Goal: Task Accomplishment & Management: Use online tool/utility

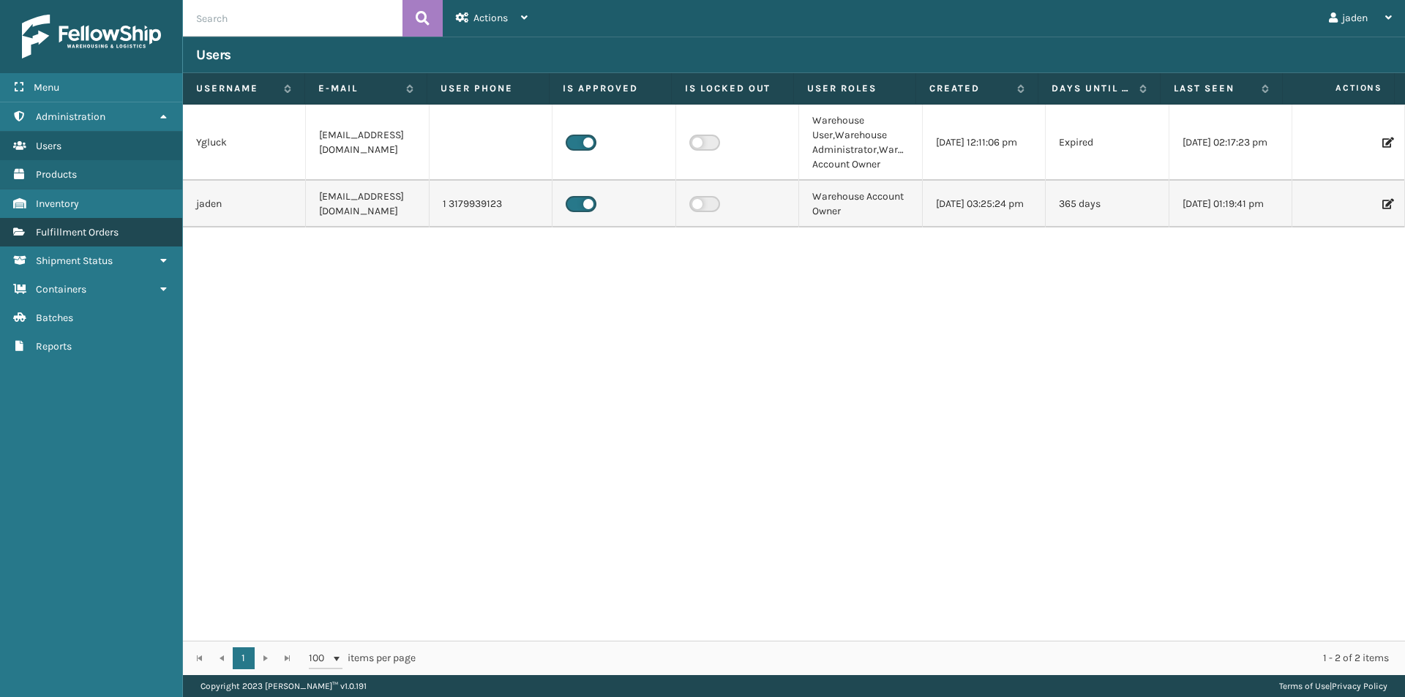
click at [49, 236] on span "Fulfillment Orders" at bounding box center [77, 232] width 83 height 12
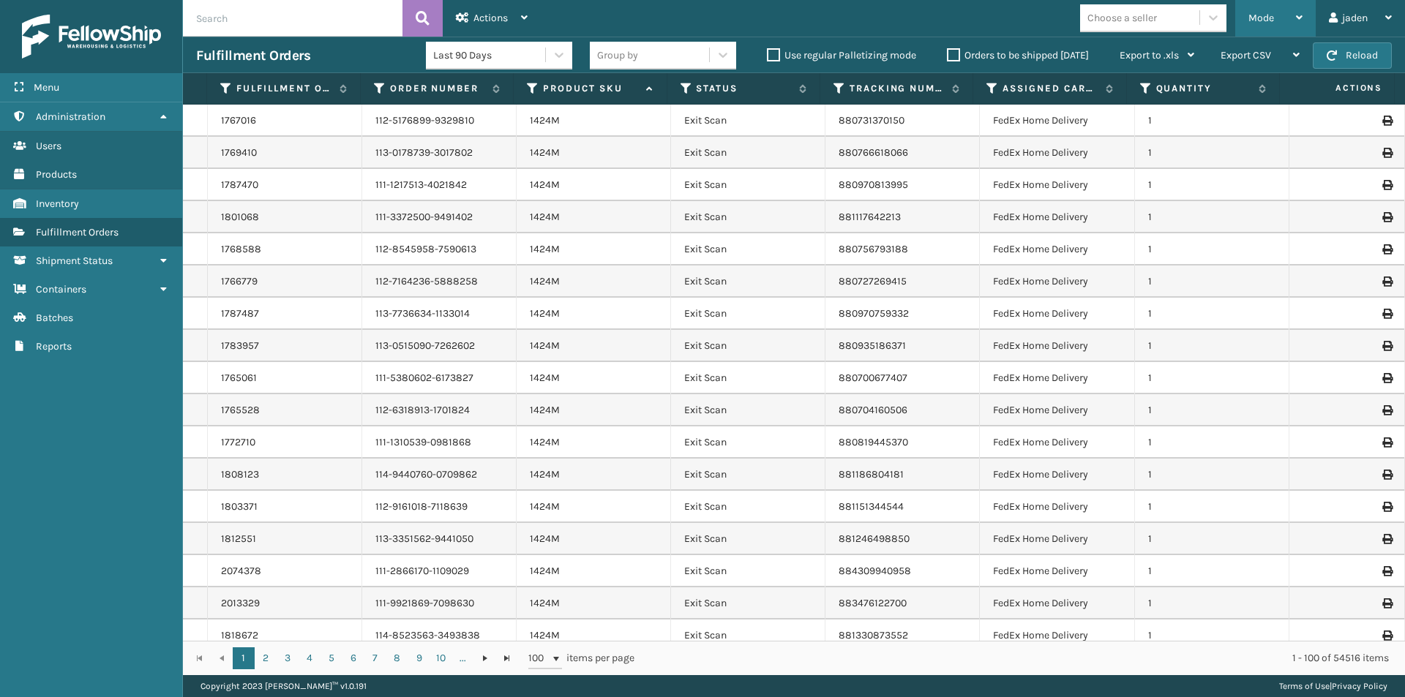
click at [1282, 17] on div "Mode" at bounding box center [1275, 18] width 54 height 37
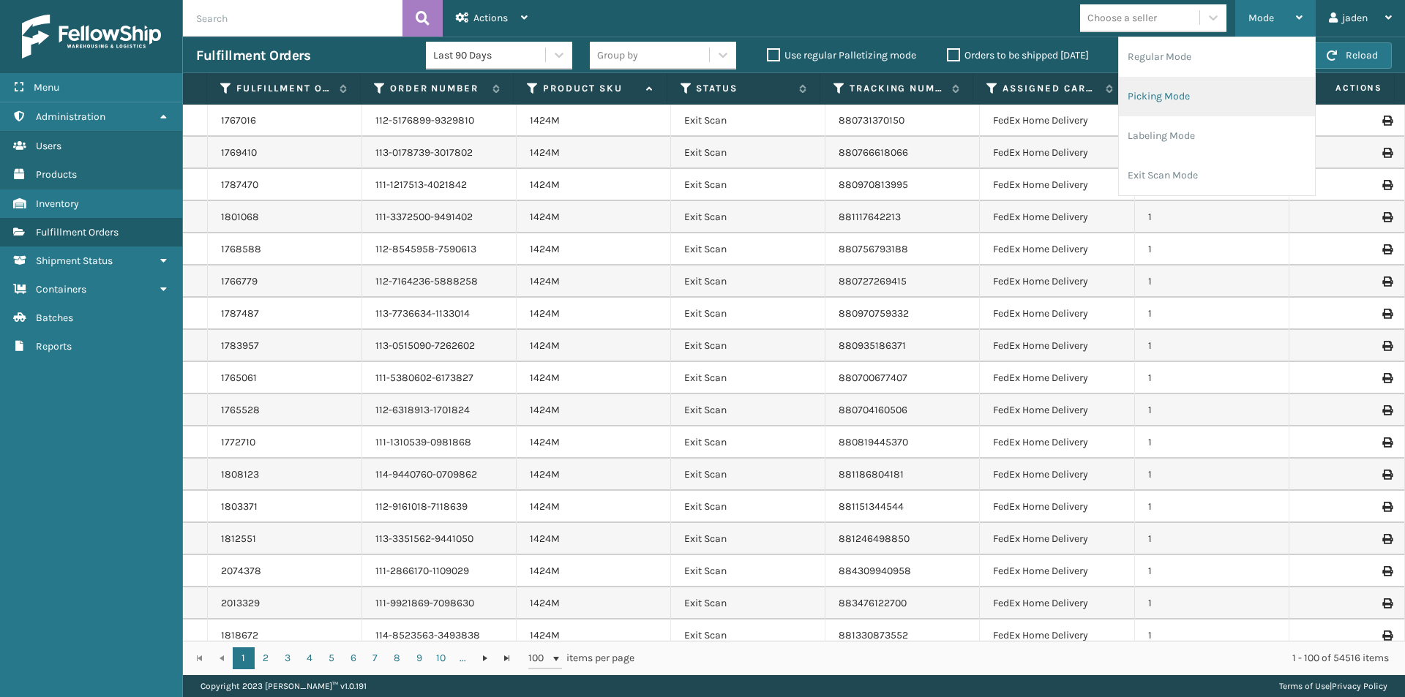
click at [1231, 94] on li "Picking Mode" at bounding box center [1216, 97] width 196 height 40
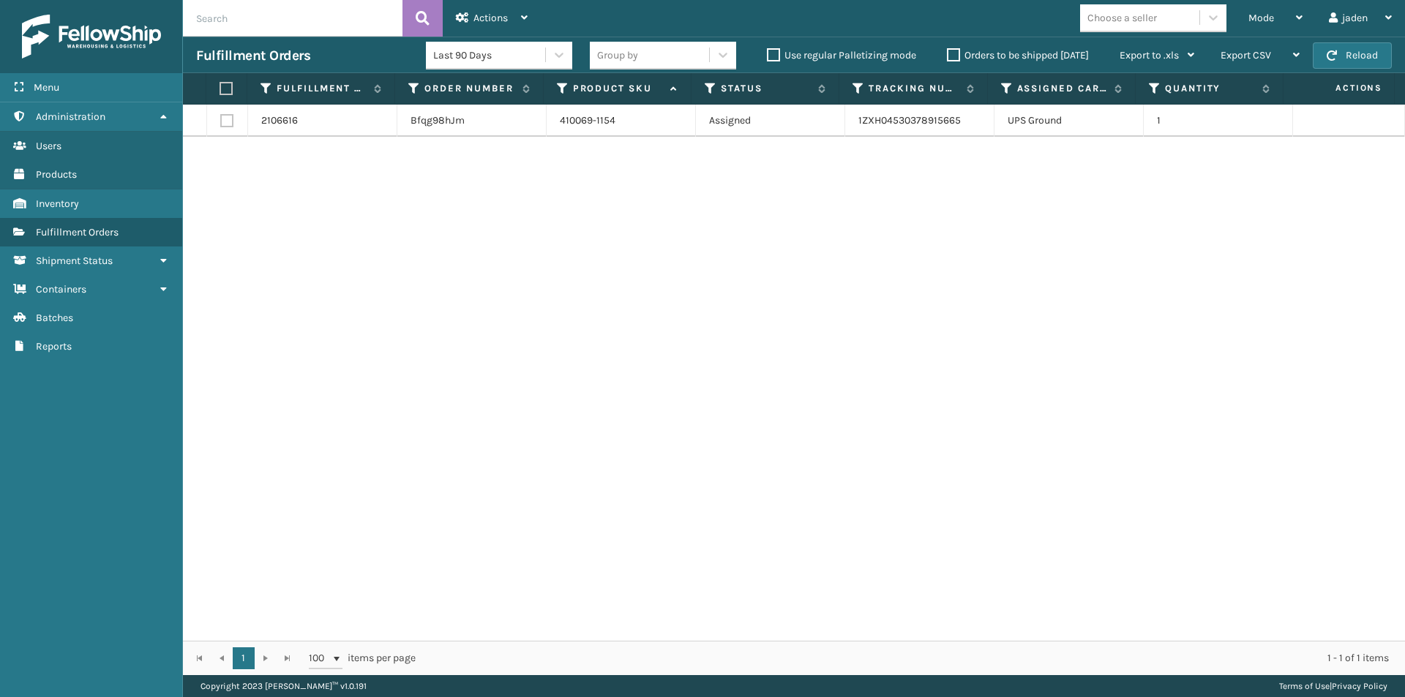
drag, startPoint x: 866, startPoint y: 323, endPoint x: 554, endPoint y: 323, distance: 311.6
click at [554, 323] on div "2106616 Bfqg98hJm 410069-1154 Assigned 1ZXH04530378915665 UPS Ground 1" at bounding box center [794, 373] width 1222 height 536
click at [1377, 50] on button "Reload" at bounding box center [1351, 55] width 79 height 26
click at [227, 89] on label at bounding box center [224, 88] width 10 height 13
click at [220, 89] on input "checkbox" at bounding box center [219, 89] width 1 height 10
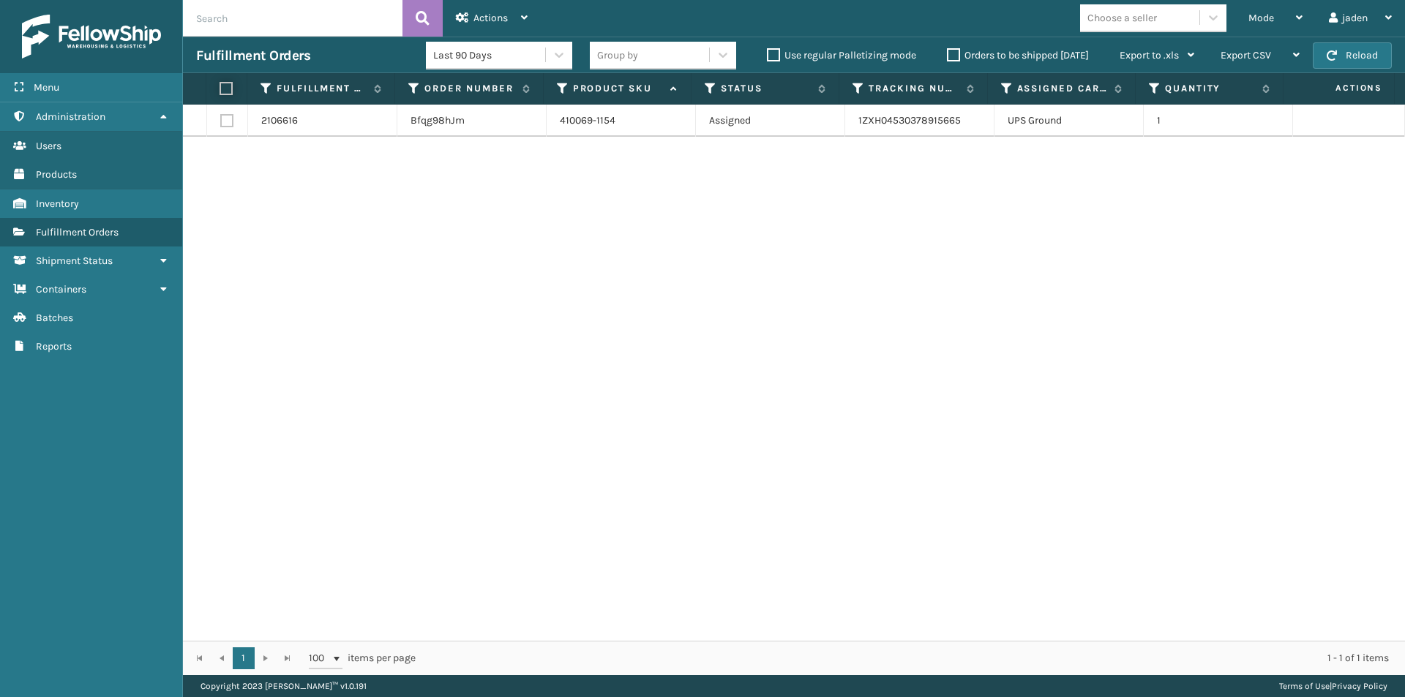
checkbox input "true"
click at [520, 23] on div "Actions" at bounding box center [492, 18] width 72 height 37
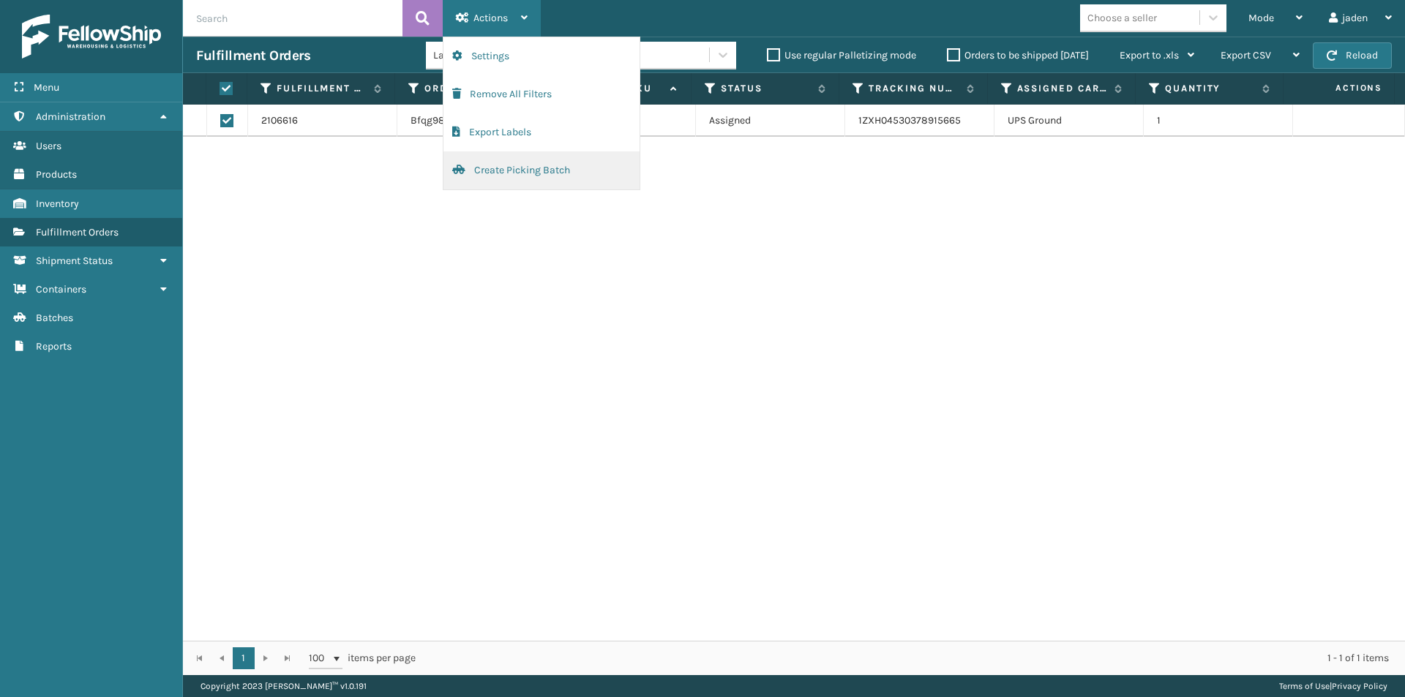
click at [488, 168] on button "Create Picking Batch" at bounding box center [541, 170] width 196 height 38
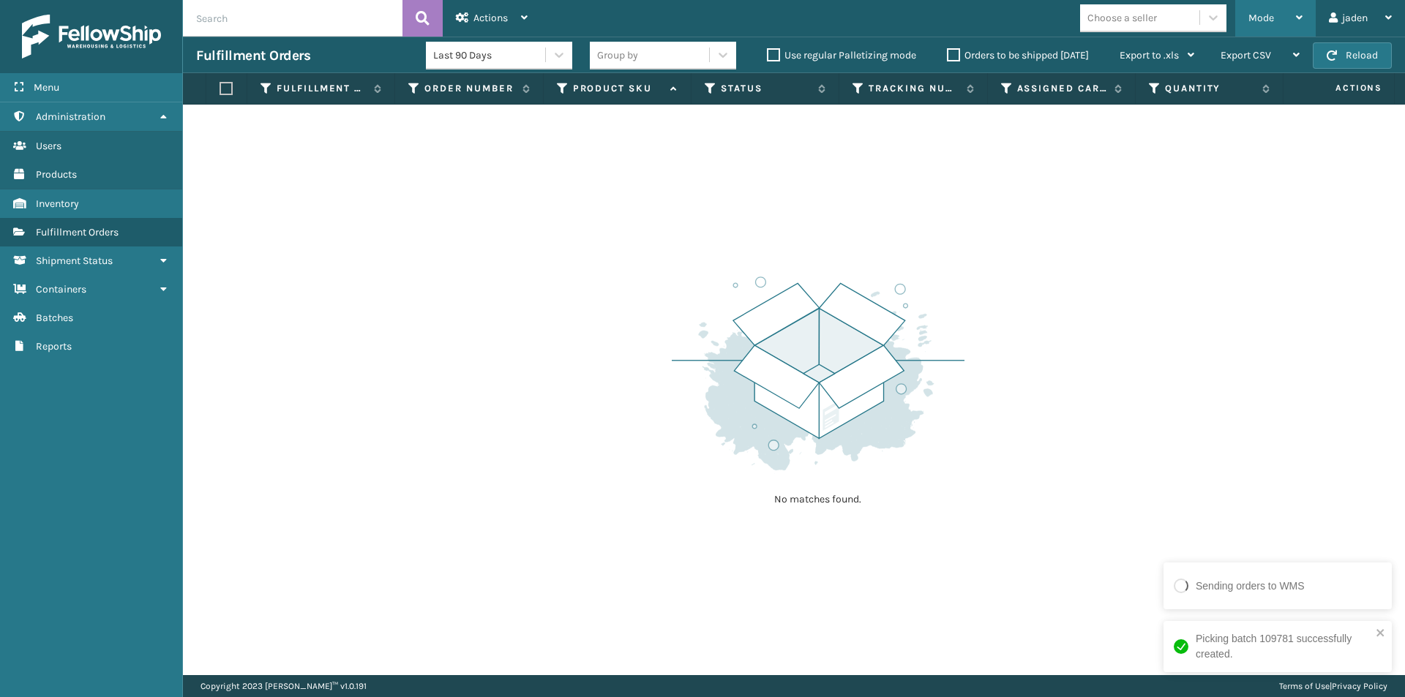
click at [1255, 15] on span "Mode" at bounding box center [1261, 18] width 26 height 12
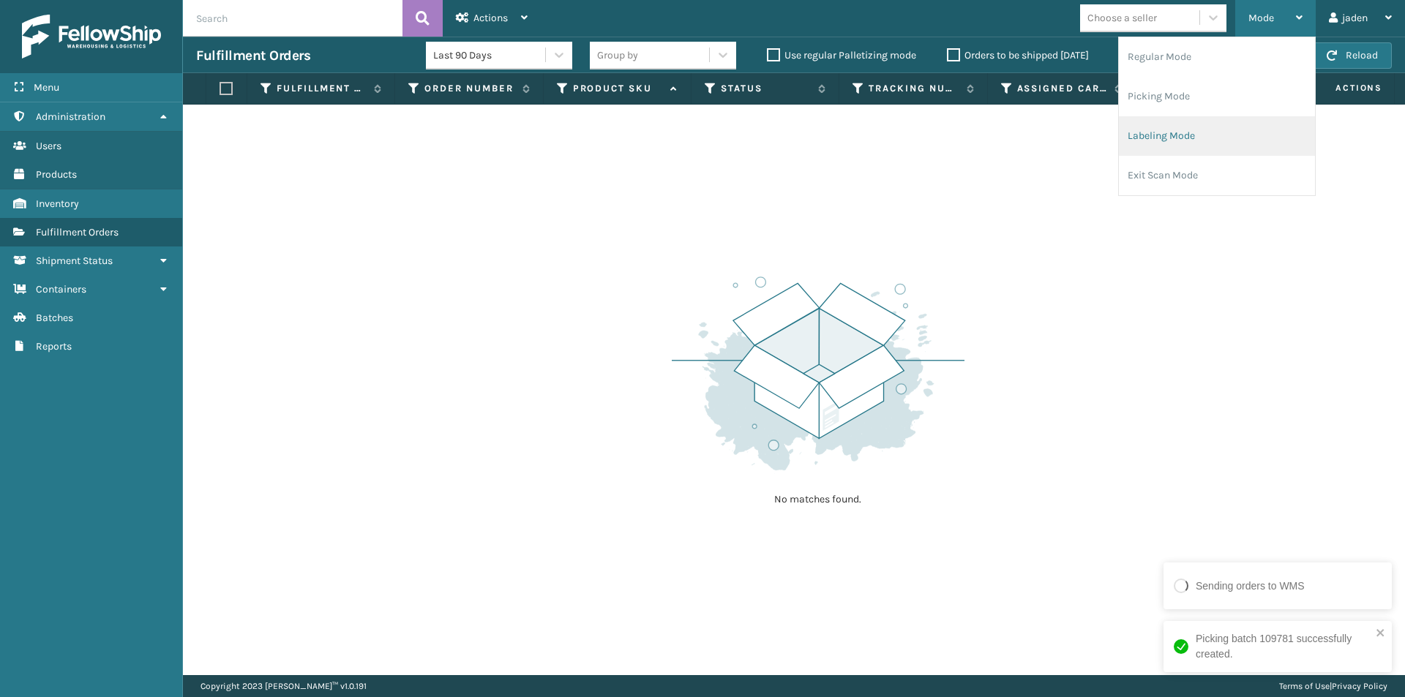
click at [1199, 130] on li "Labeling Mode" at bounding box center [1216, 136] width 196 height 40
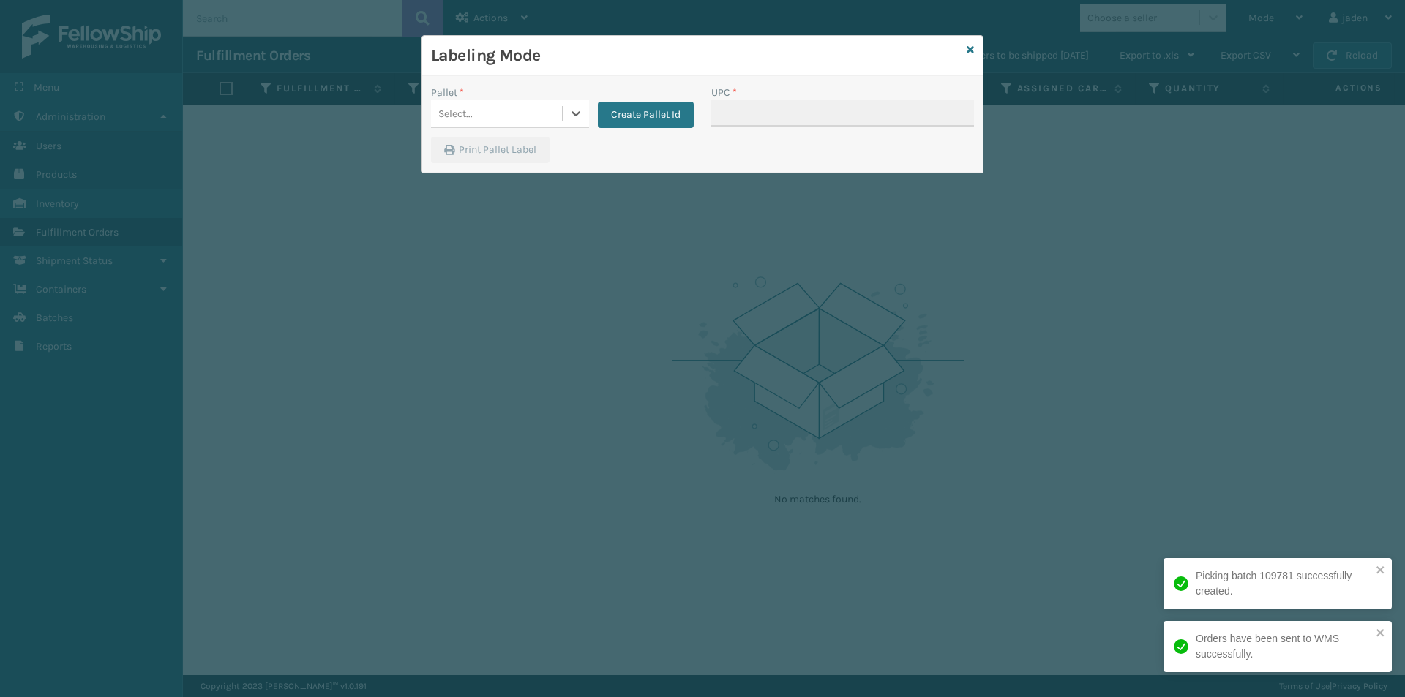
drag, startPoint x: 565, startPoint y: 127, endPoint x: 555, endPoint y: 127, distance: 10.2
click at [564, 127] on div "Select..." at bounding box center [510, 114] width 158 height 28
drag, startPoint x: 481, startPoint y: 211, endPoint x: 489, endPoint y: 208, distance: 8.6
click at [489, 208] on div "UPSG-DXRT1KWZ2K" at bounding box center [510, 211] width 158 height 27
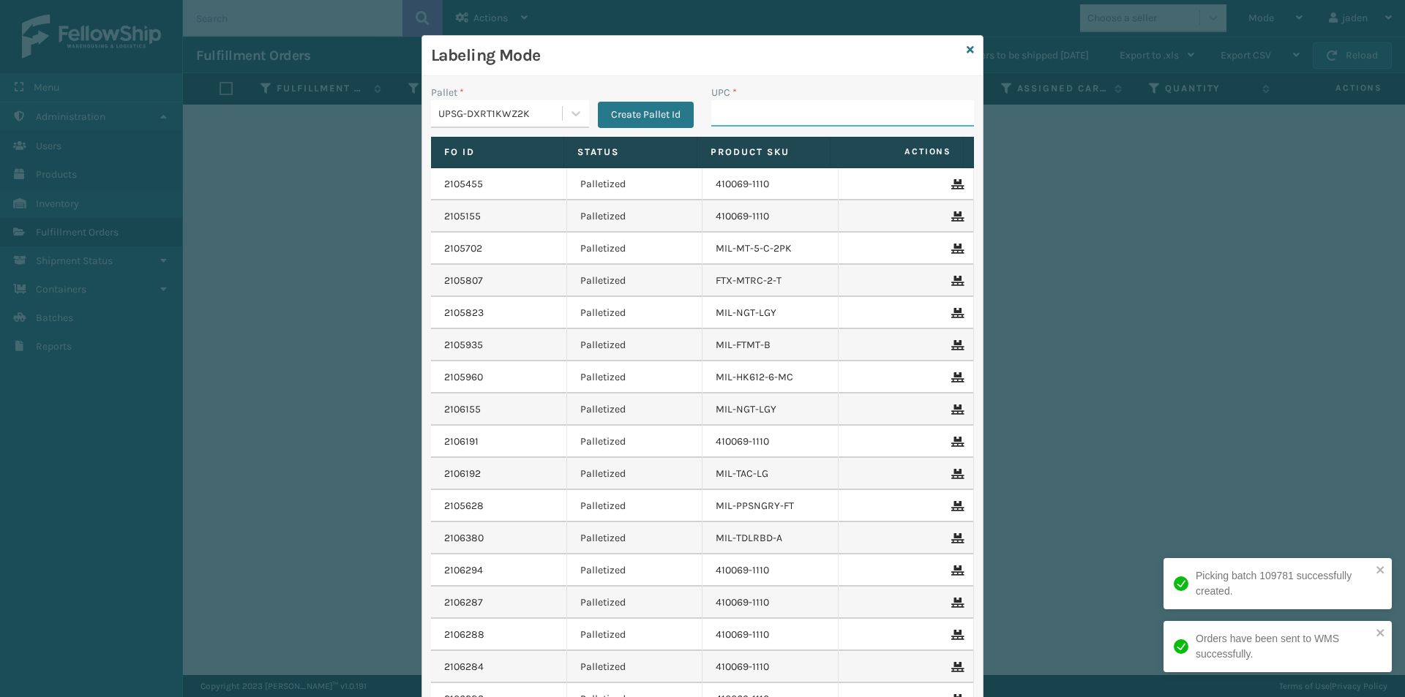
click at [797, 118] on input "UPC *" at bounding box center [842, 113] width 263 height 26
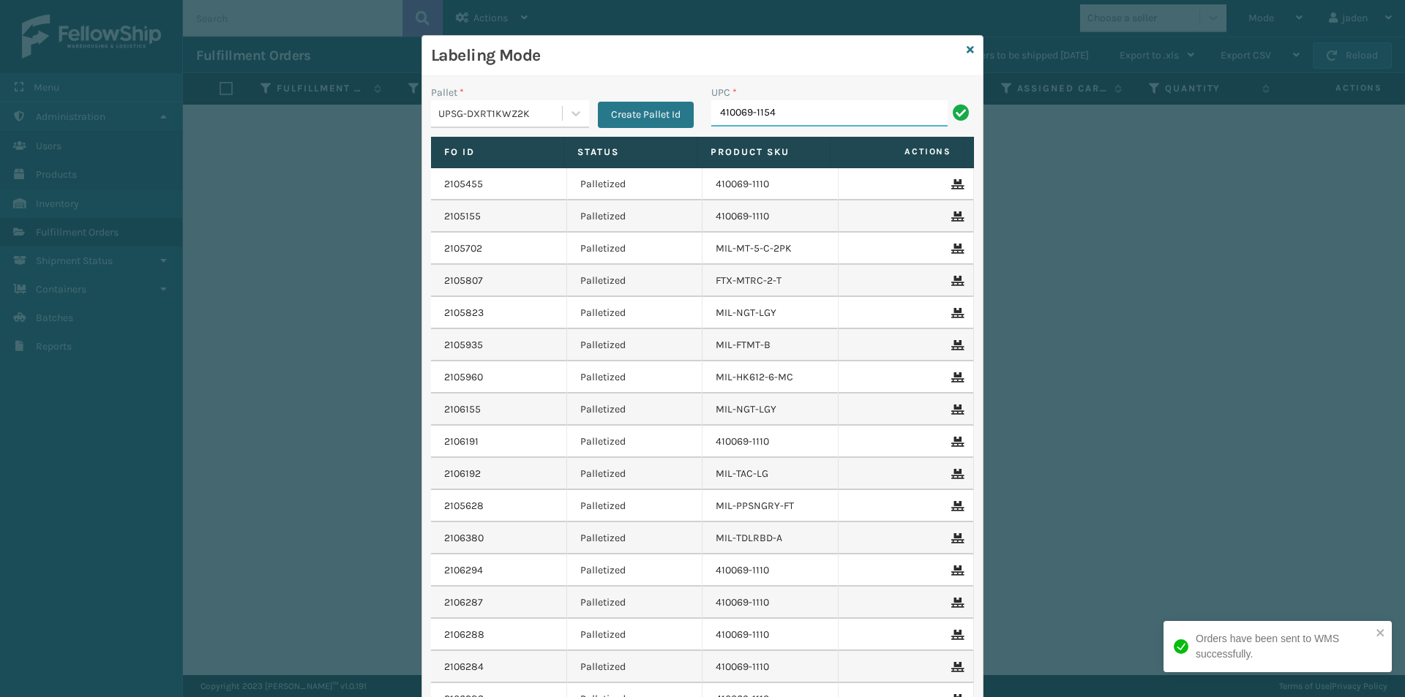
type input "410069-1154"
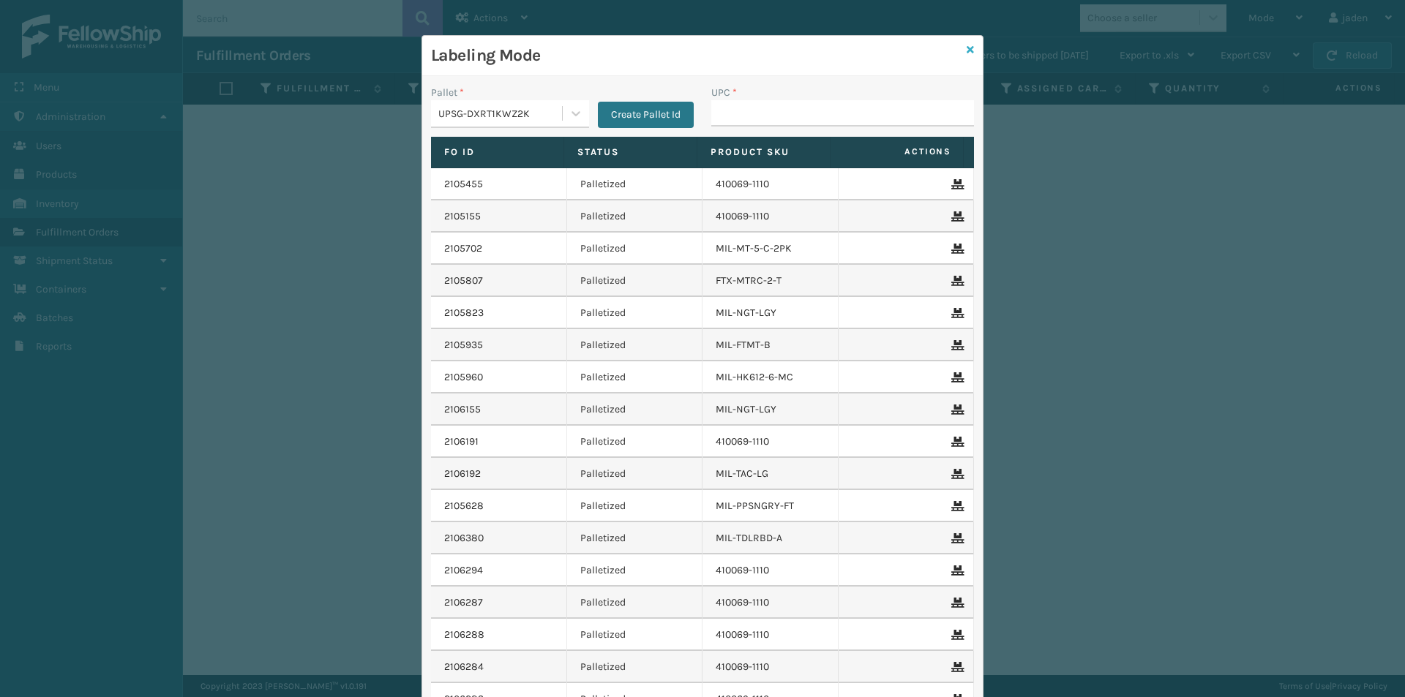
click at [966, 54] on icon at bounding box center [969, 50] width 7 height 10
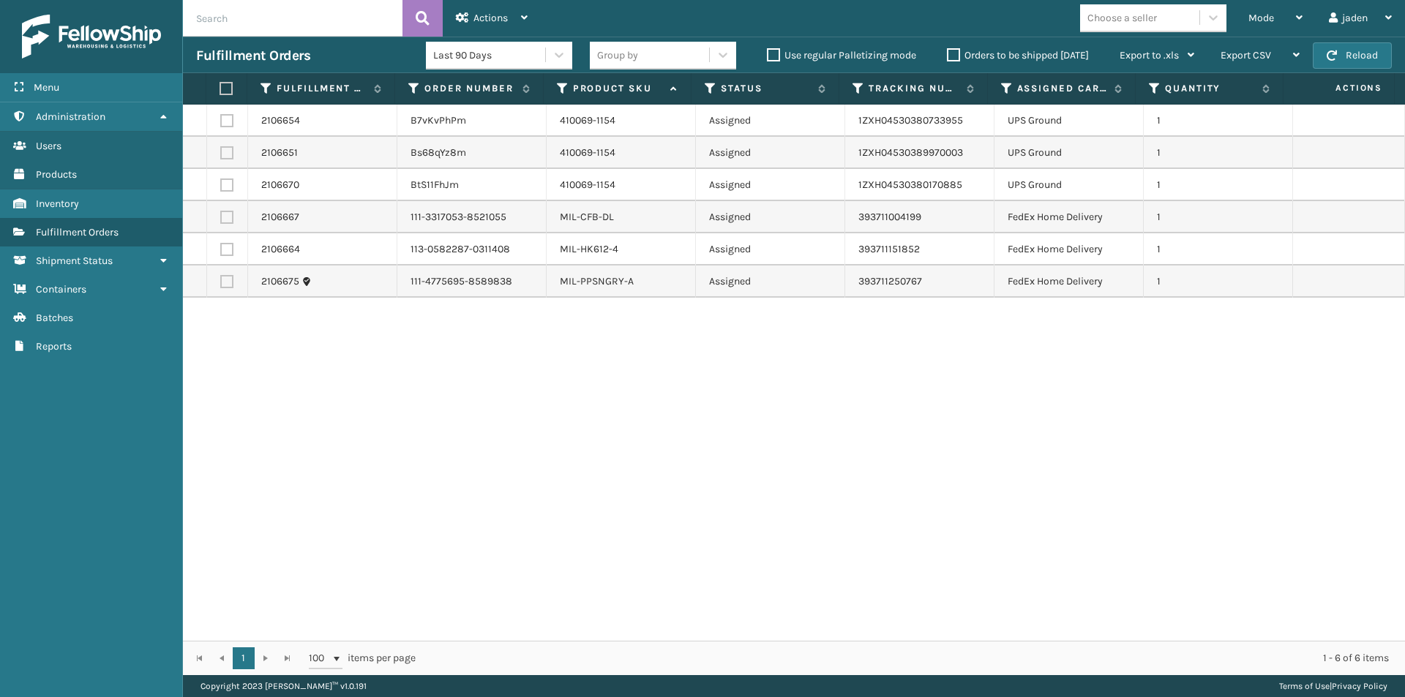
drag, startPoint x: 939, startPoint y: 374, endPoint x: 328, endPoint y: 247, distance: 624.7
click at [589, 434] on div "2106654 B7vKvPhPm 410069-1154 Assigned 1ZXH04530380733955 UPS Ground 1 2106651 …" at bounding box center [794, 373] width 1222 height 536
click at [225, 184] on label at bounding box center [226, 184] width 13 height 13
click at [221, 184] on input "checkbox" at bounding box center [220, 183] width 1 height 10
checkbox input "true"
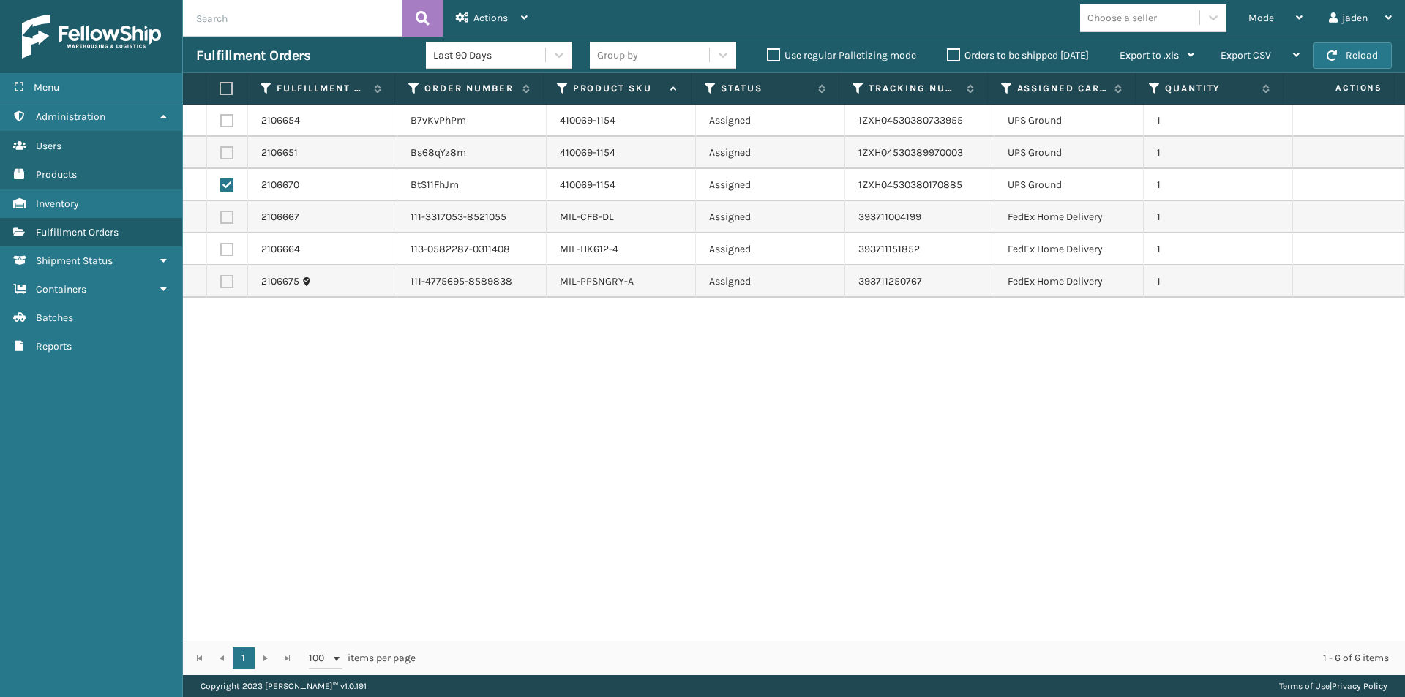
click at [221, 148] on label at bounding box center [226, 152] width 13 height 13
click at [221, 148] on input "checkbox" at bounding box center [220, 151] width 1 height 10
checkbox input "true"
click at [230, 121] on label at bounding box center [226, 120] width 13 height 13
click at [221, 121] on input "checkbox" at bounding box center [220, 119] width 1 height 10
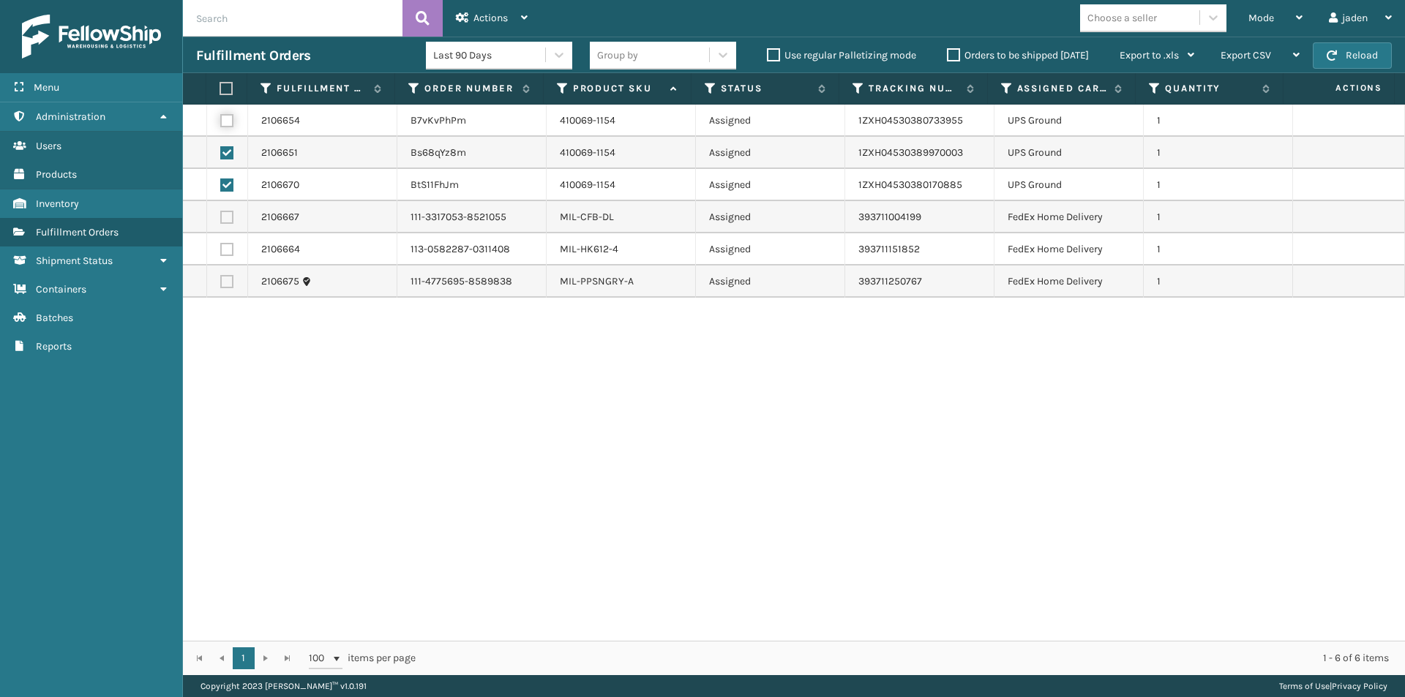
checkbox input "true"
click at [478, 18] on span "Actions" at bounding box center [490, 18] width 34 height 12
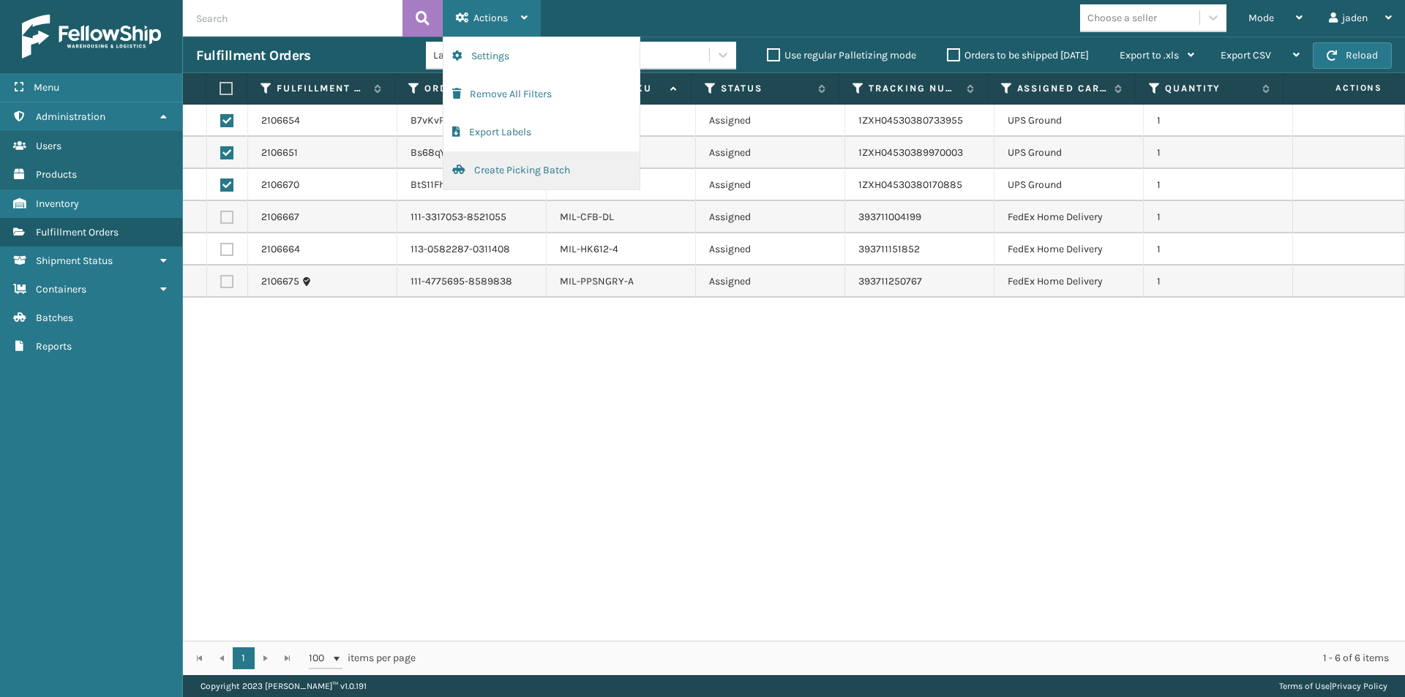
click at [504, 175] on button "Create Picking Batch" at bounding box center [541, 170] width 196 height 38
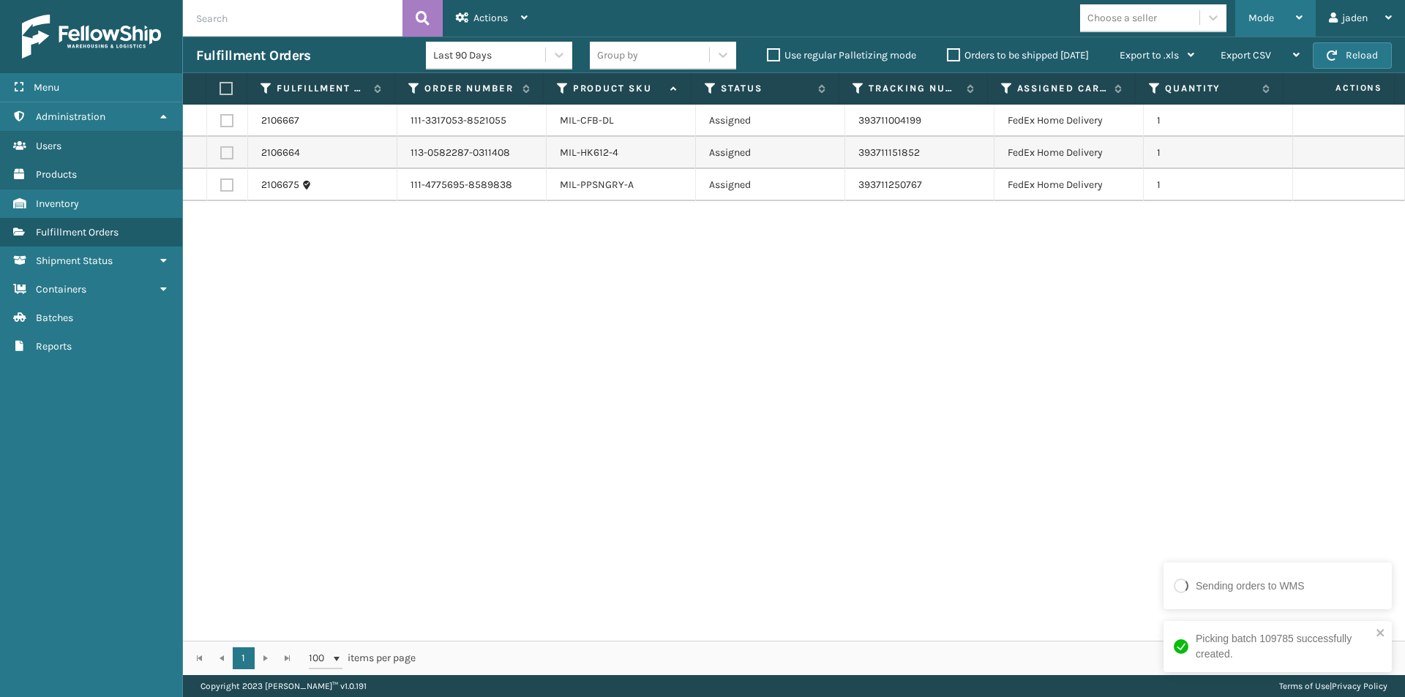
click at [1271, 15] on span "Mode" at bounding box center [1261, 18] width 26 height 12
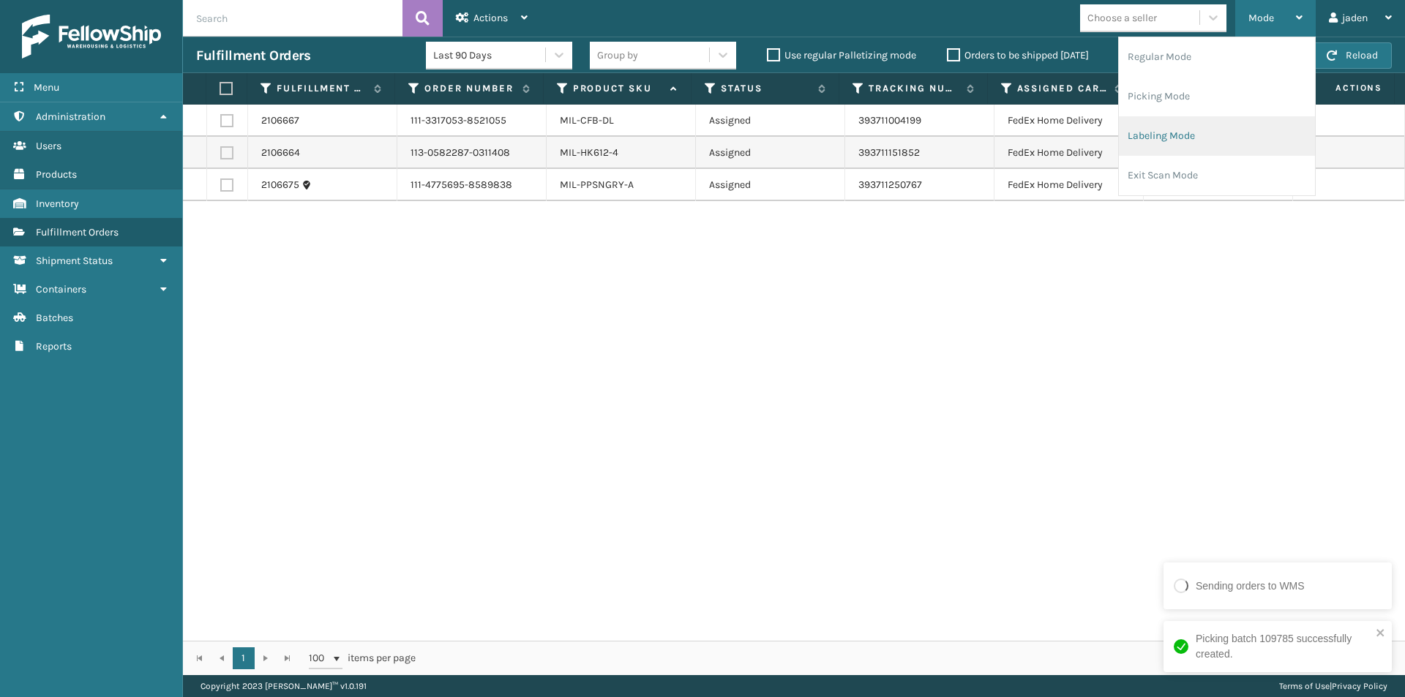
click at [1181, 139] on li "Labeling Mode" at bounding box center [1216, 136] width 196 height 40
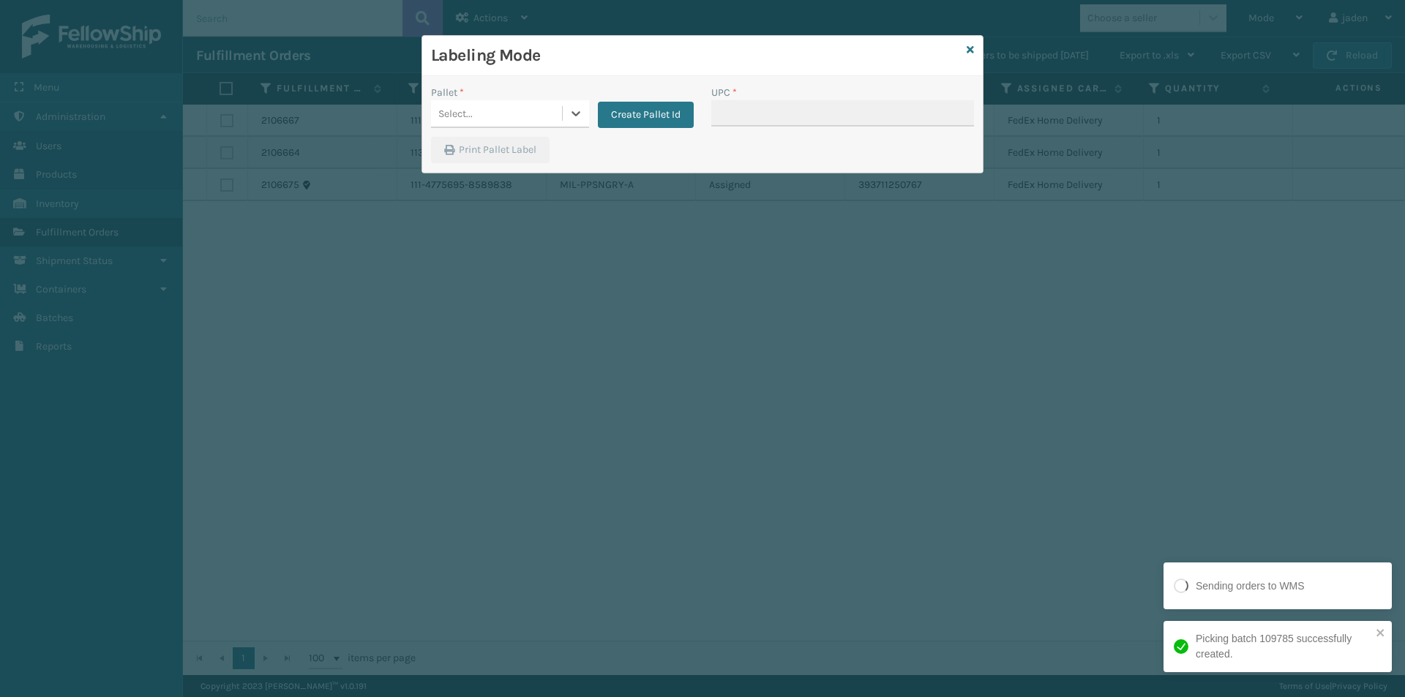
click at [590, 119] on div "Create Pallet Id" at bounding box center [641, 106] width 105 height 43
click at [571, 115] on icon at bounding box center [575, 113] width 15 height 15
click at [432, 214] on div "UPSG-DXRT1KWZ2K" at bounding box center [510, 211] width 158 height 27
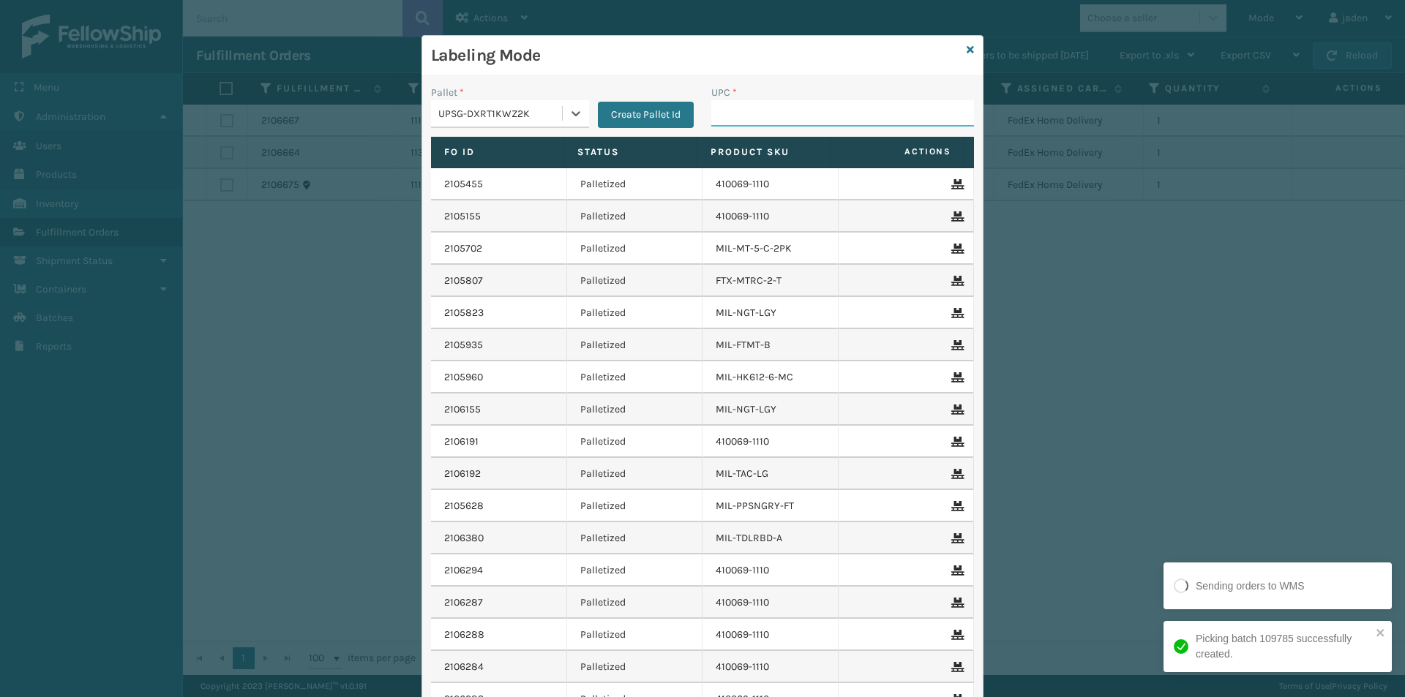
click at [764, 114] on input "UPC *" at bounding box center [842, 113] width 263 height 26
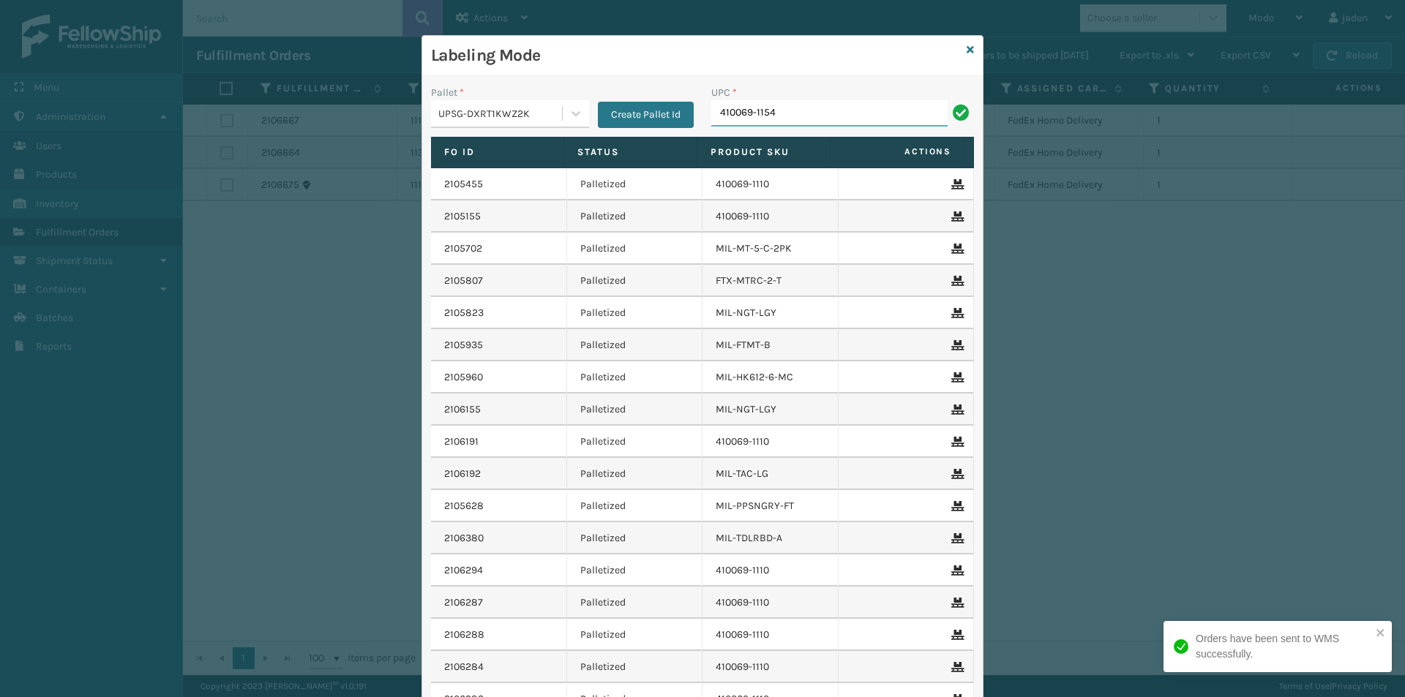
type input "410069-1154"
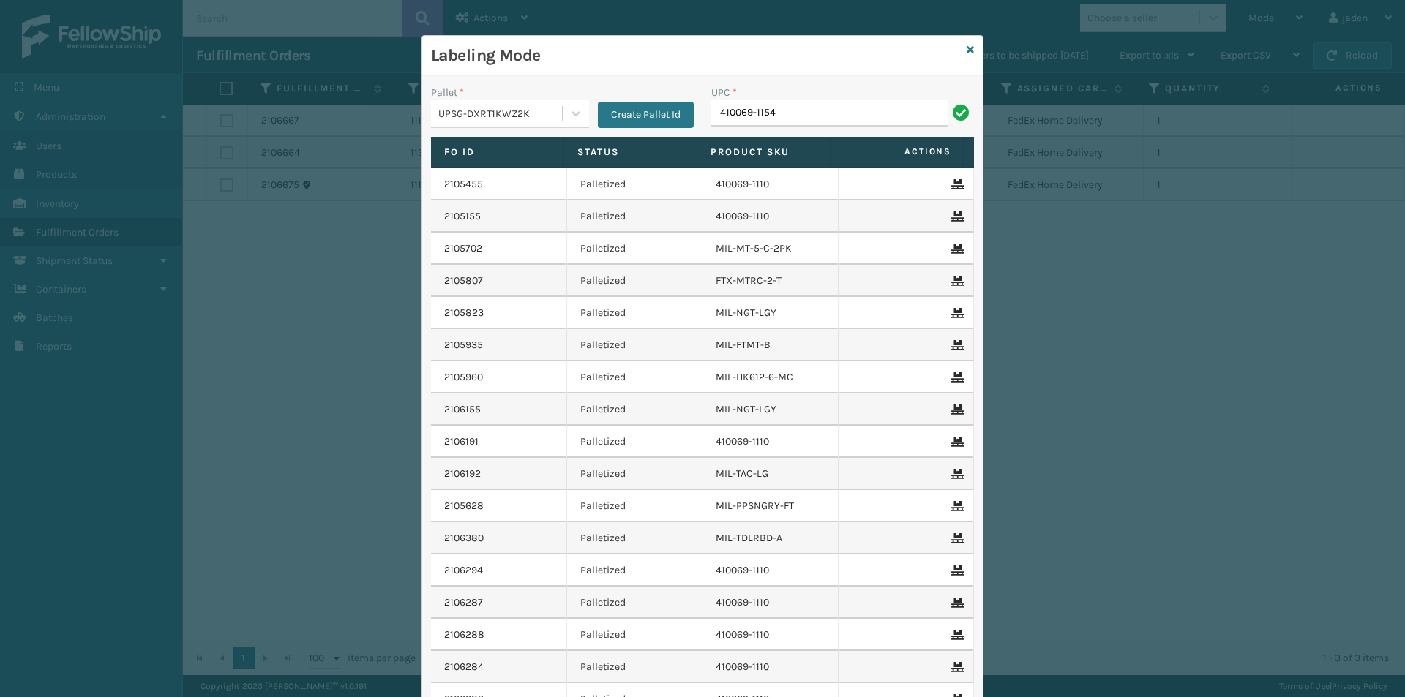
type input "410069-1154"
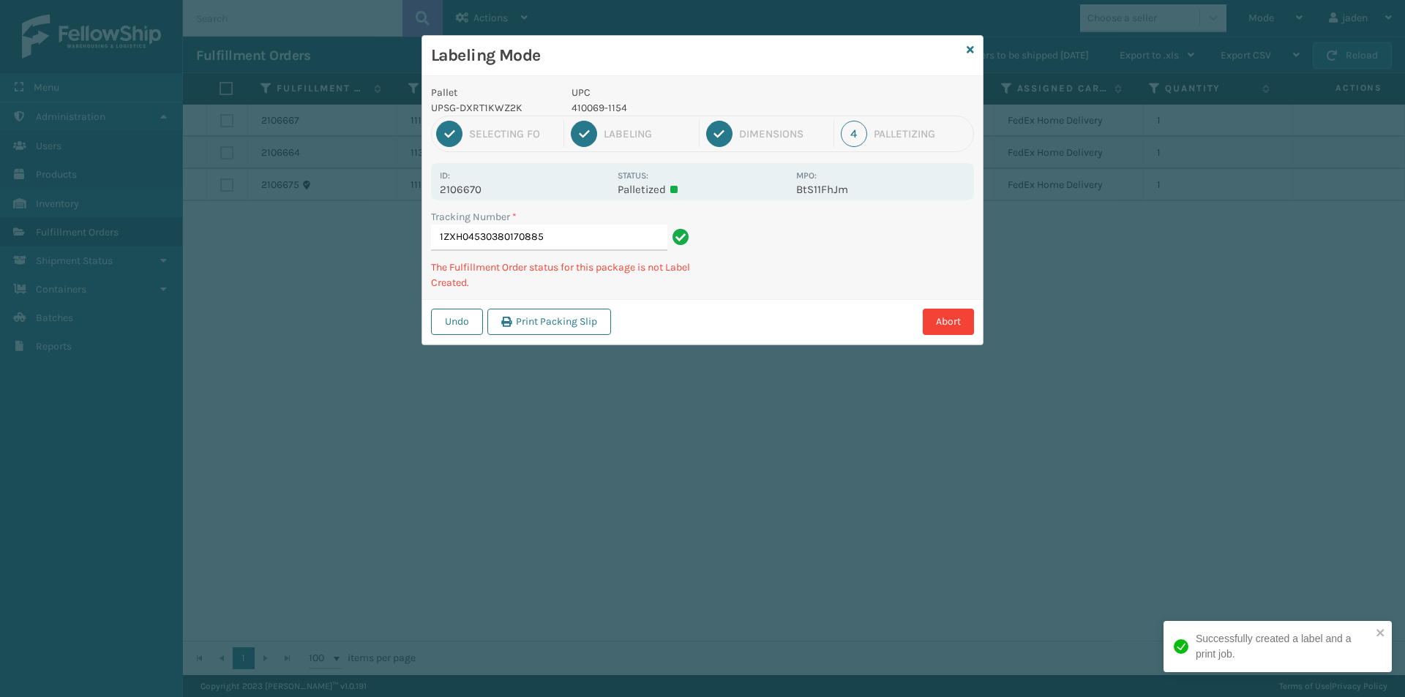
type input "1ZXH045303801708854"
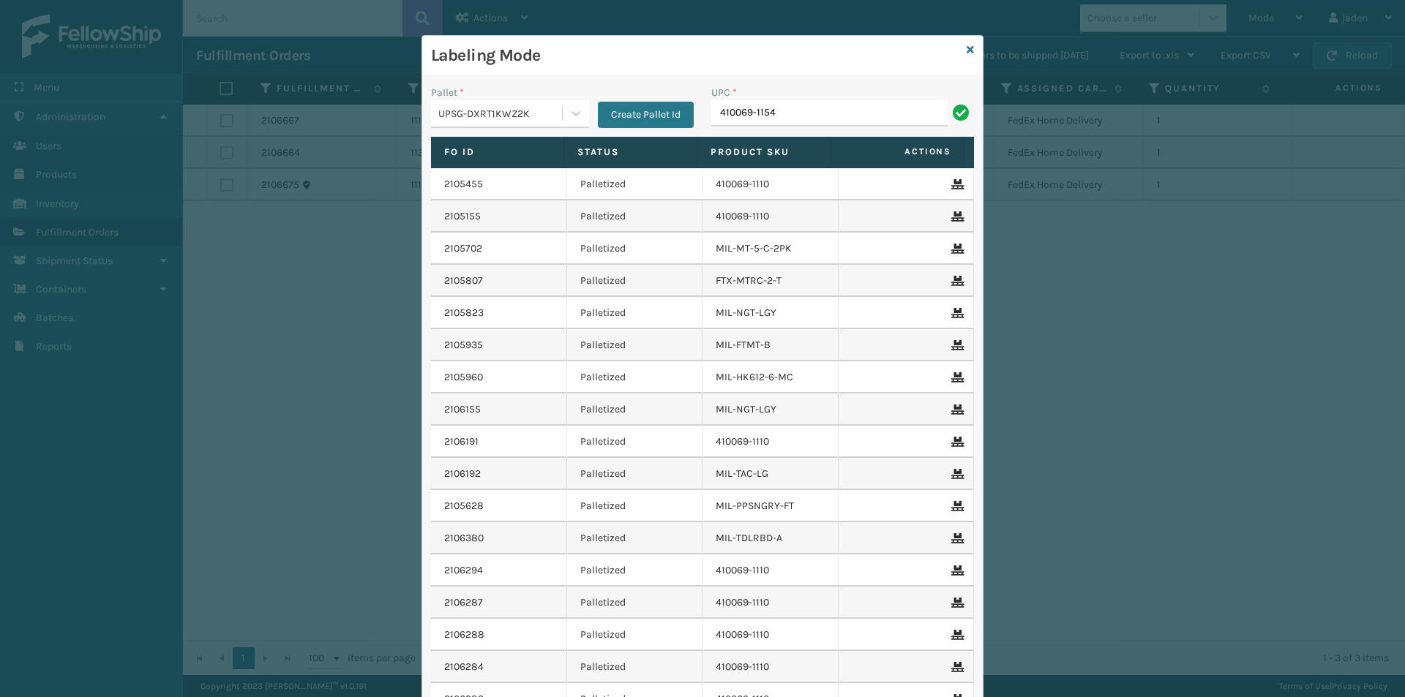
type input "410069-1154"
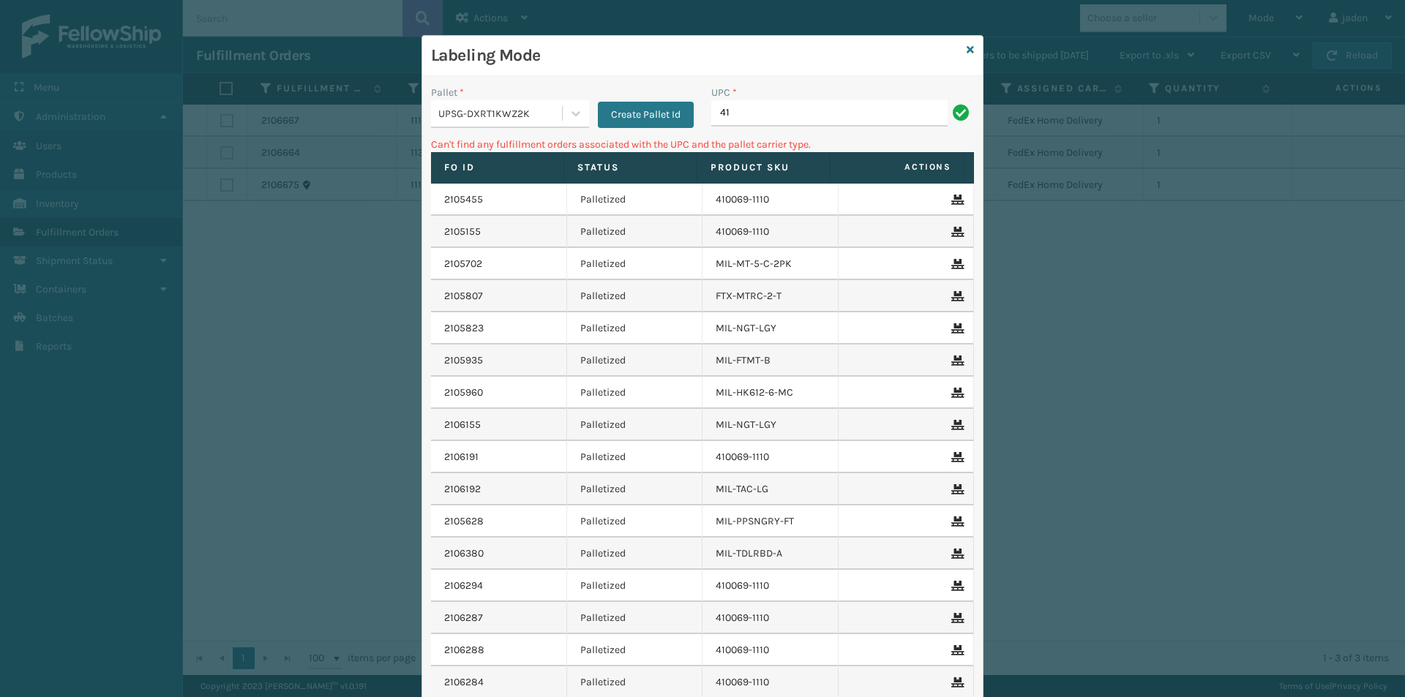
type input "4"
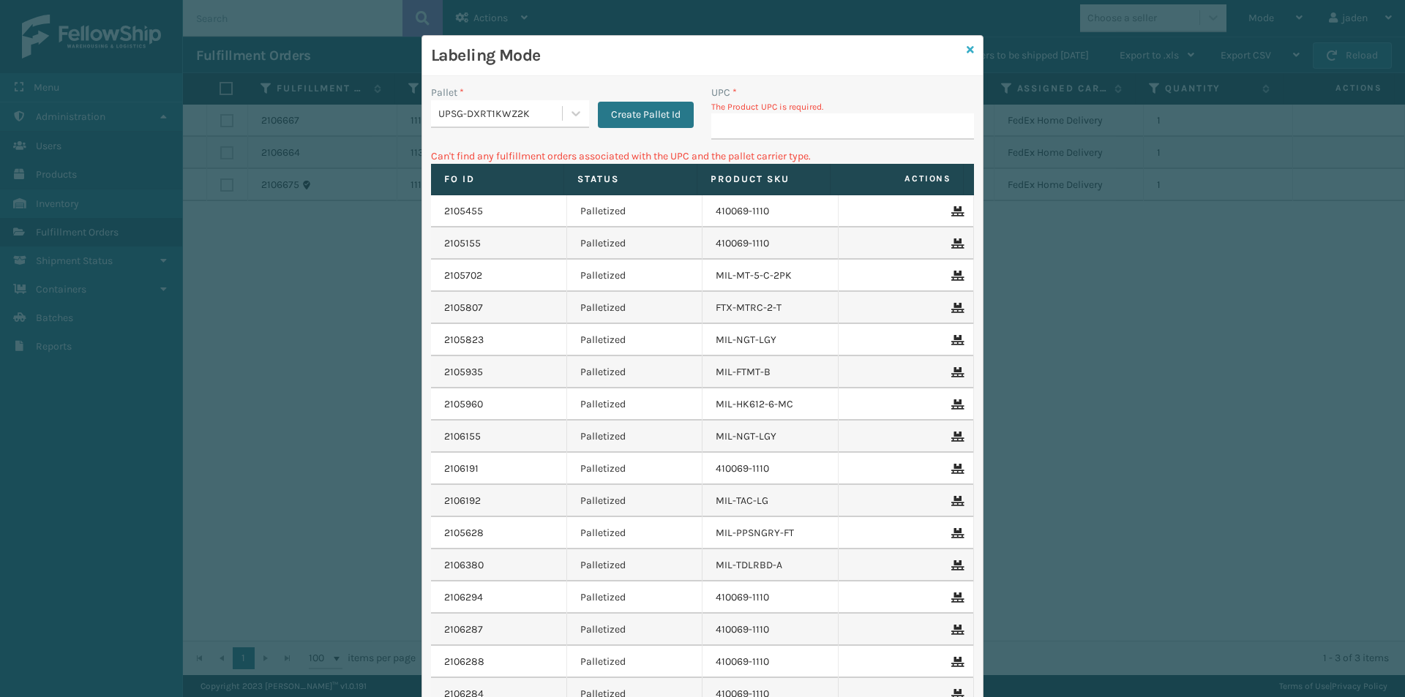
click at [969, 49] on div "Labeling Mode" at bounding box center [702, 56] width 560 height 40
click at [966, 53] on icon at bounding box center [969, 50] width 7 height 10
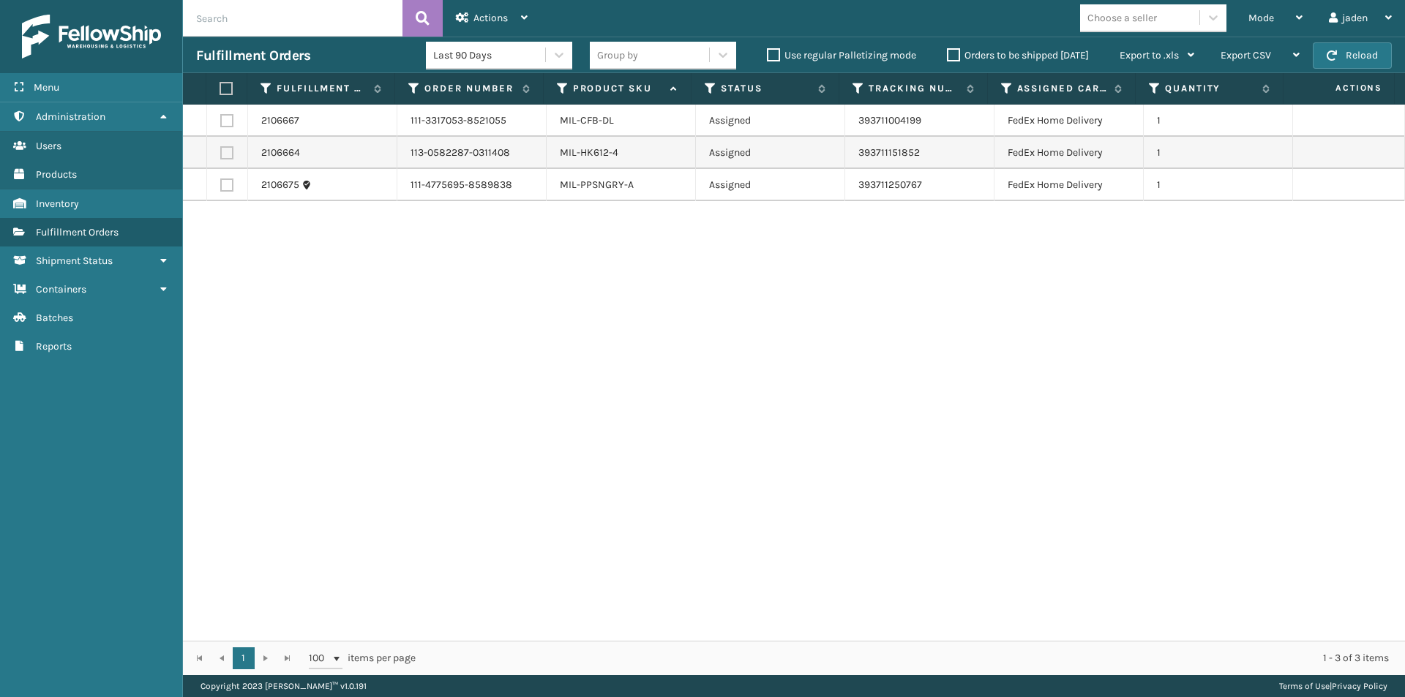
drag, startPoint x: 955, startPoint y: 328, endPoint x: 623, endPoint y: 317, distance: 332.3
click at [632, 328] on div "2106667 111-3317053-8521055 MIL-CFB-DL Assigned 393711004199 FedEx Home Deliver…" at bounding box center [794, 373] width 1222 height 536
click at [220, 87] on label at bounding box center [224, 88] width 10 height 13
click at [220, 87] on input "checkbox" at bounding box center [219, 89] width 1 height 10
checkbox input "true"
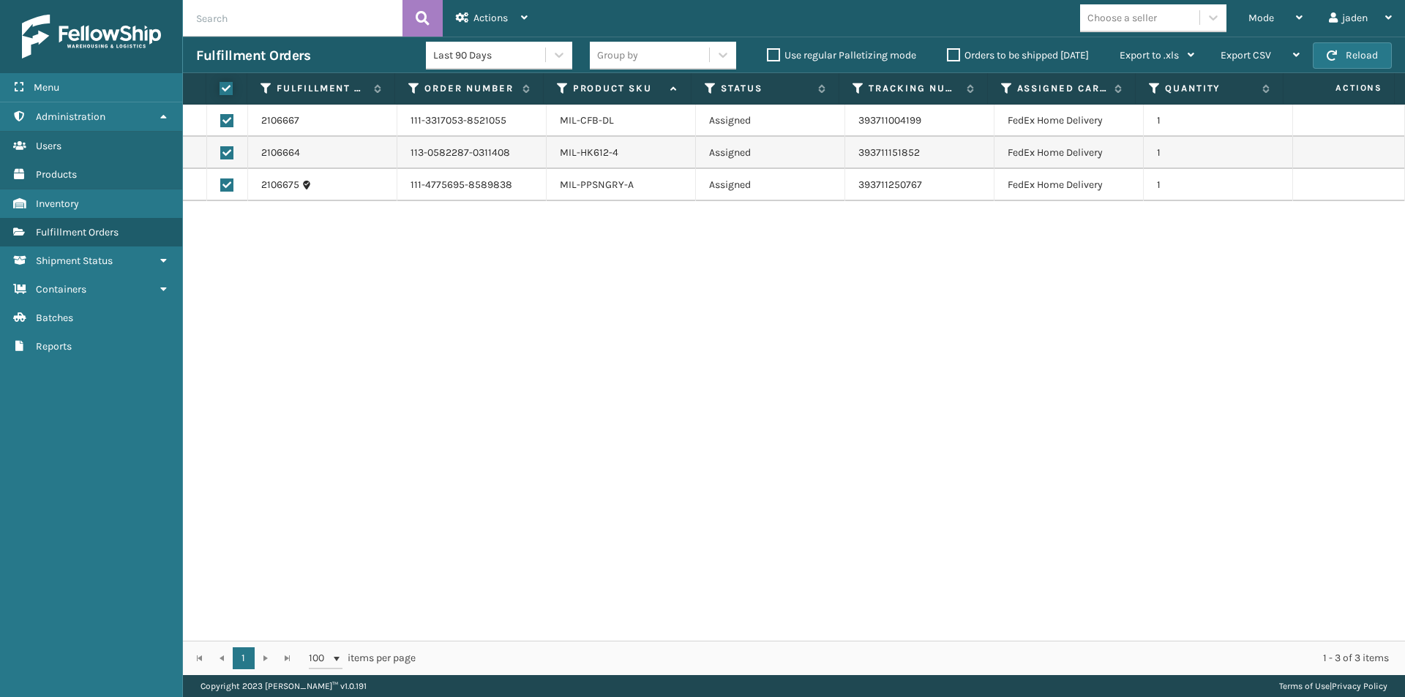
checkbox input "true"
click at [488, 17] on span "Actions" at bounding box center [490, 18] width 34 height 12
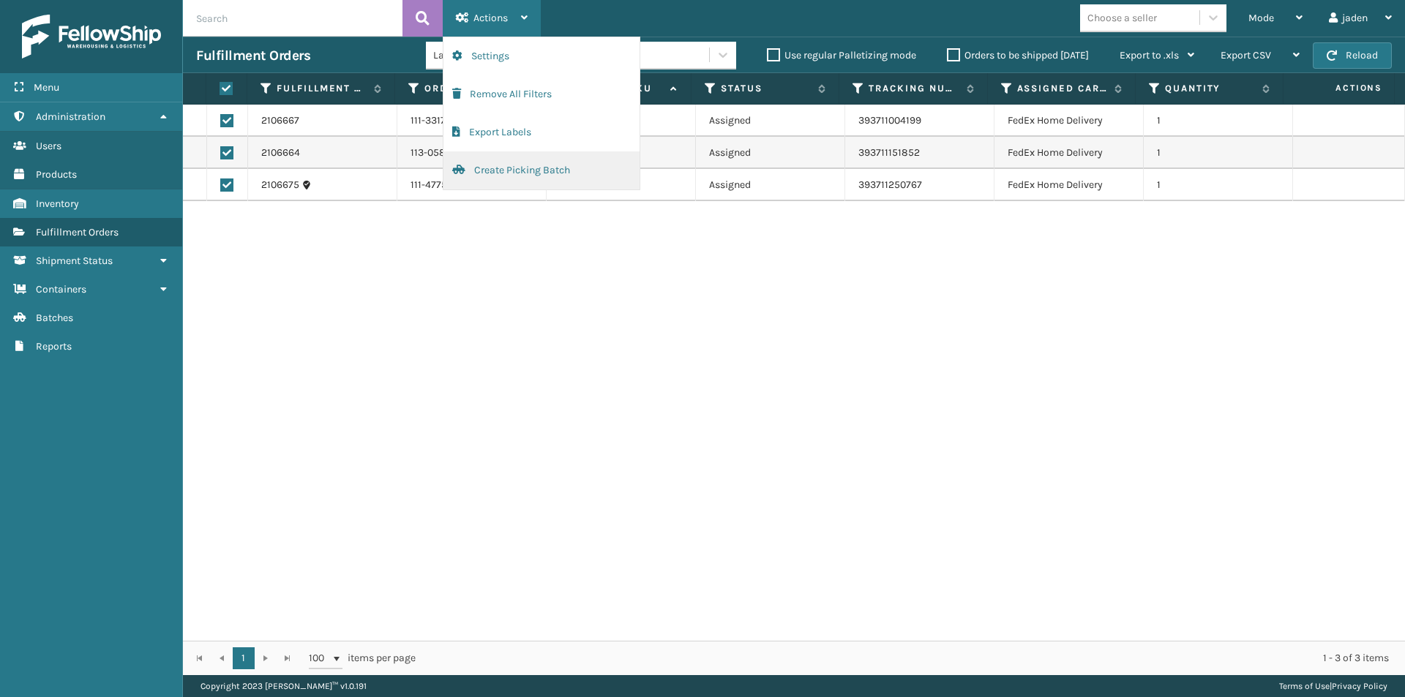
click at [470, 165] on button "Create Picking Batch" at bounding box center [541, 170] width 196 height 38
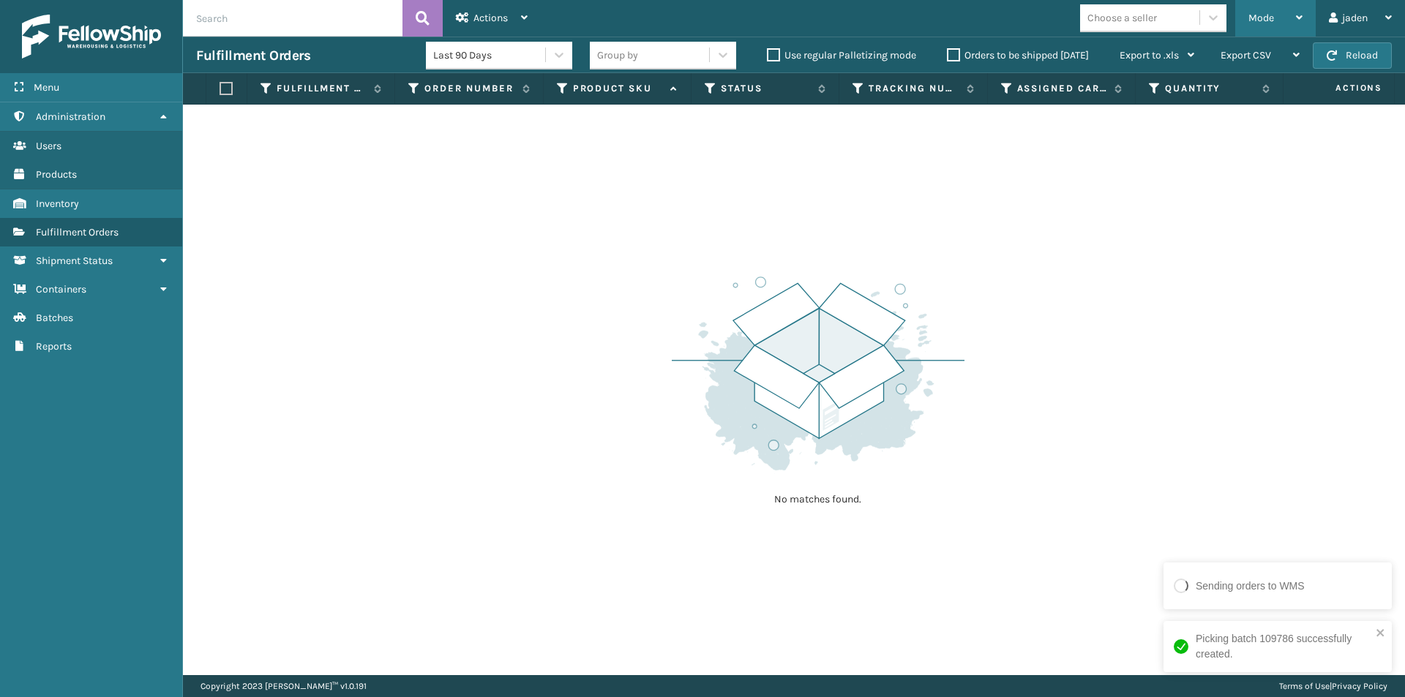
click at [1252, 8] on div "Mode" at bounding box center [1275, 18] width 54 height 37
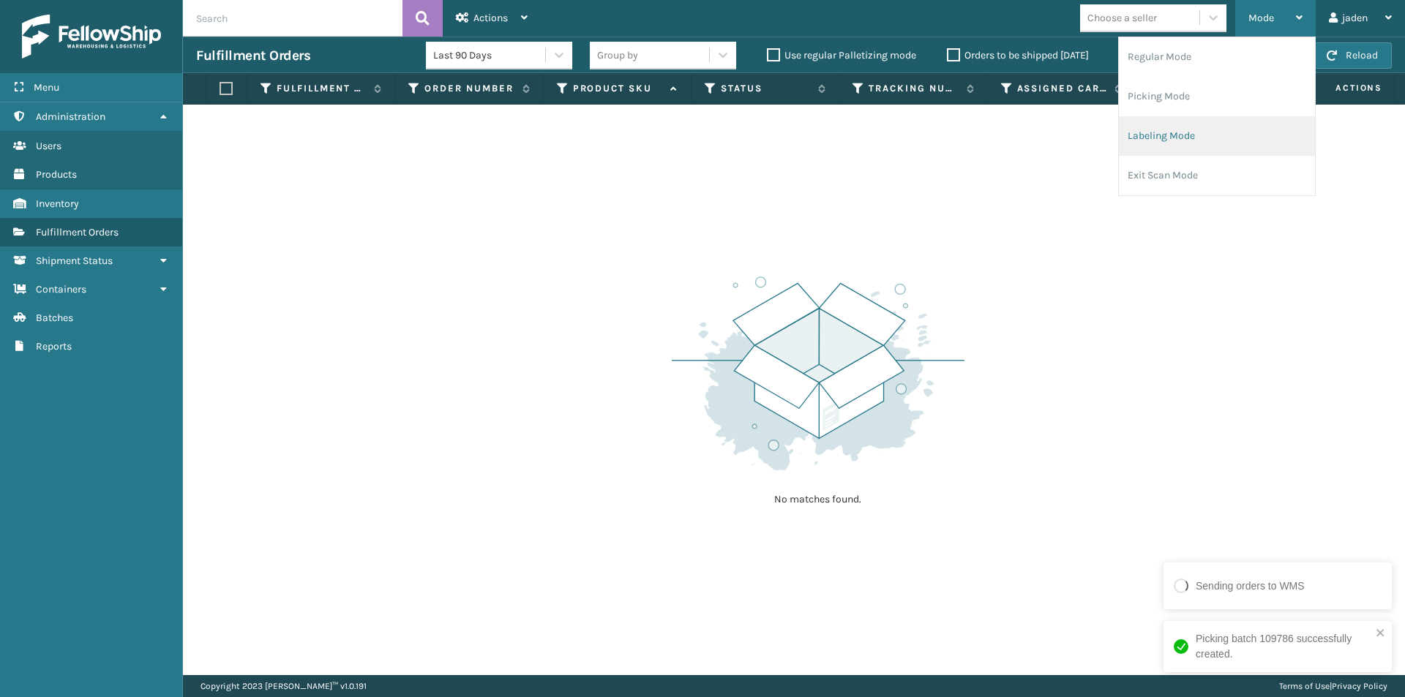
click at [1219, 135] on li "Labeling Mode" at bounding box center [1216, 136] width 196 height 40
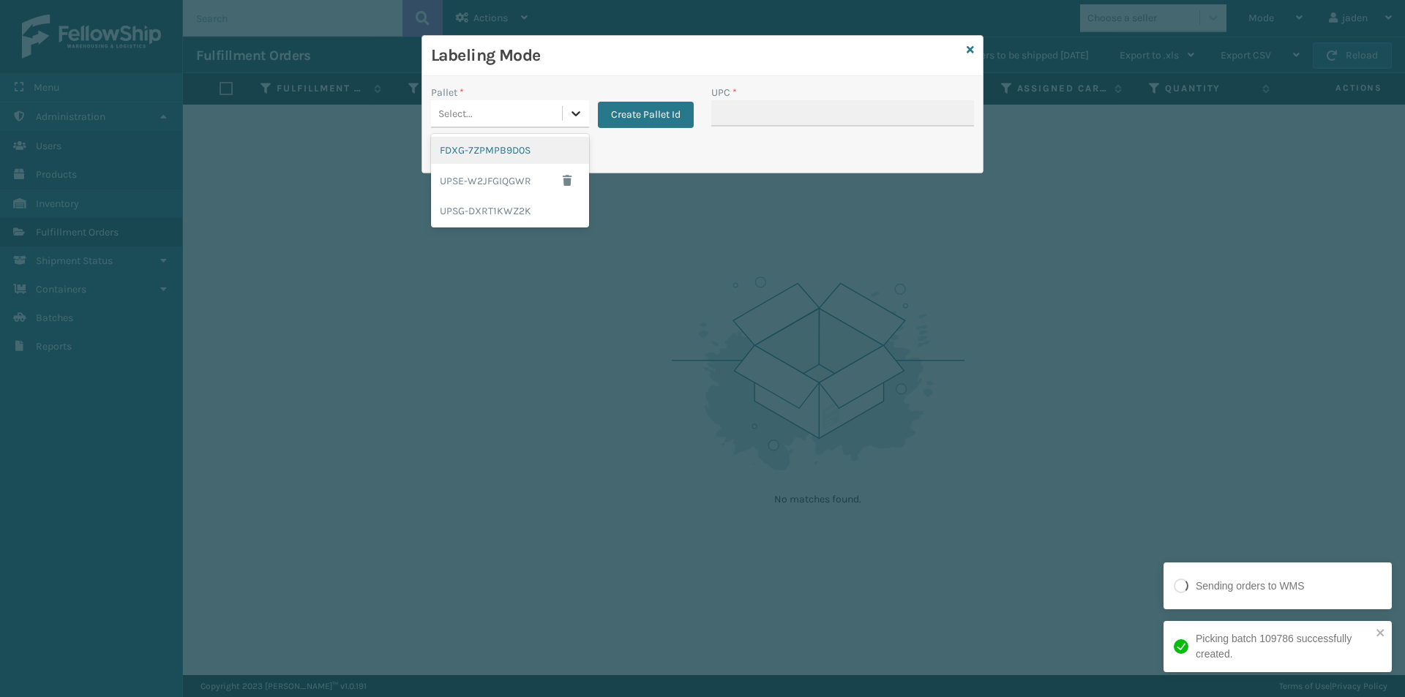
click at [574, 104] on div at bounding box center [576, 113] width 26 height 26
click at [529, 150] on div "FDXG-7ZPMPB9D0S" at bounding box center [510, 150] width 158 height 27
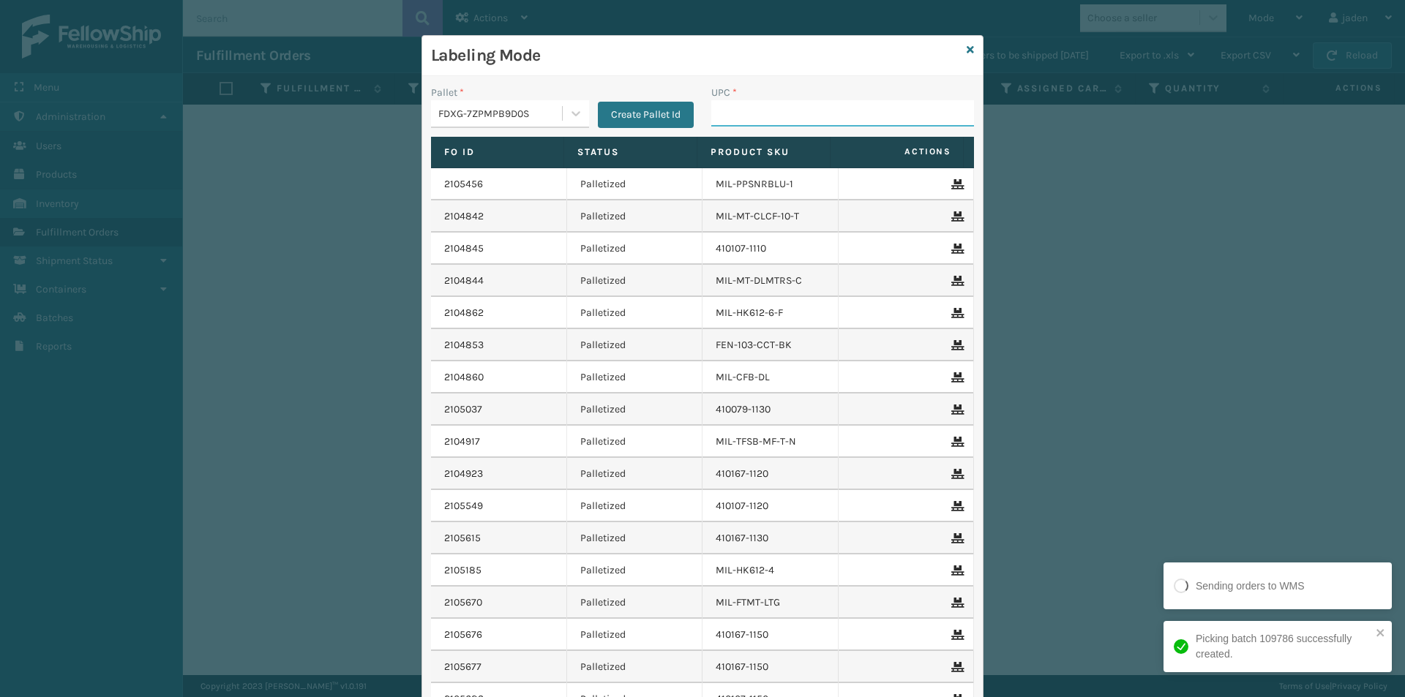
click at [761, 121] on input "UPC *" at bounding box center [842, 113] width 263 height 26
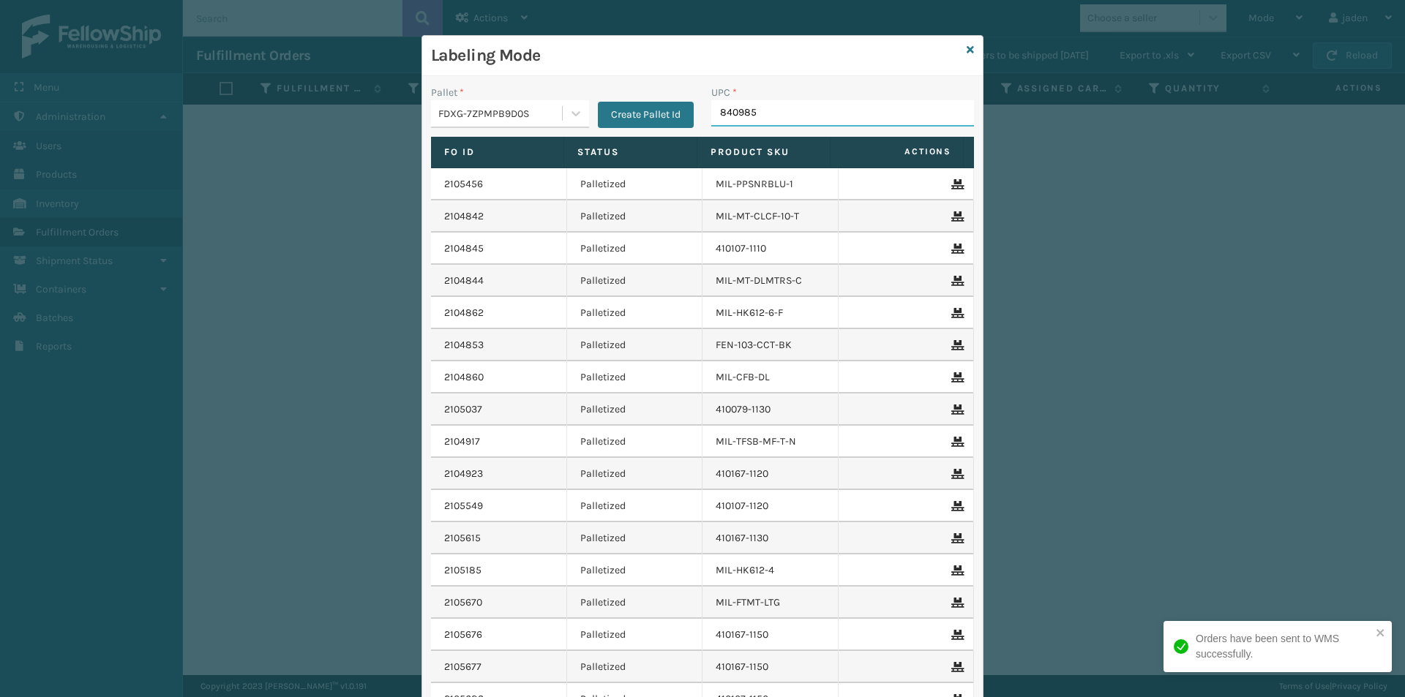
type input "8409851"
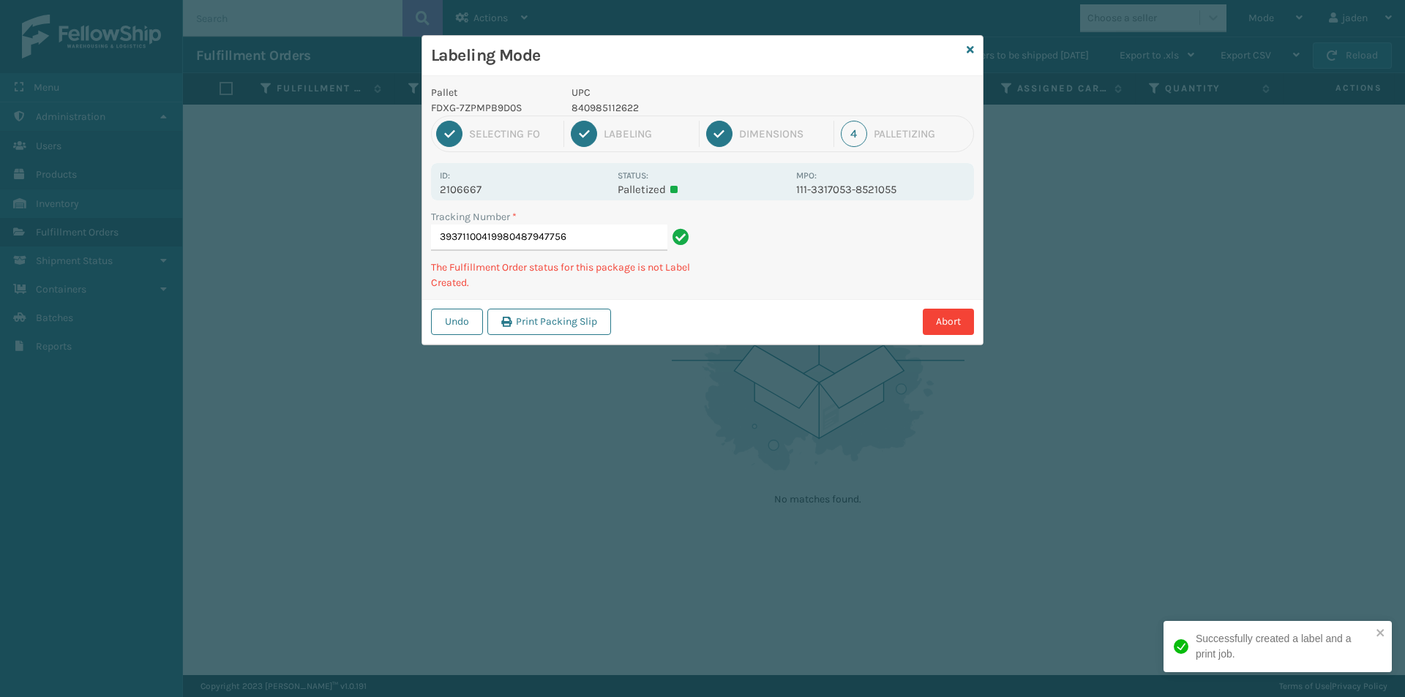
type input "393711004199804879477563"
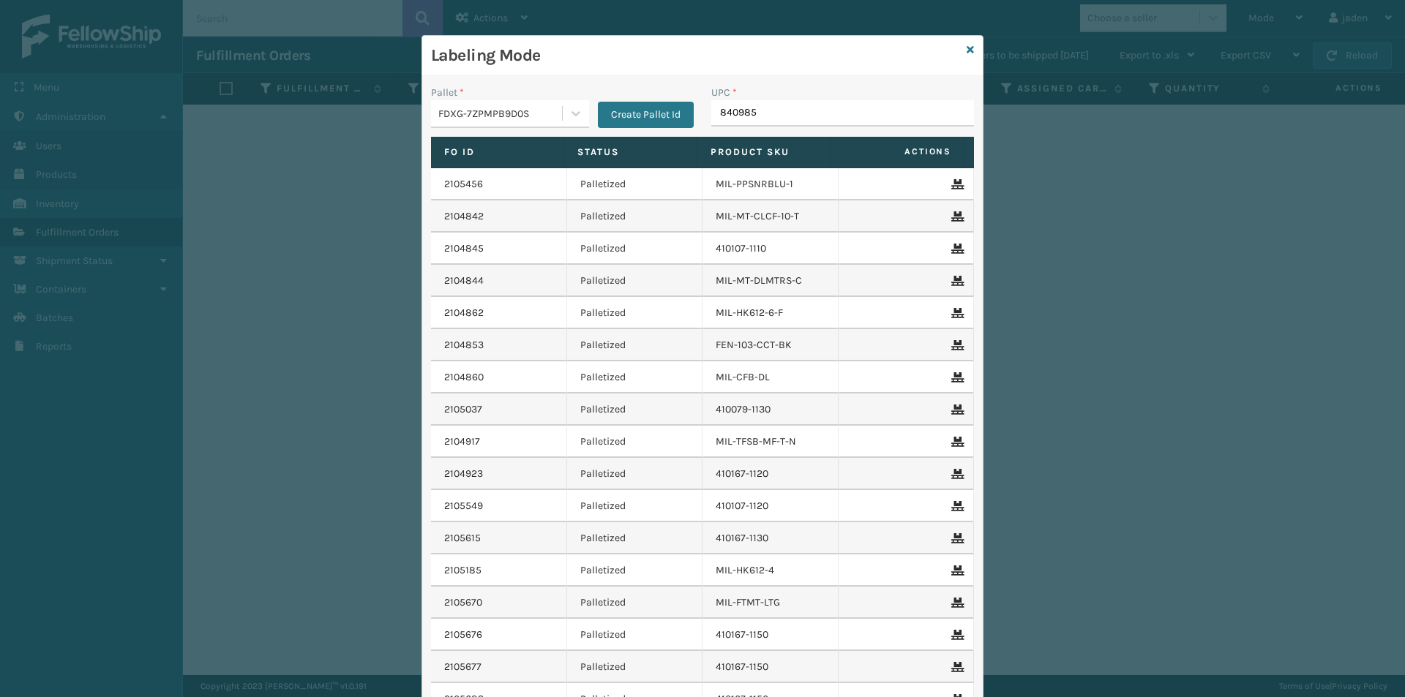
type input "8409851"
click at [970, 50] on div "Labeling Mode" at bounding box center [702, 56] width 560 height 40
click at [966, 51] on icon at bounding box center [969, 50] width 7 height 10
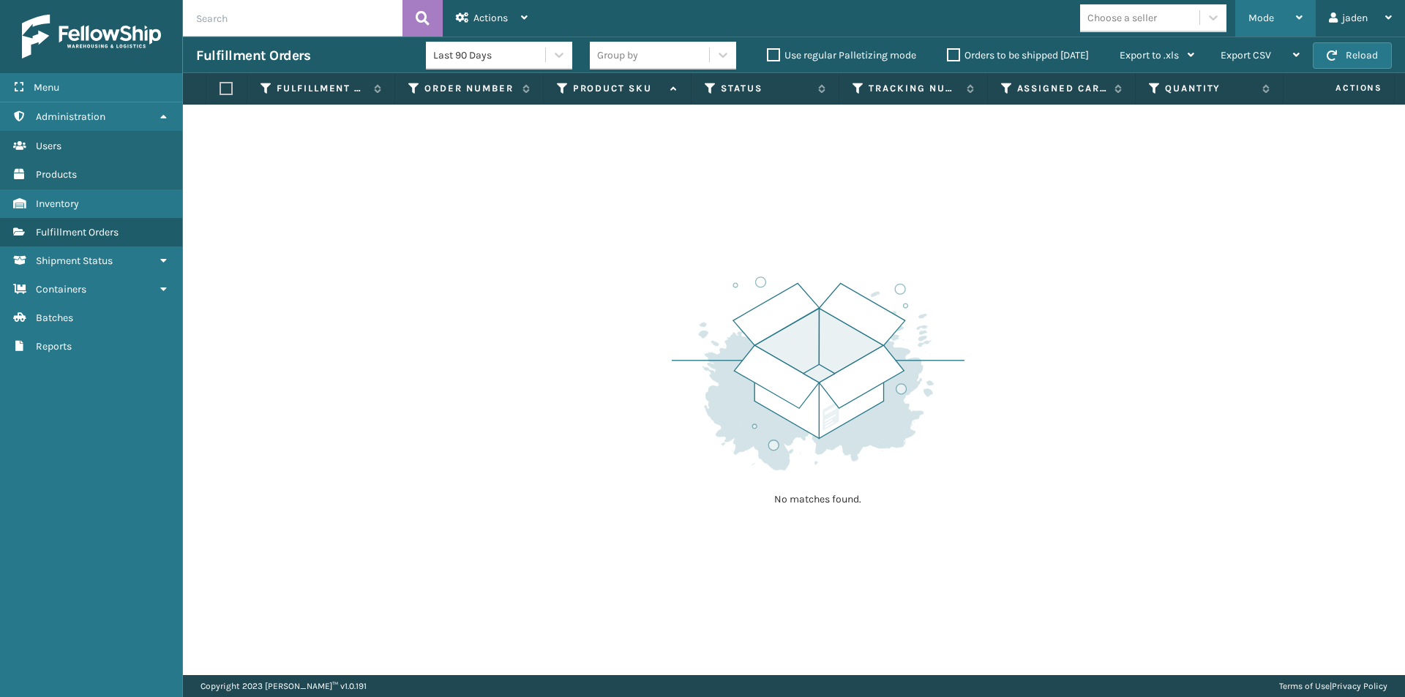
click at [1252, 21] on span "Mode" at bounding box center [1261, 18] width 26 height 12
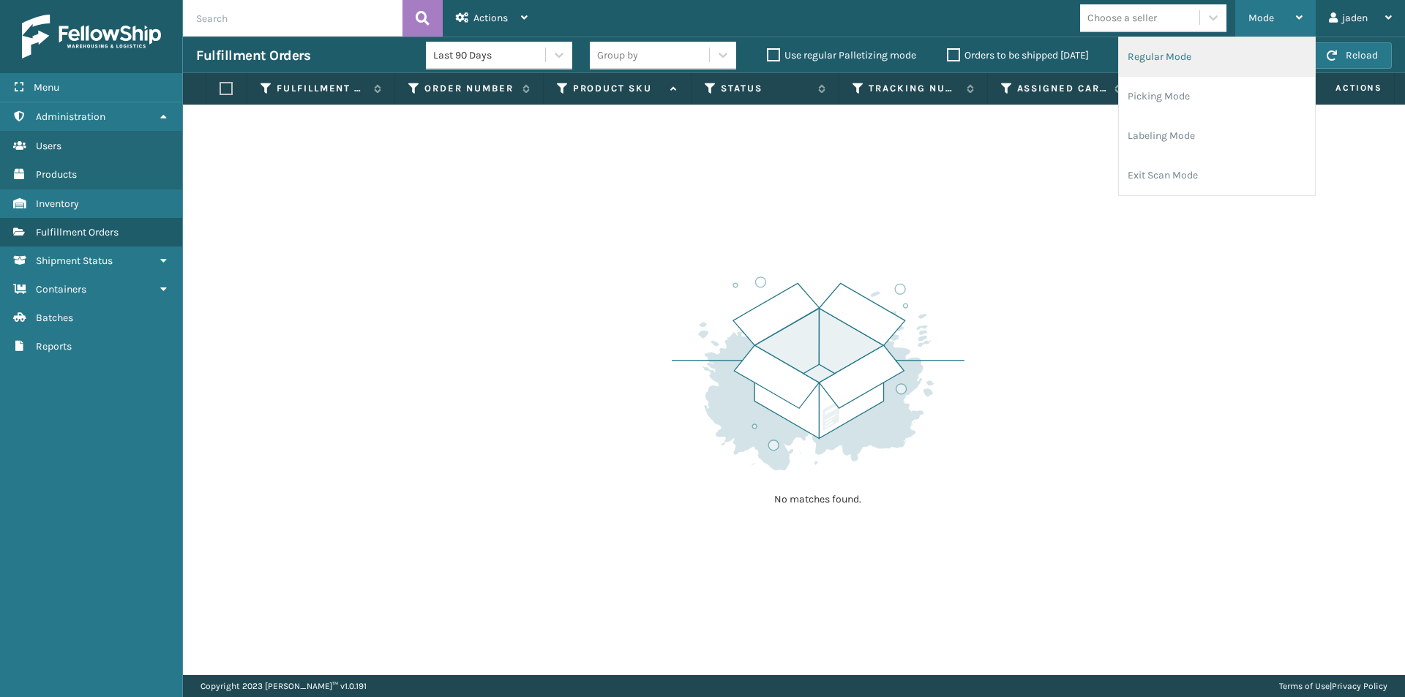
click at [1190, 61] on li "Regular Mode" at bounding box center [1216, 57] width 196 height 40
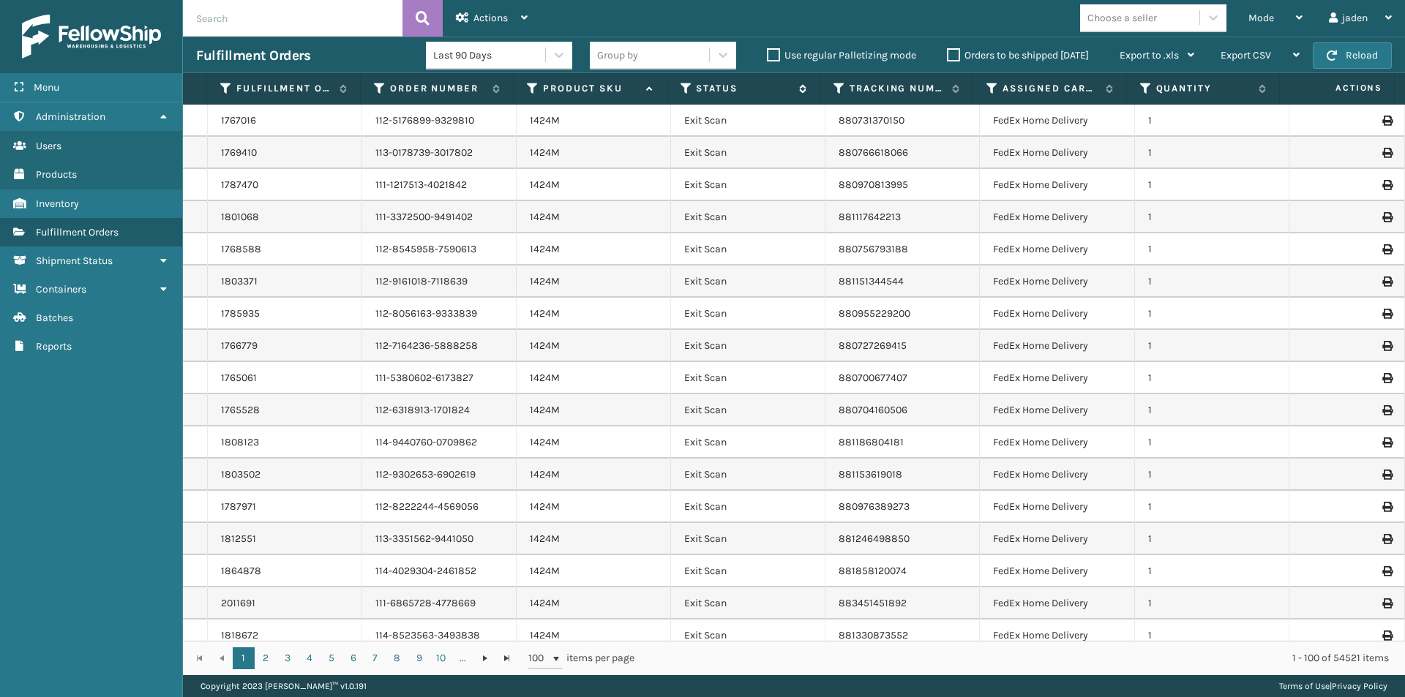
click at [683, 86] on icon at bounding box center [686, 88] width 12 height 13
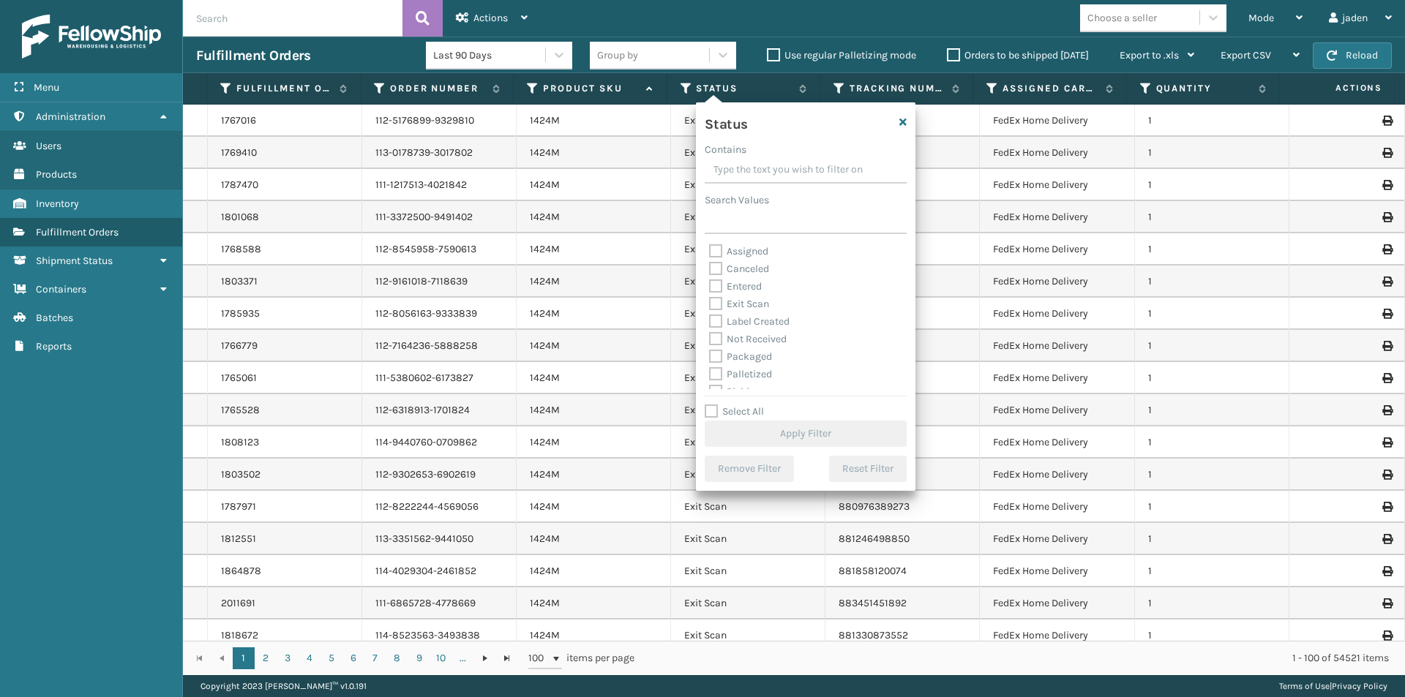
drag, startPoint x: 806, startPoint y: 170, endPoint x: 764, endPoint y: 159, distance: 43.3
click at [764, 159] on input "Contains" at bounding box center [805, 170] width 202 height 26
click at [718, 322] on label "Picking" at bounding box center [735, 318] width 52 height 12
click at [710, 320] on input "Picking" at bounding box center [709, 315] width 1 height 10
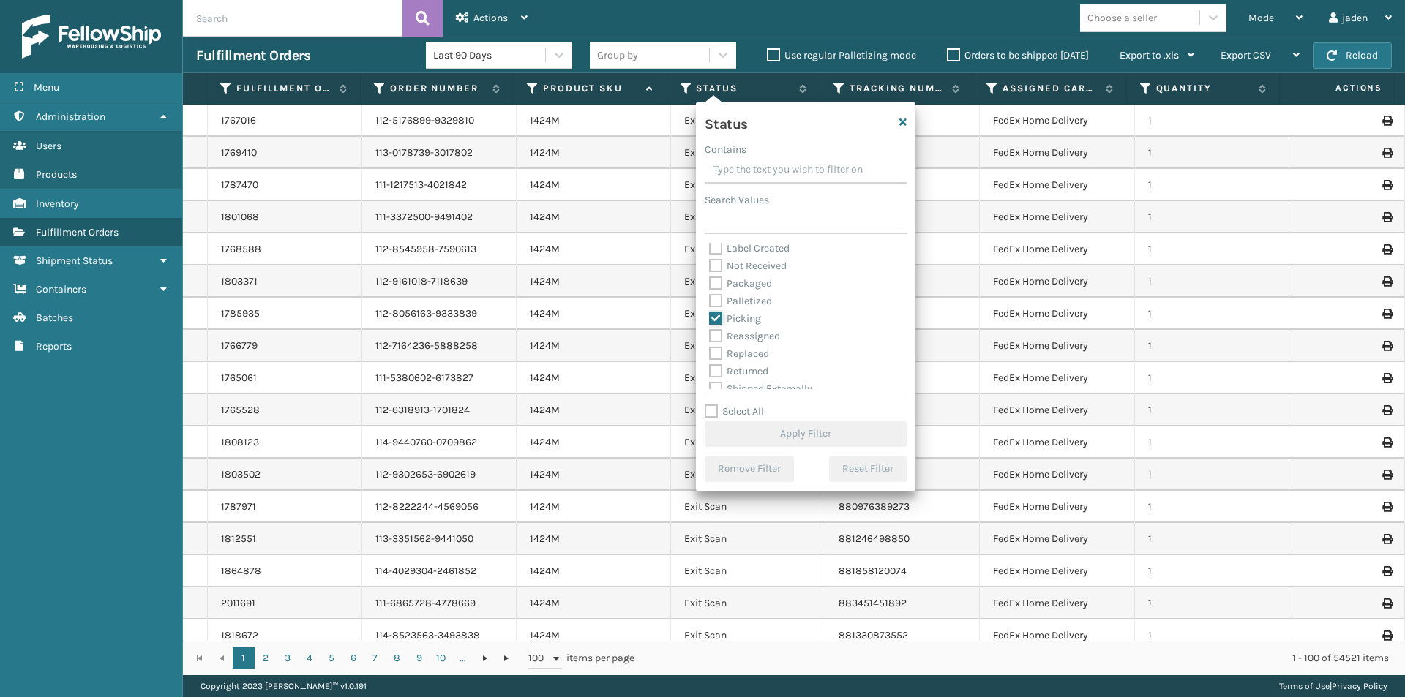
checkbox input "true"
click at [785, 433] on button "Apply Filter" at bounding box center [805, 434] width 202 height 26
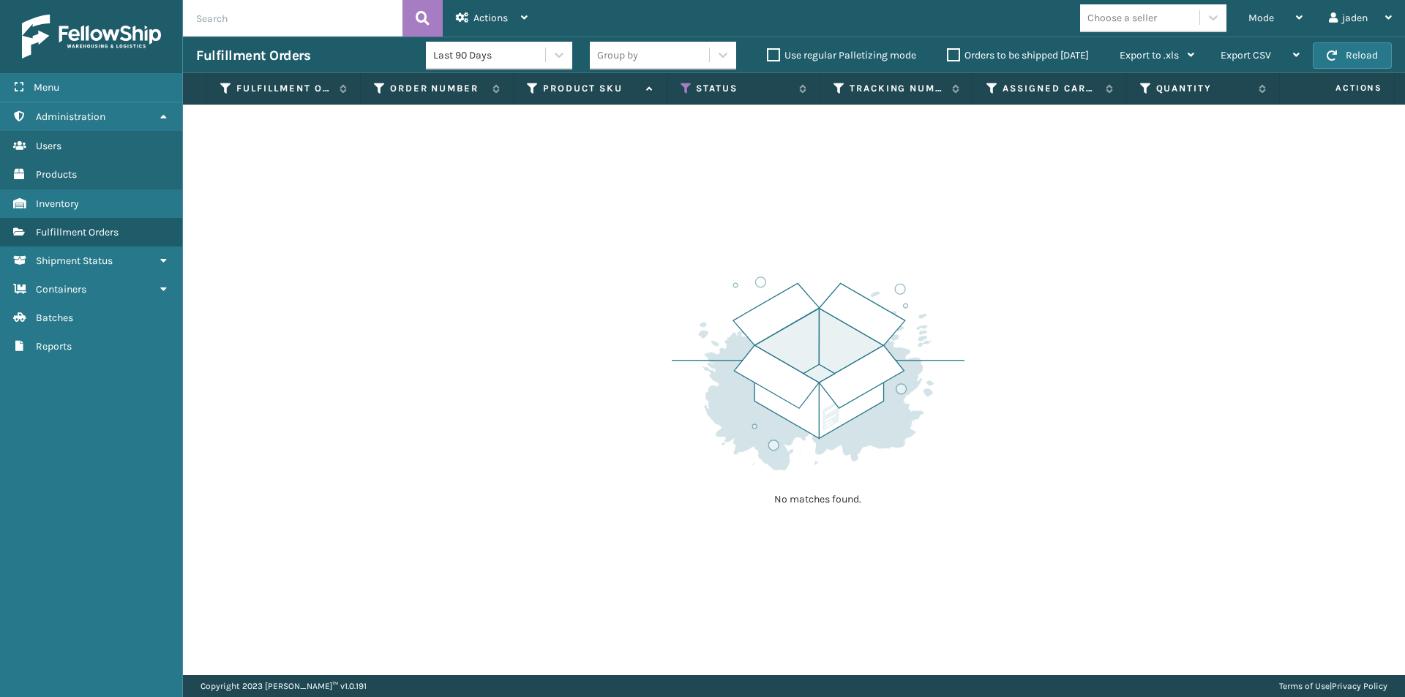
drag, startPoint x: 1138, startPoint y: 167, endPoint x: 1252, endPoint y: 97, distance: 134.0
click at [729, 171] on div "No matches found." at bounding box center [794, 390] width 1222 height 571
click at [1345, 61] on button "Reload" at bounding box center [1351, 55] width 79 height 26
click at [1290, 15] on div "Mode" at bounding box center [1275, 18] width 54 height 37
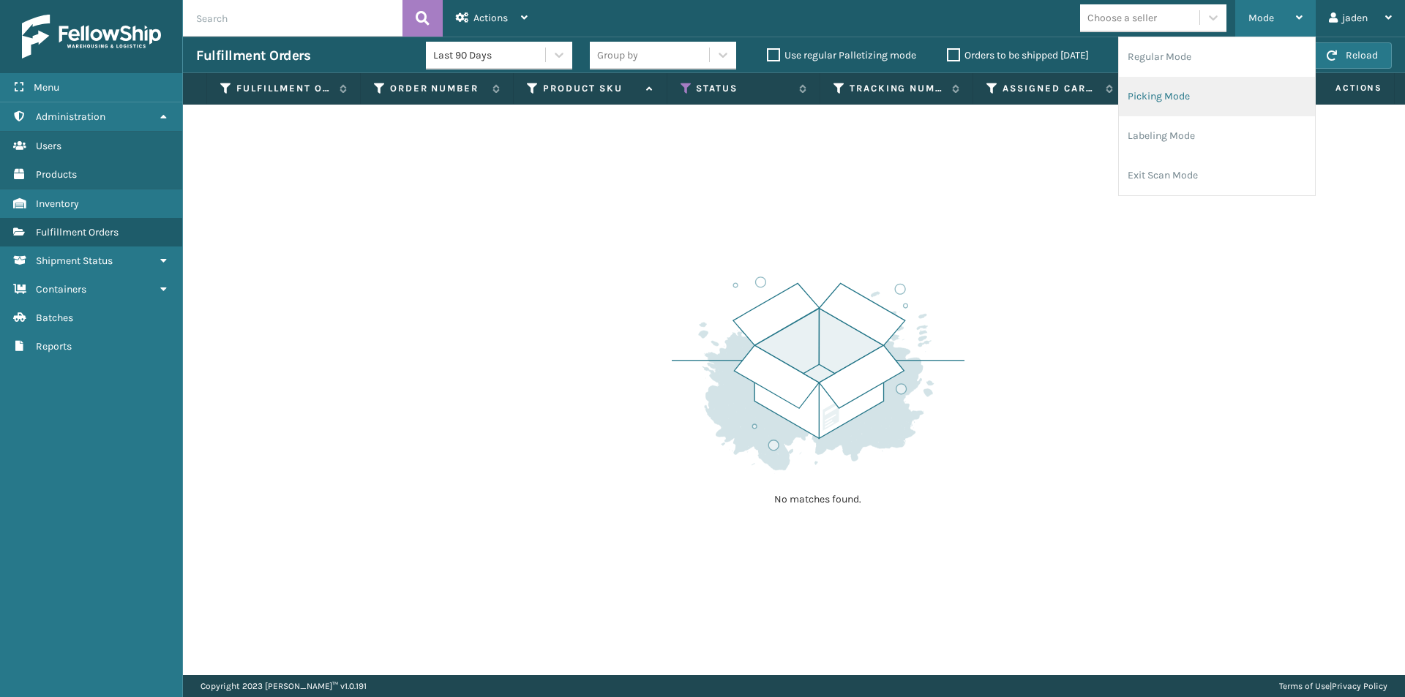
drag, startPoint x: 1227, startPoint y: 94, endPoint x: 1194, endPoint y: 69, distance: 41.4
click at [1227, 94] on li "Picking Mode" at bounding box center [1216, 97] width 196 height 40
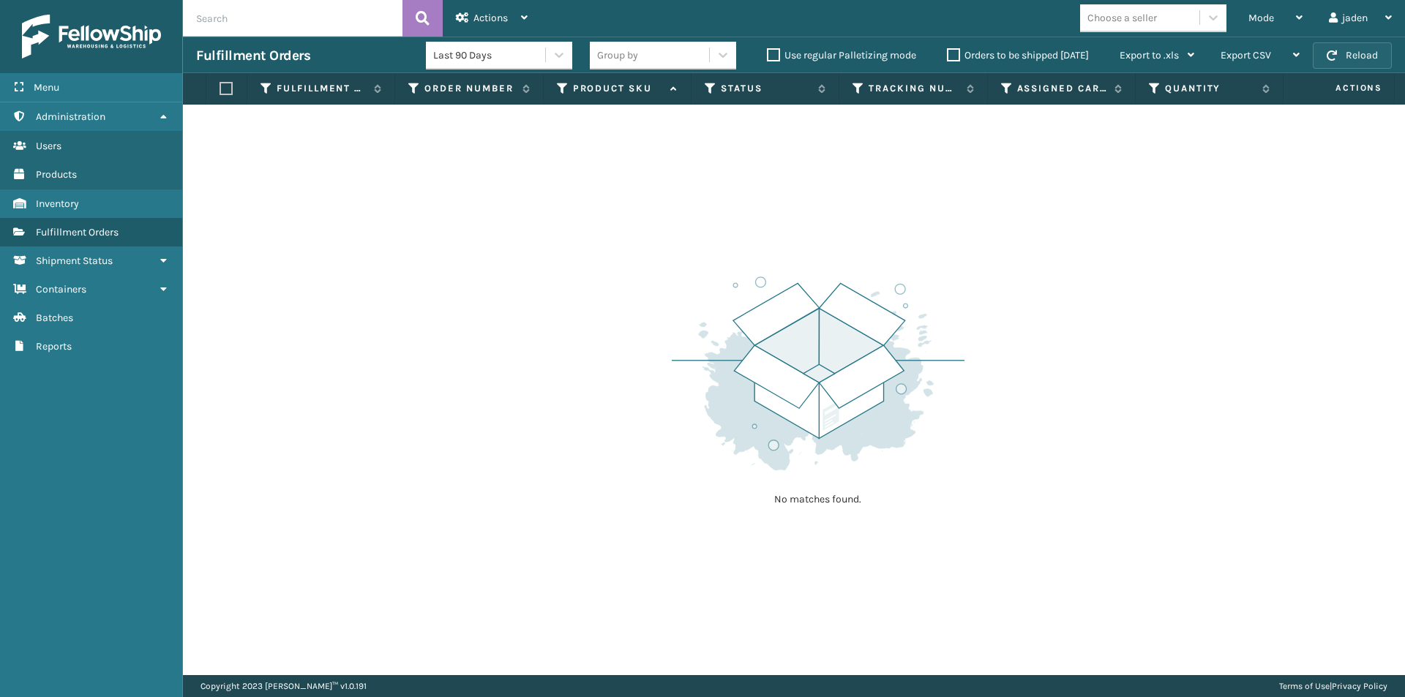
click at [1366, 56] on button "Reload" at bounding box center [1351, 55] width 79 height 26
click at [1255, 25] on div "Mode" at bounding box center [1275, 18] width 54 height 37
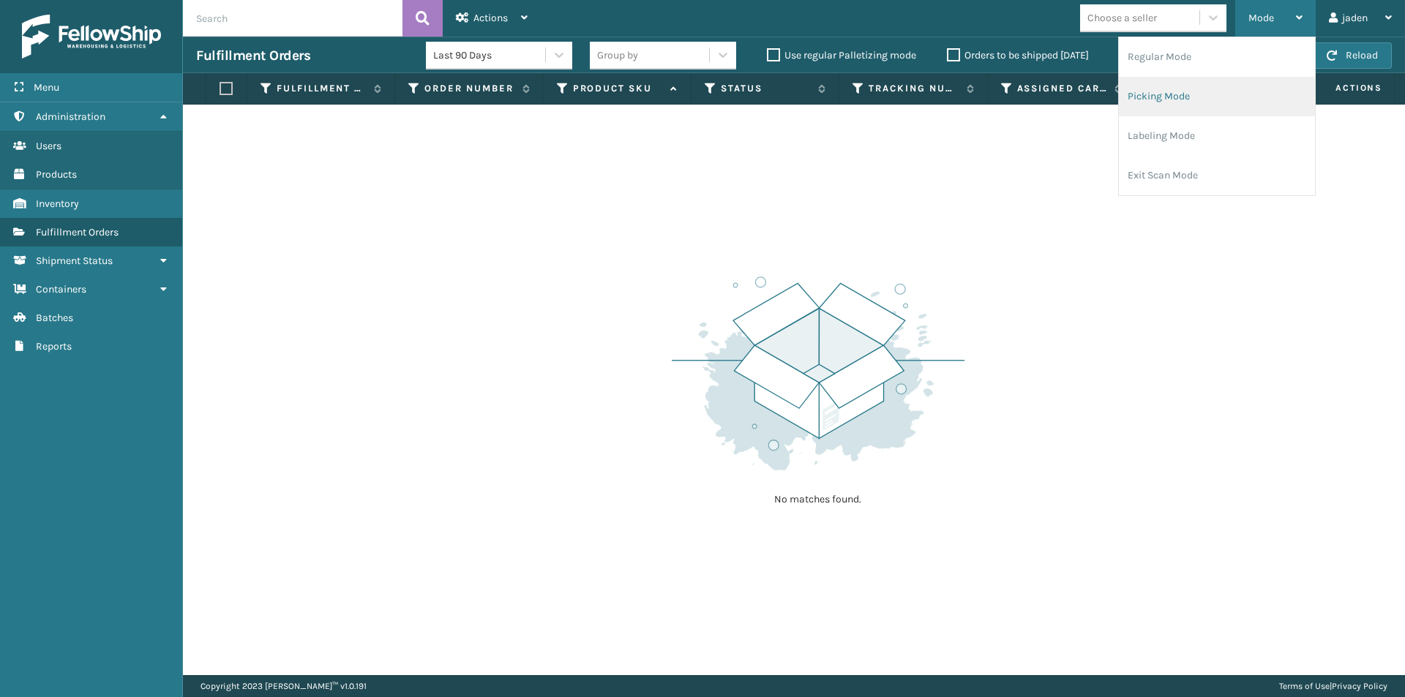
click at [1206, 91] on li "Picking Mode" at bounding box center [1216, 97] width 196 height 40
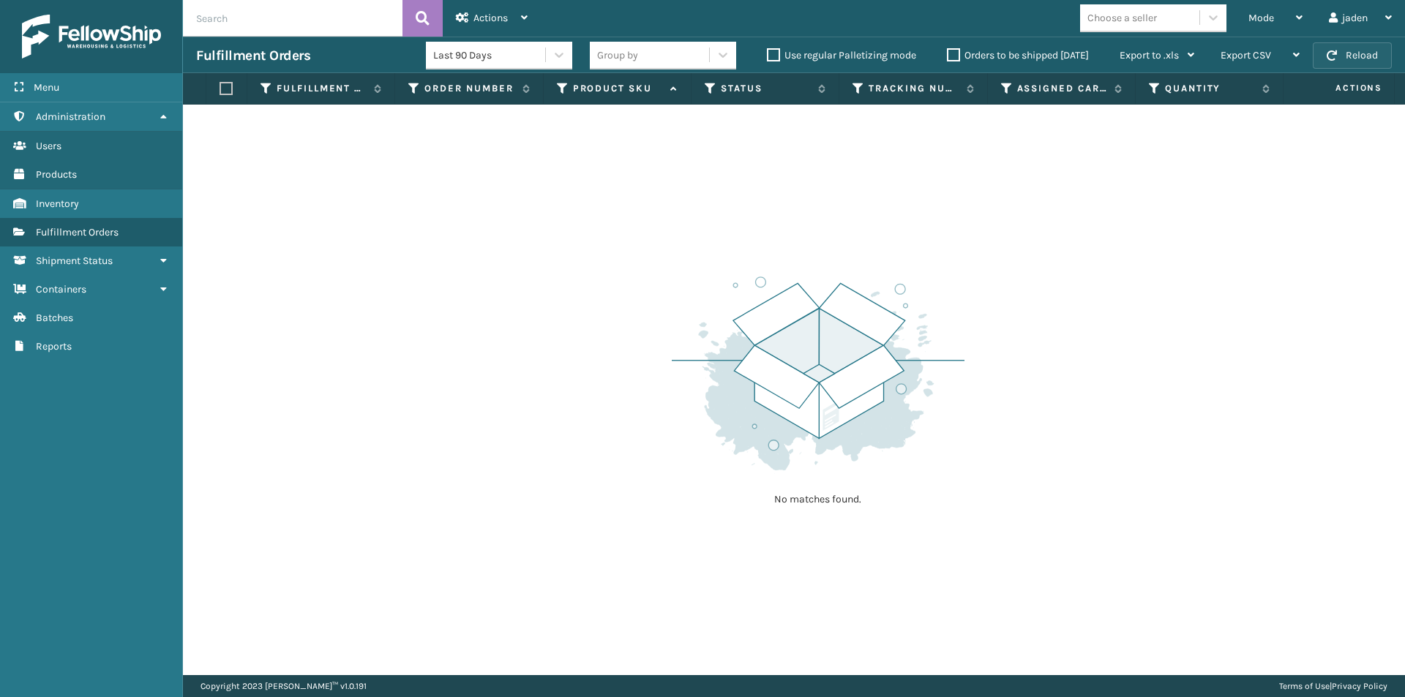
click at [1350, 48] on button "Reload" at bounding box center [1351, 55] width 79 height 26
click at [1287, 23] on div "Mode" at bounding box center [1275, 18] width 54 height 37
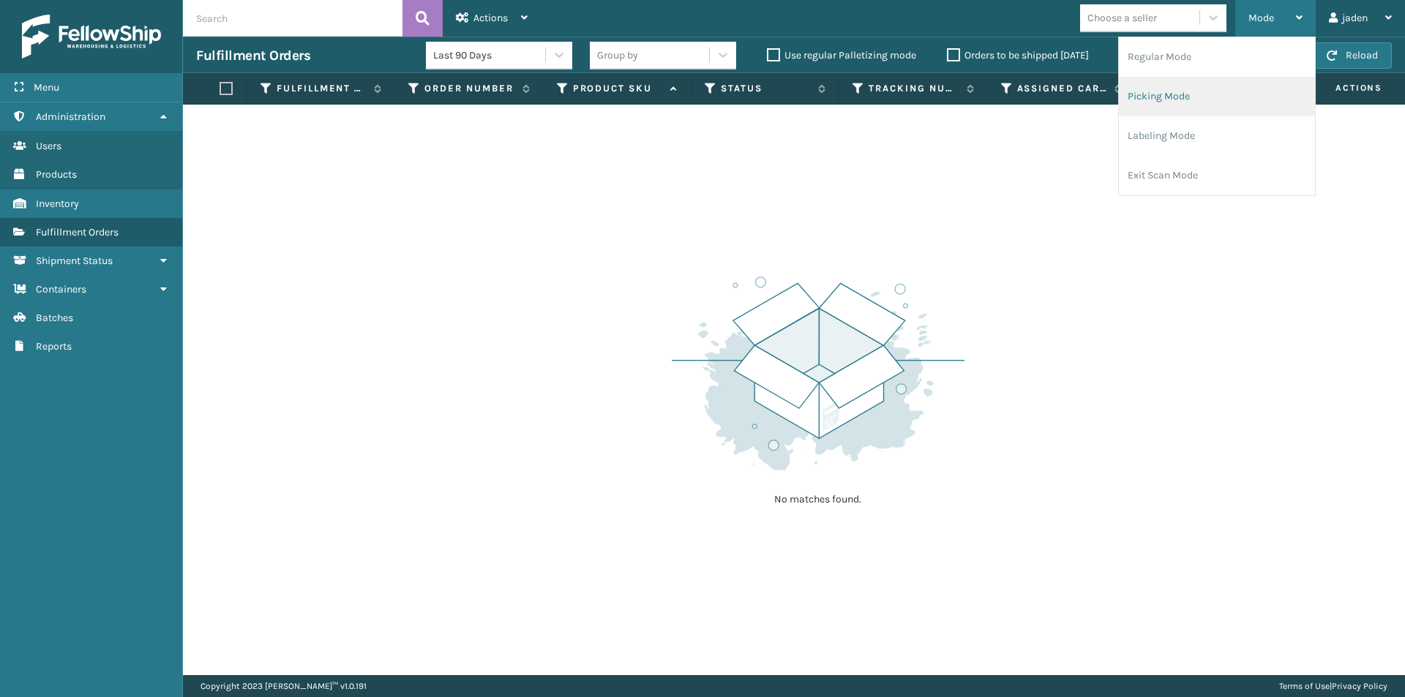
click at [1206, 97] on li "Picking Mode" at bounding box center [1216, 97] width 196 height 40
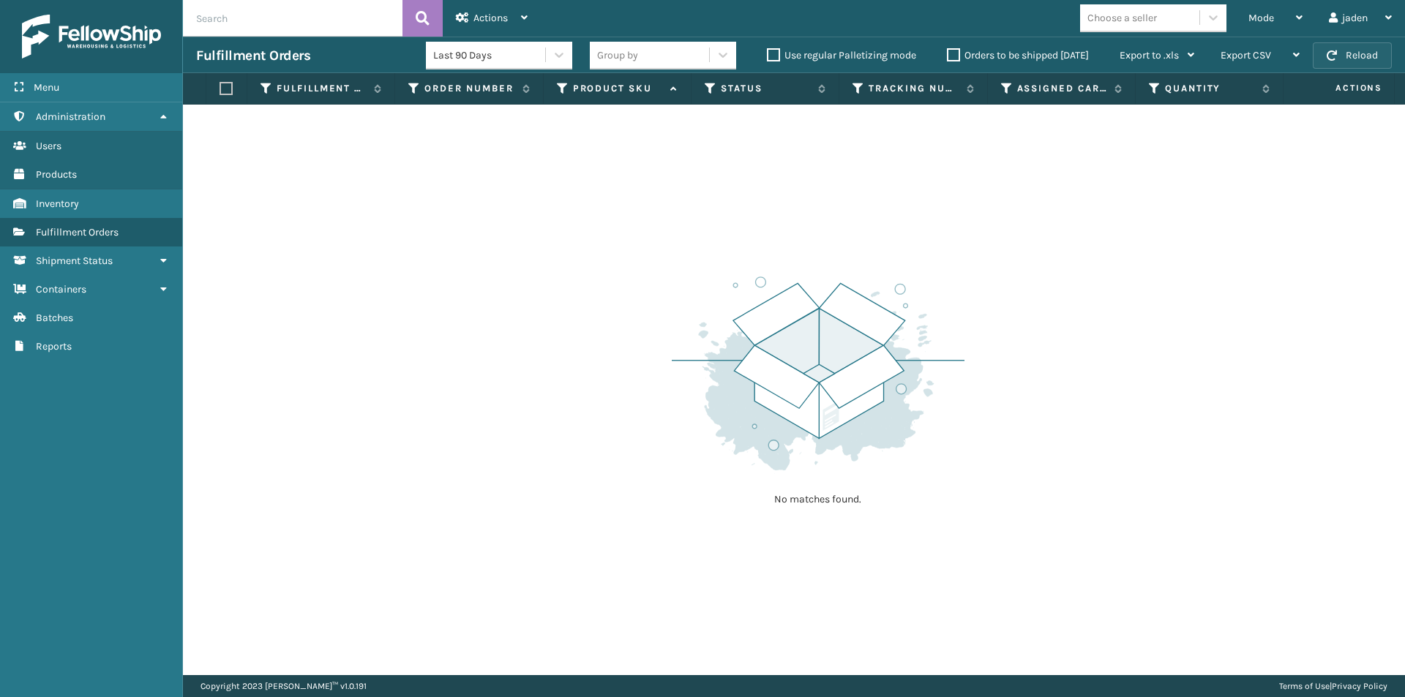
click at [1336, 59] on span "button" at bounding box center [1331, 55] width 10 height 10
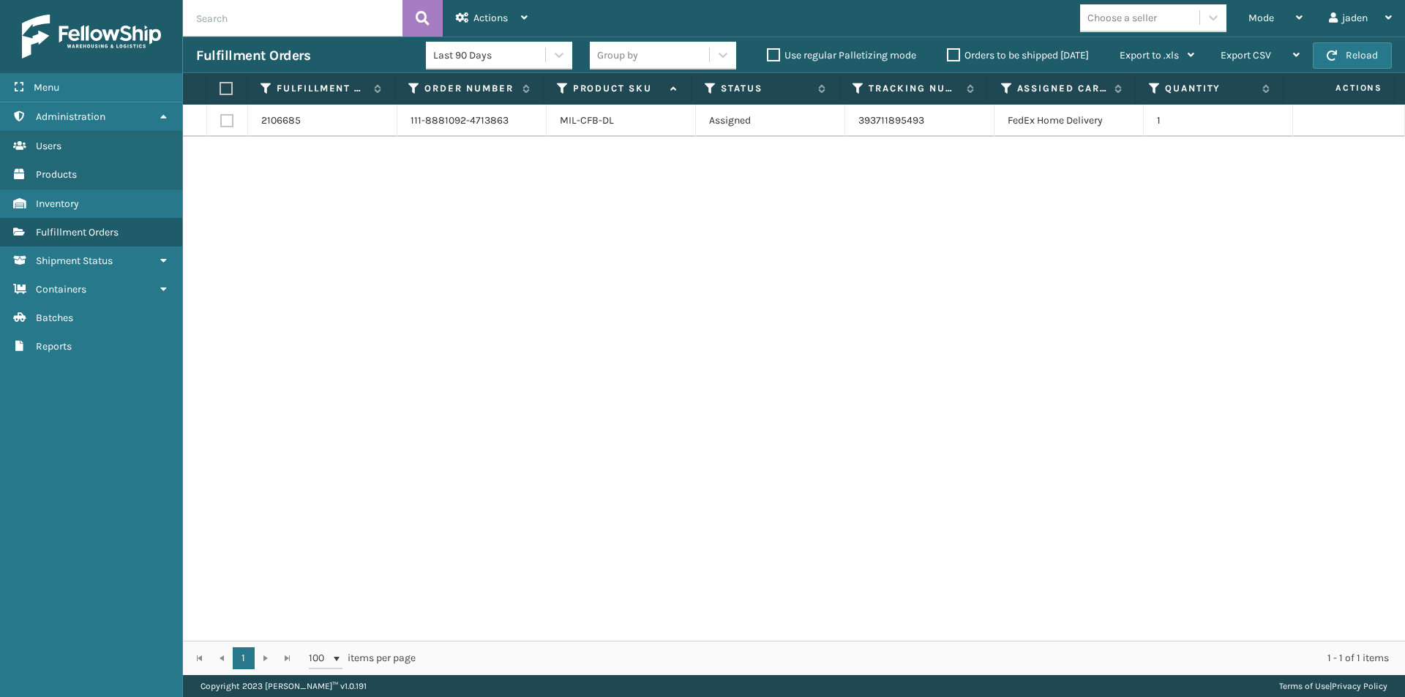
drag, startPoint x: 903, startPoint y: 266, endPoint x: 514, endPoint y: 178, distance: 398.8
click at [552, 228] on div "2106685 111-8881092-4713863 MIL-CFB-DL Assigned 393711895493 FedEx Home Deliver…" at bounding box center [794, 373] width 1222 height 536
click at [220, 88] on label at bounding box center [224, 88] width 10 height 13
click at [220, 88] on input "checkbox" at bounding box center [219, 89] width 1 height 10
checkbox input "true"
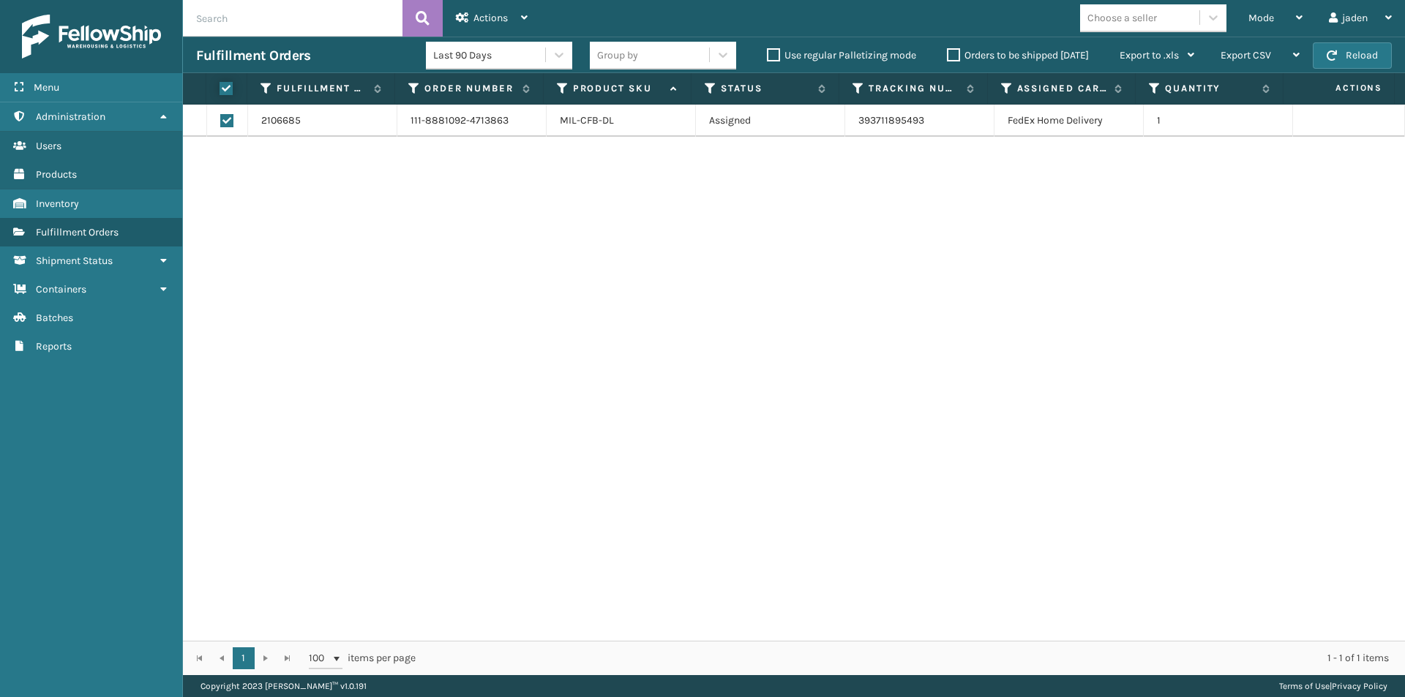
checkbox input "true"
click at [454, 14] on div "Actions Settings Remove All Filters Export Labels Create Picking Batch" at bounding box center [492, 18] width 98 height 37
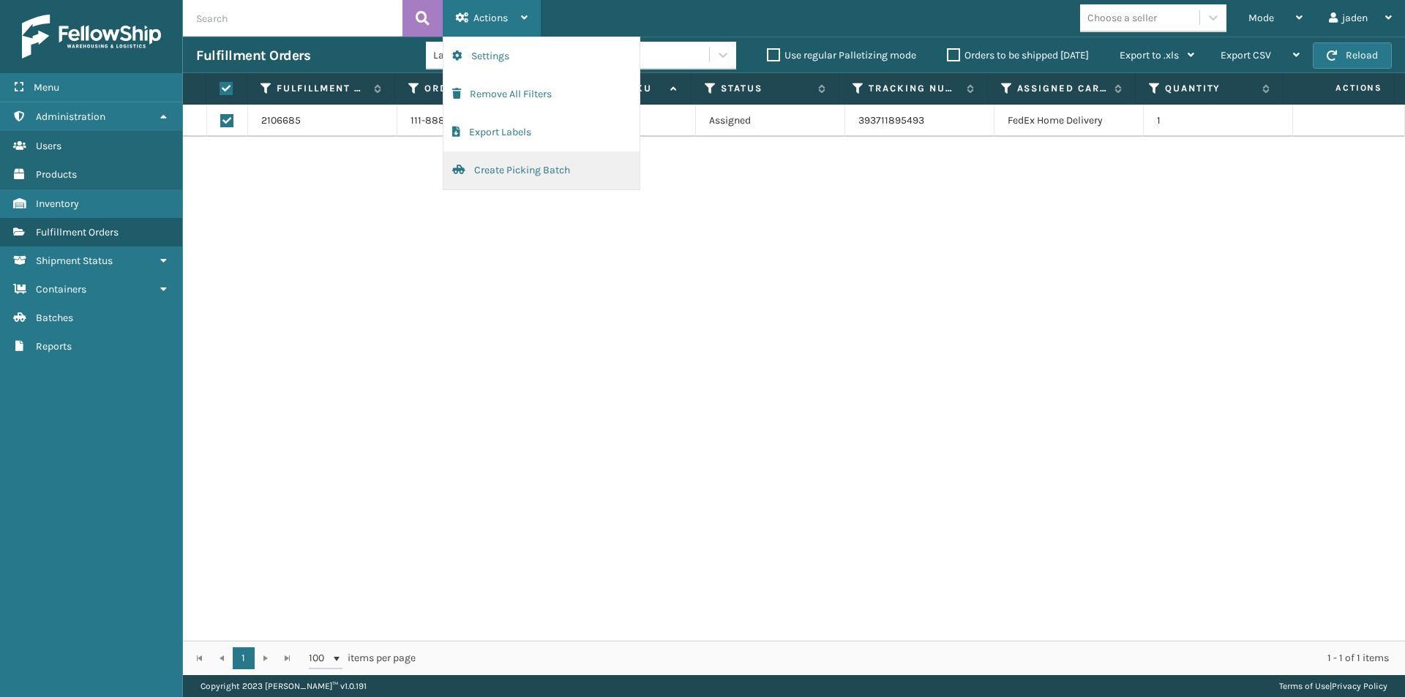
click at [494, 172] on button "Create Picking Batch" at bounding box center [541, 170] width 196 height 38
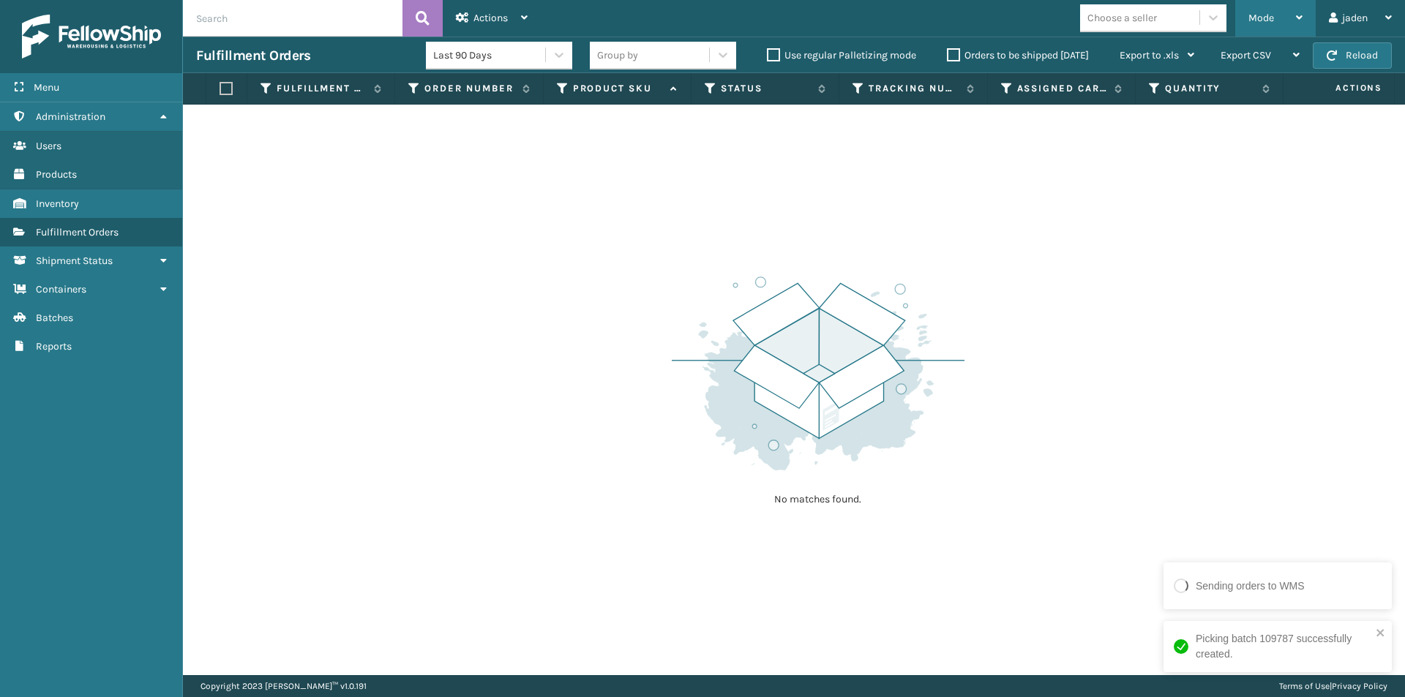
click at [1276, 13] on div "Mode" at bounding box center [1275, 18] width 54 height 37
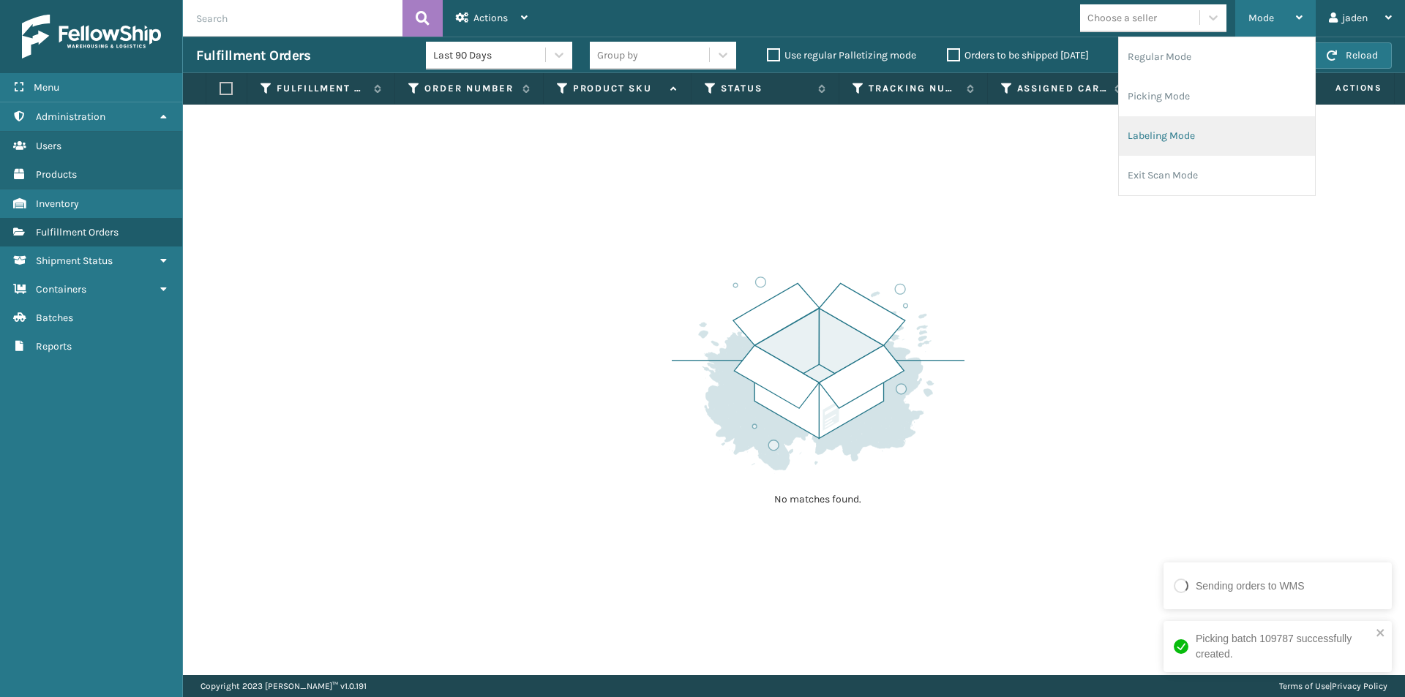
click at [1175, 138] on li "Labeling Mode" at bounding box center [1216, 136] width 196 height 40
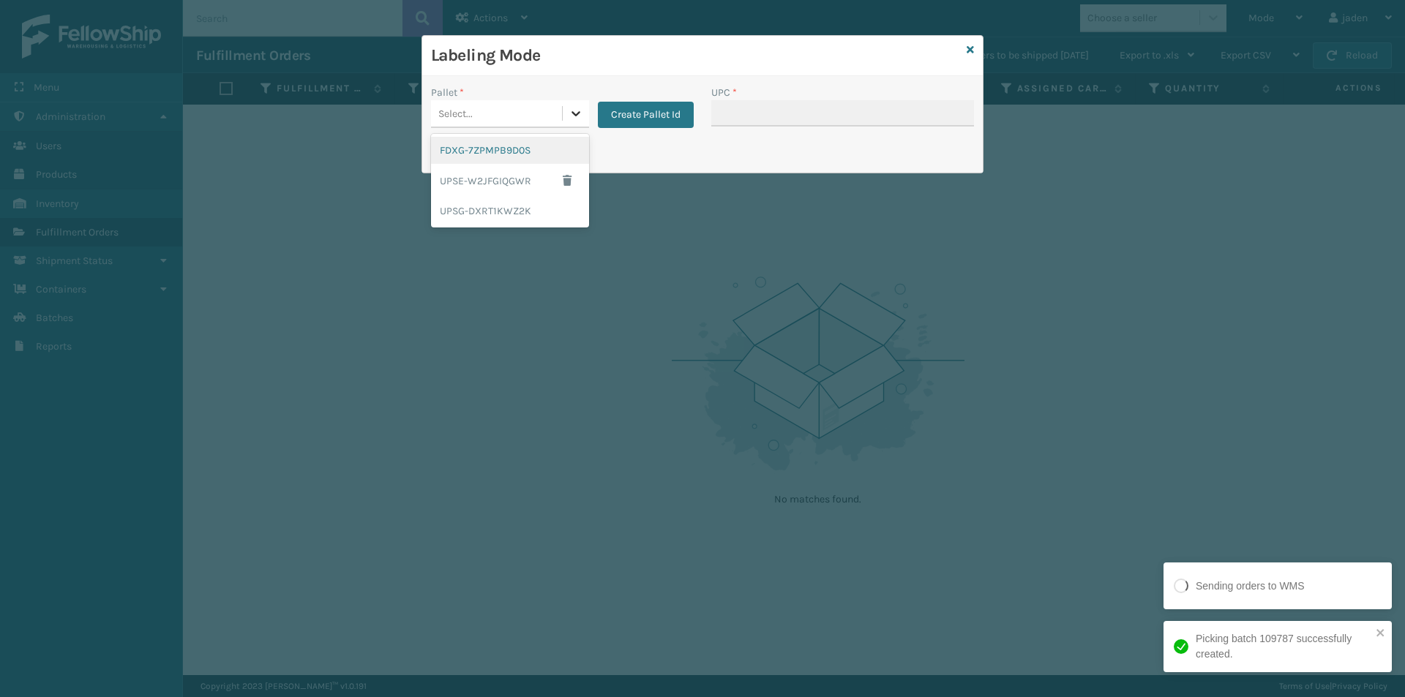
click at [578, 118] on icon at bounding box center [575, 113] width 15 height 15
click at [468, 157] on div "FDXG-7ZPMPB9D0S" at bounding box center [510, 150] width 158 height 27
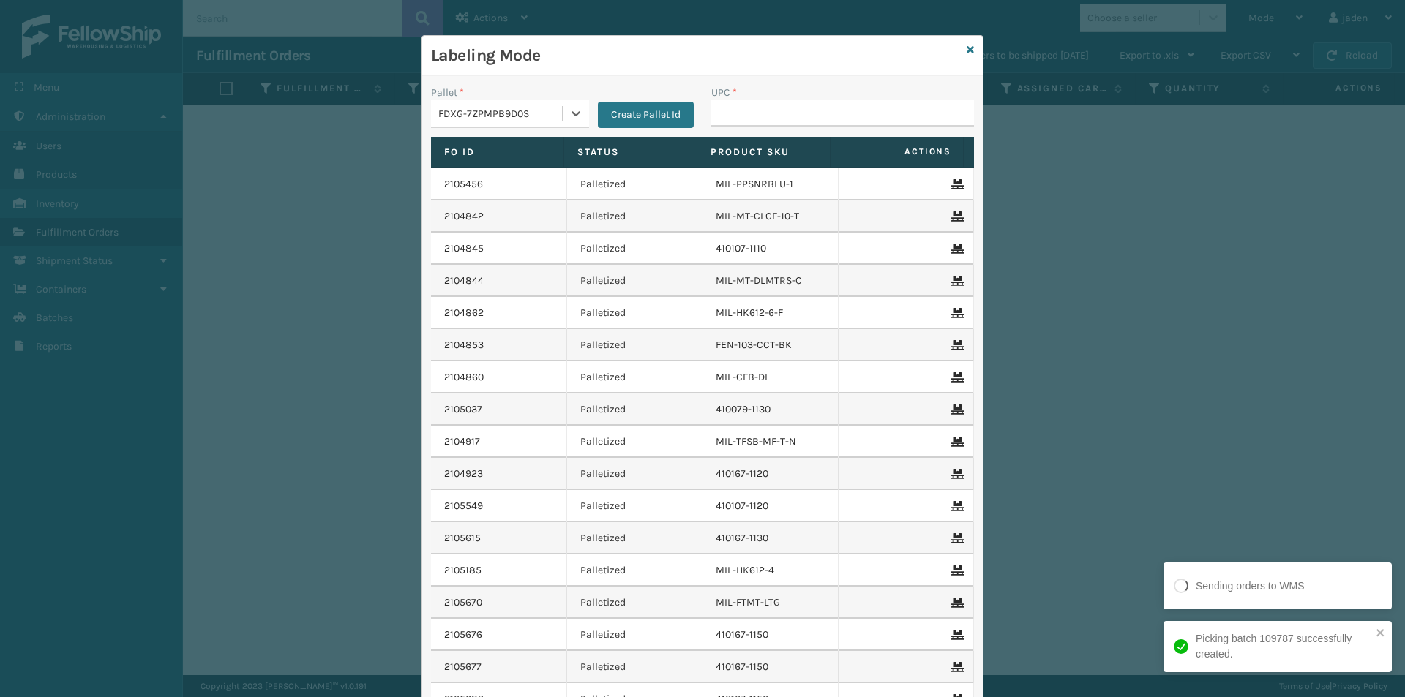
click at [813, 130] on div "UPC *" at bounding box center [842, 111] width 280 height 52
click at [821, 107] on input "UPC *" at bounding box center [842, 113] width 263 height 26
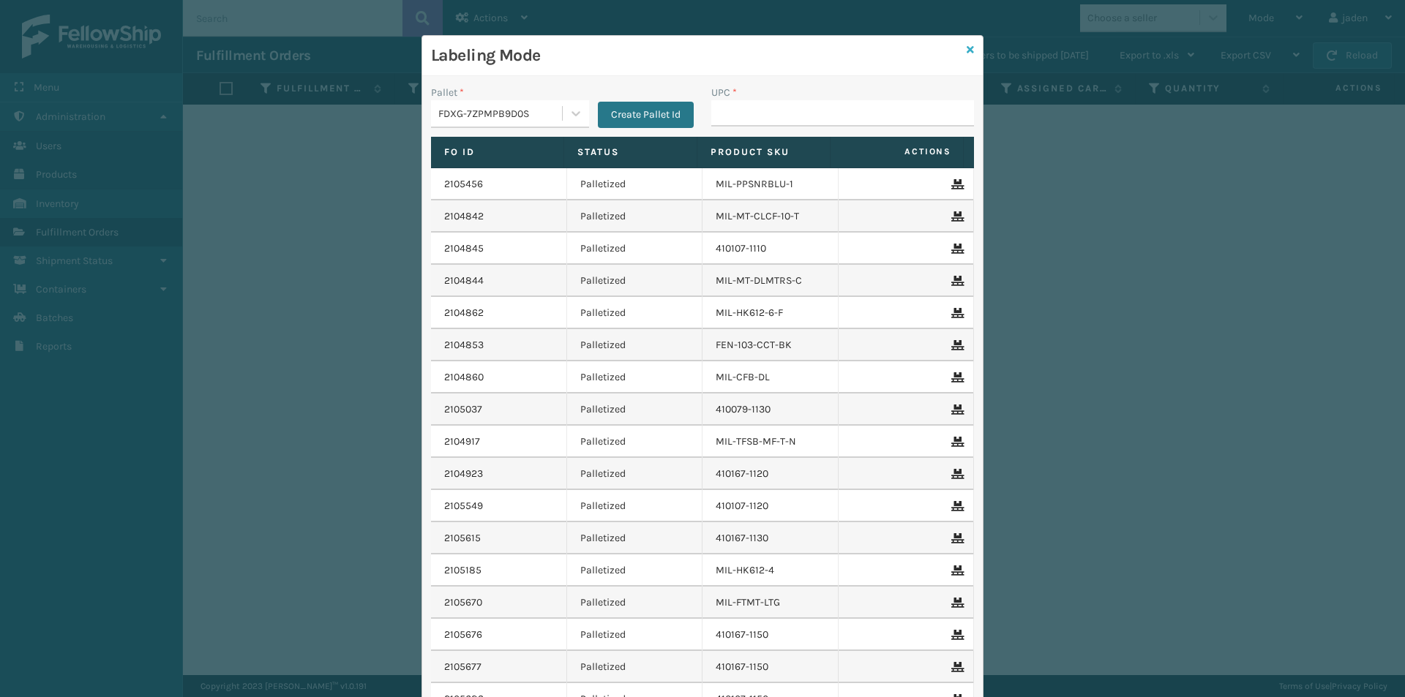
click at [966, 48] on icon at bounding box center [969, 50] width 7 height 10
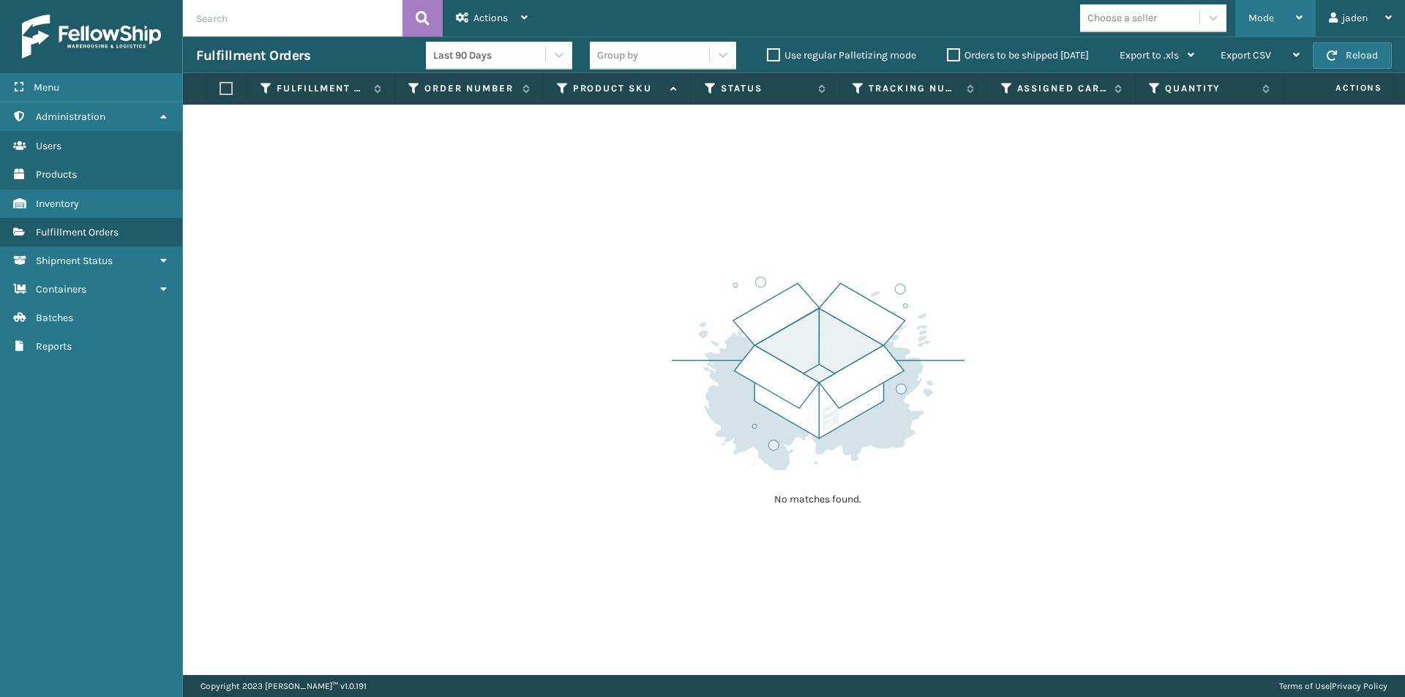
click at [1262, 10] on div "Mode" at bounding box center [1275, 18] width 54 height 37
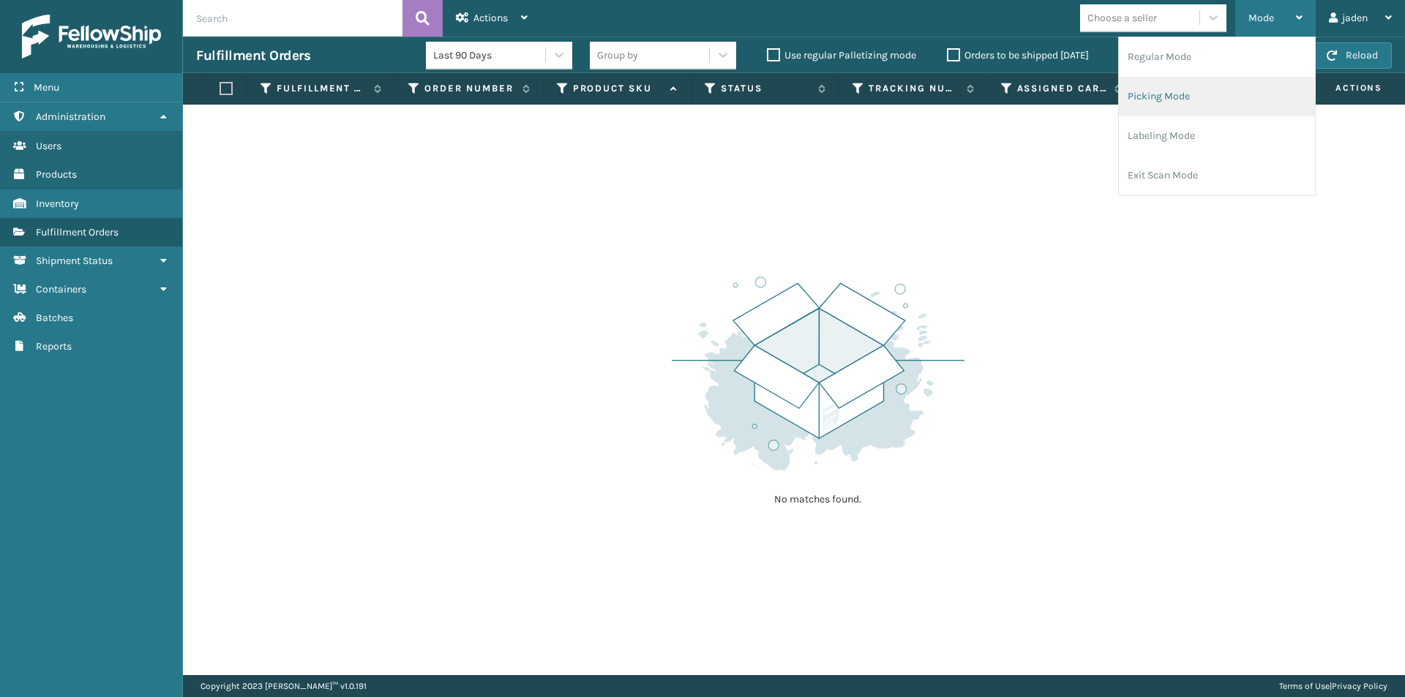
drag, startPoint x: 1200, startPoint y: 83, endPoint x: 1262, endPoint y: 25, distance: 85.4
click at [1200, 84] on li "Picking Mode" at bounding box center [1216, 97] width 196 height 40
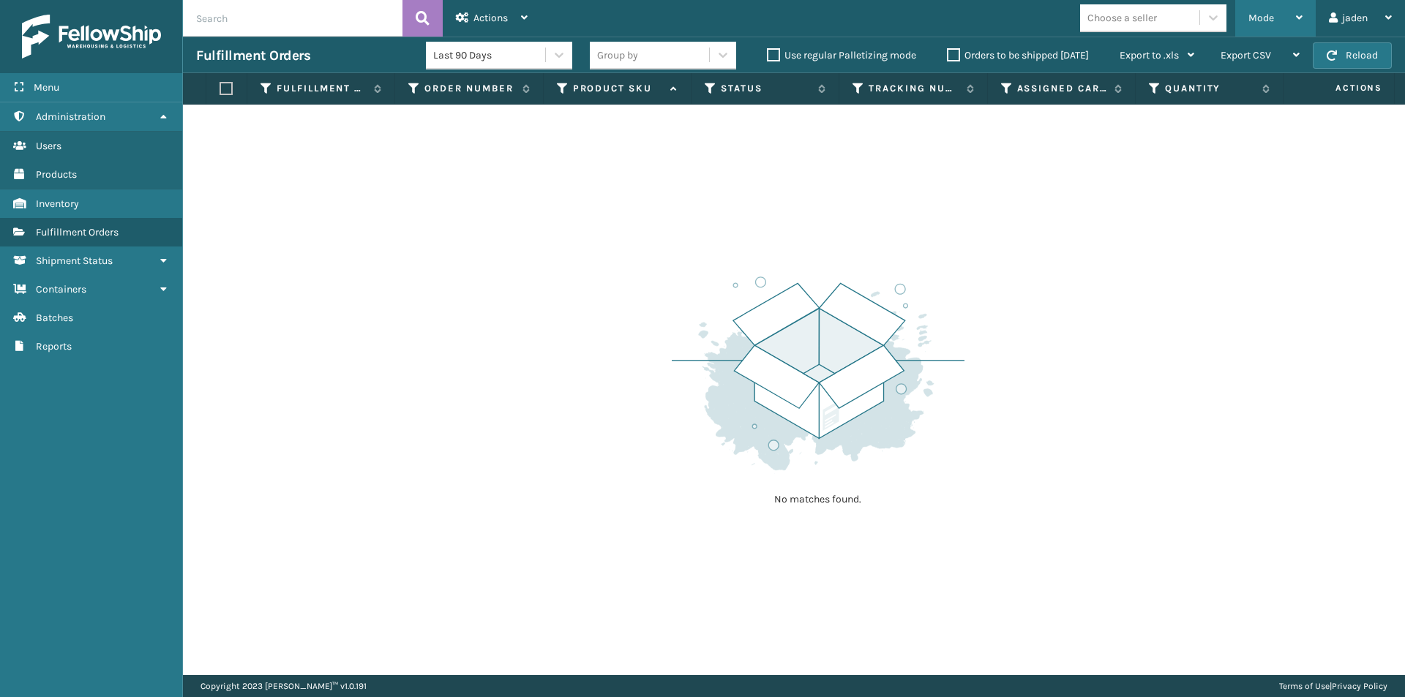
click at [1281, 10] on div "Mode" at bounding box center [1275, 18] width 54 height 37
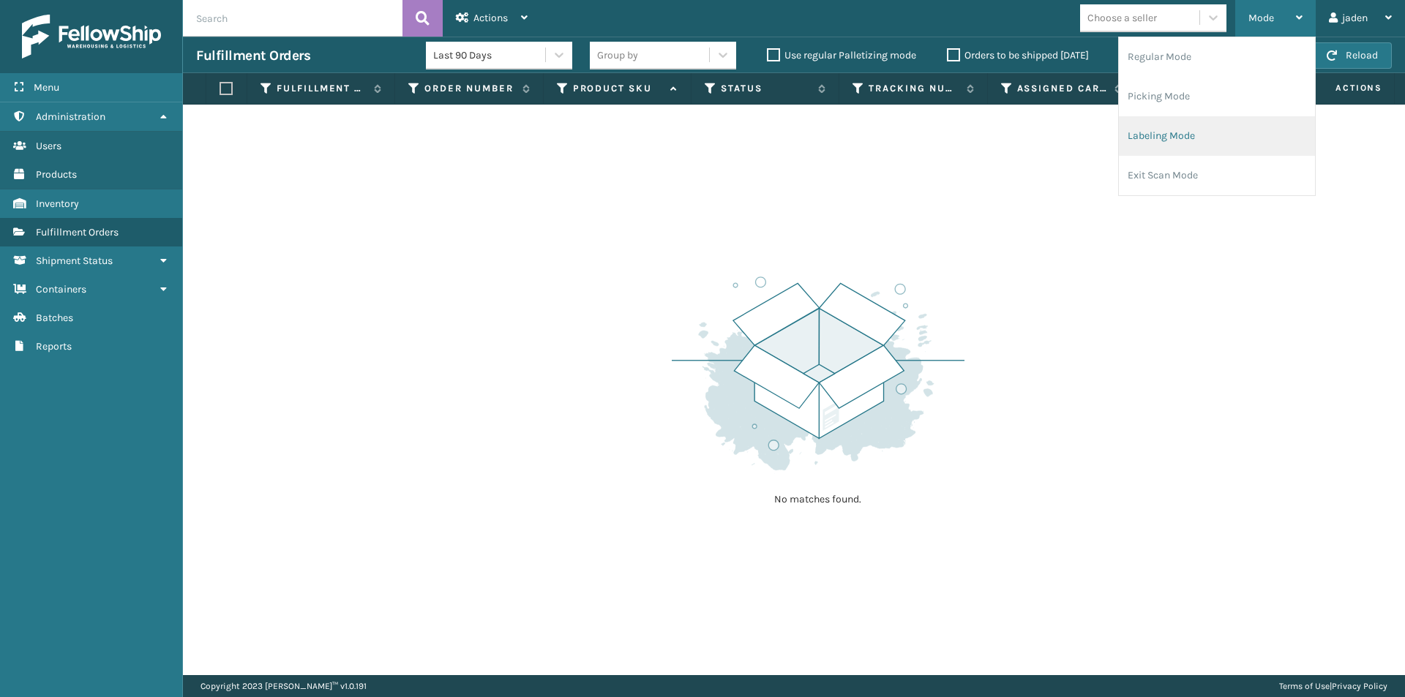
click at [1197, 132] on li "Labeling Mode" at bounding box center [1216, 136] width 196 height 40
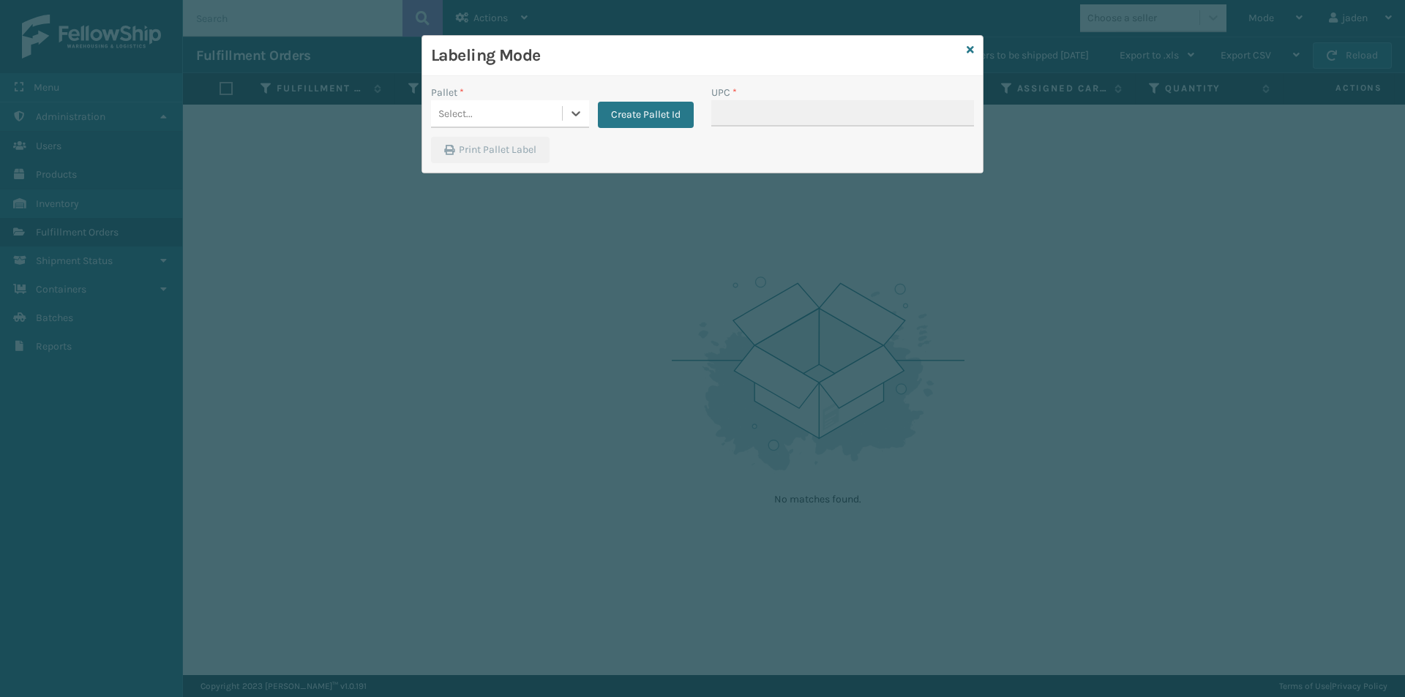
drag, startPoint x: 579, startPoint y: 113, endPoint x: 525, endPoint y: 133, distance: 57.6
click at [579, 113] on icon at bounding box center [575, 113] width 15 height 15
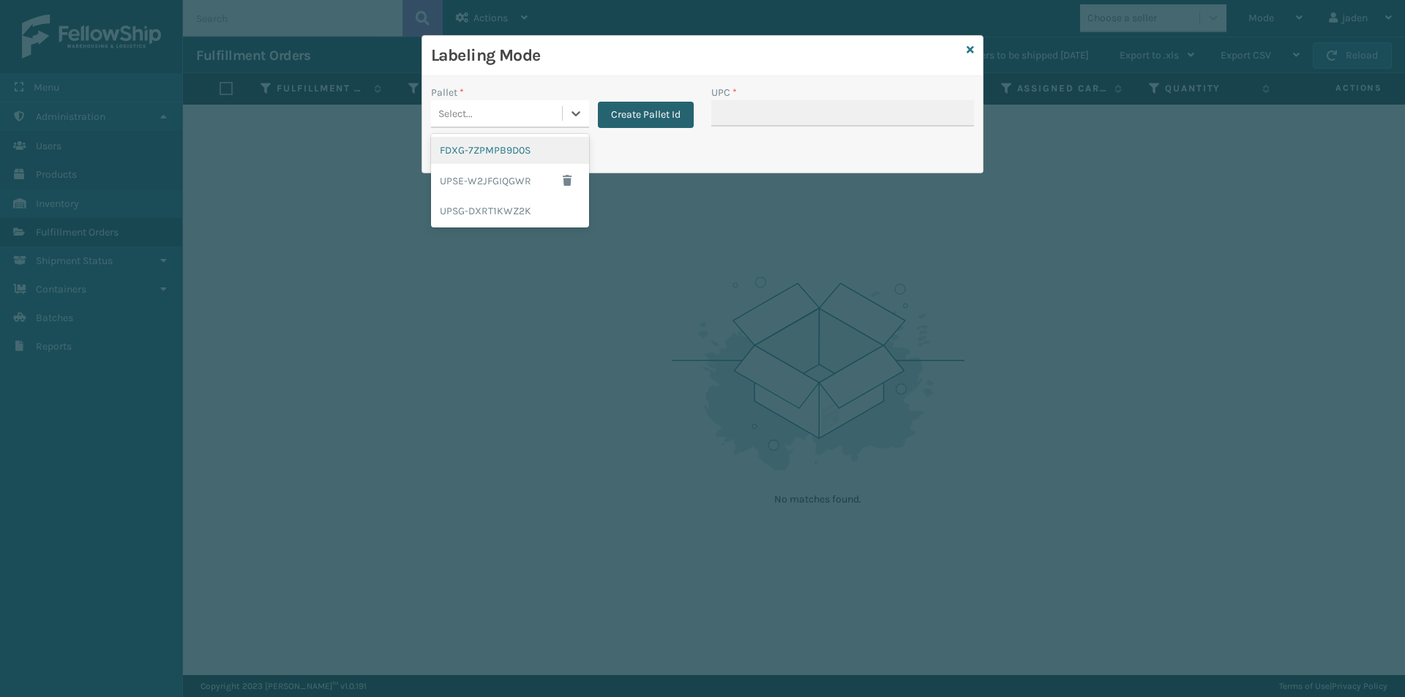
drag, startPoint x: 525, startPoint y: 133, endPoint x: 649, endPoint y: 127, distance: 123.8
click at [489, 151] on div "FDXG-7ZPMPB9D0S" at bounding box center [510, 150] width 158 height 27
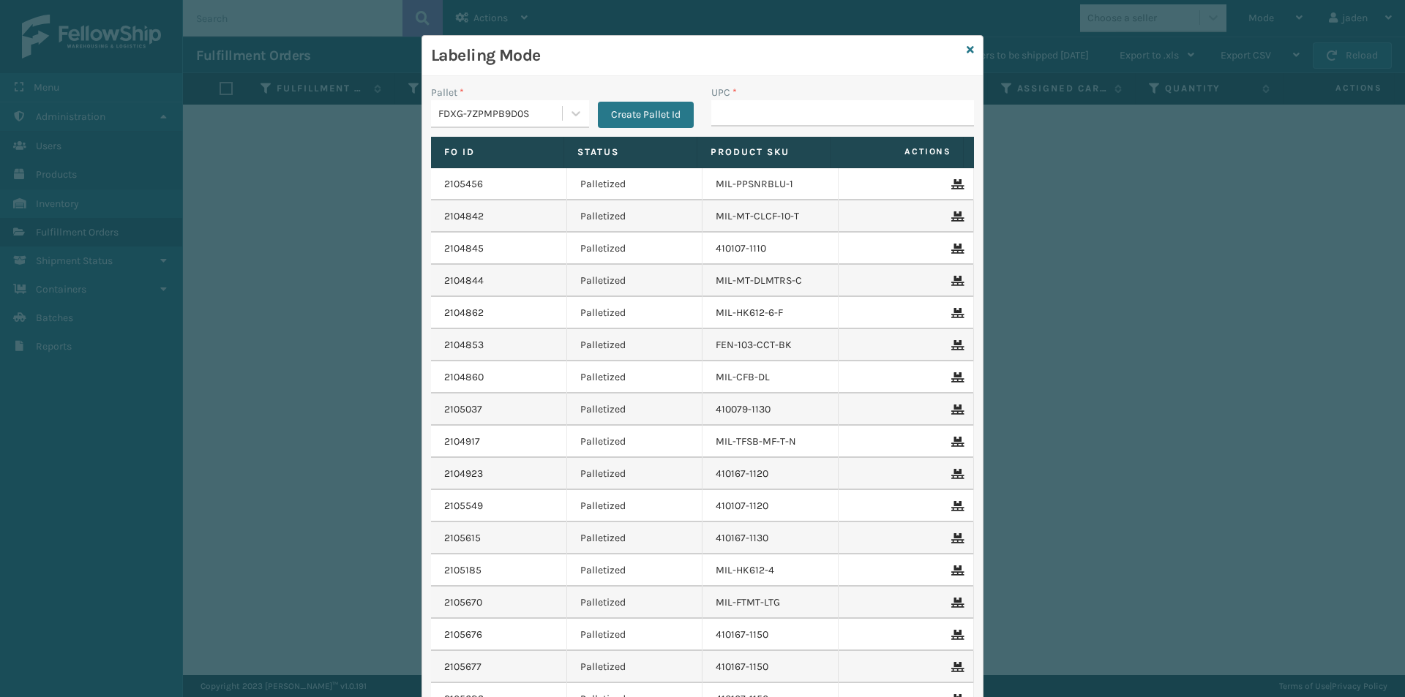
click at [860, 97] on div "UPC *" at bounding box center [842, 92] width 263 height 15
click at [872, 105] on input "UPC *" at bounding box center [842, 113] width 263 height 26
click at [966, 49] on icon at bounding box center [969, 50] width 7 height 10
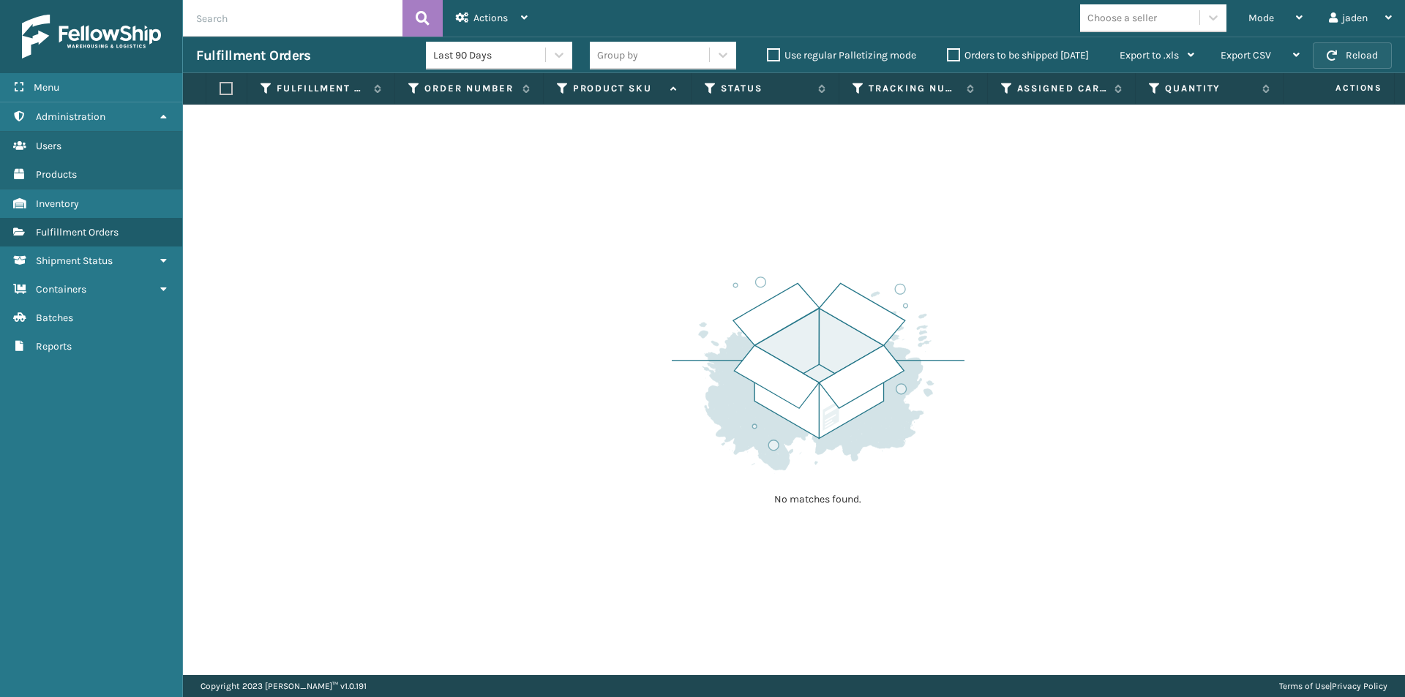
click at [1339, 56] on button "Reload" at bounding box center [1351, 55] width 79 height 26
click at [1280, 18] on div "Mode" at bounding box center [1275, 18] width 54 height 37
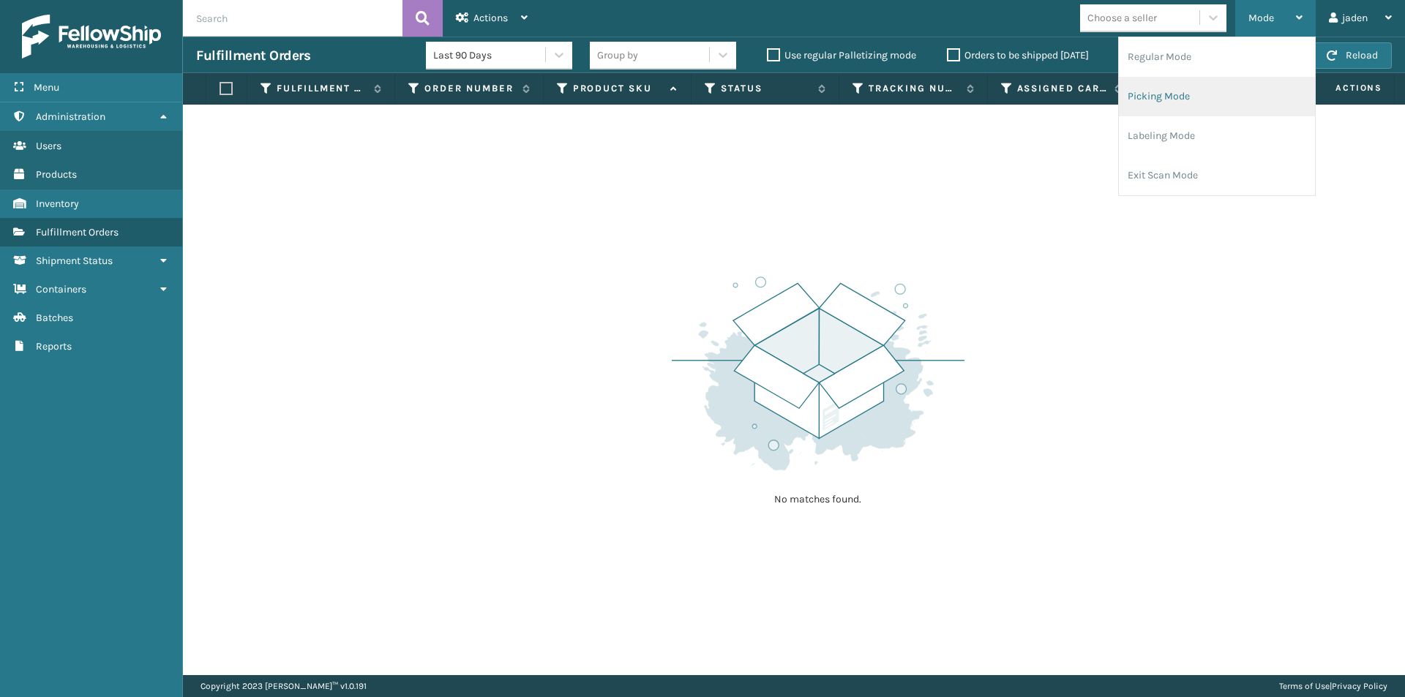
click at [1216, 96] on li "Picking Mode" at bounding box center [1216, 97] width 196 height 40
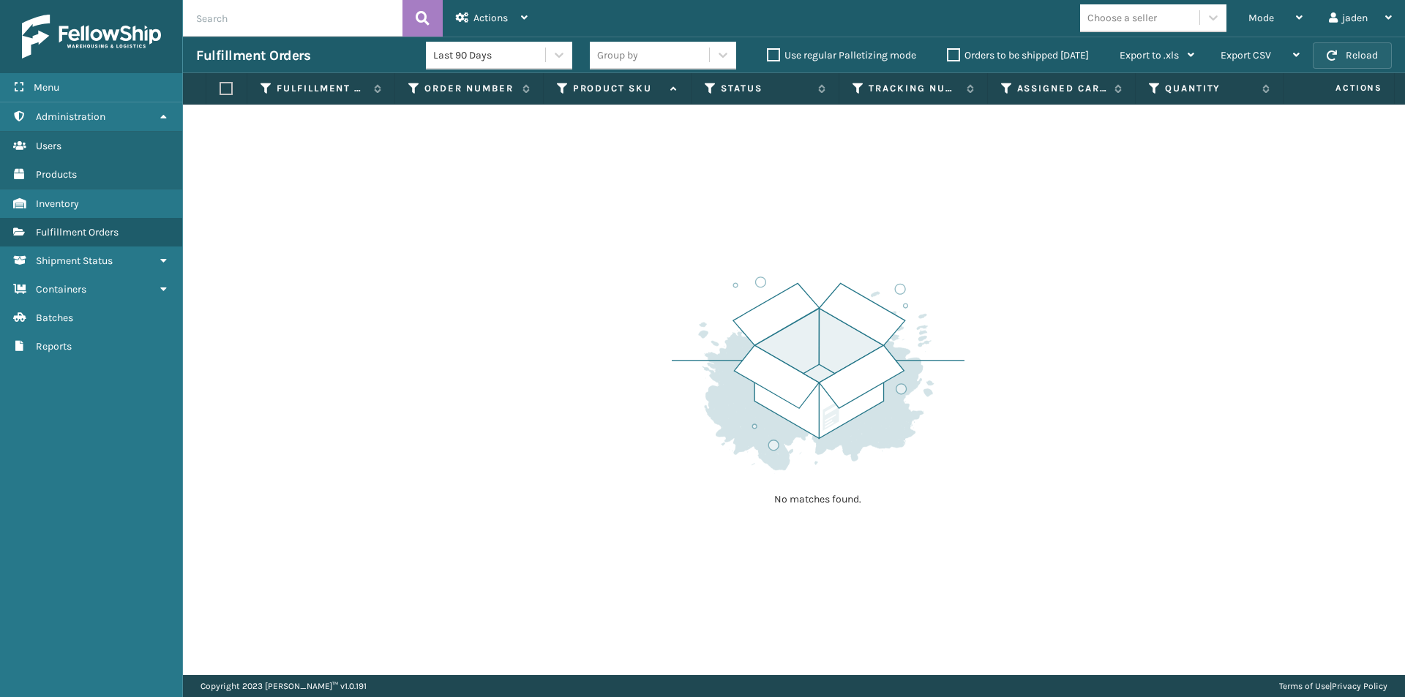
click at [1364, 56] on button "Reload" at bounding box center [1351, 55] width 79 height 26
drag, startPoint x: 903, startPoint y: 233, endPoint x: 675, endPoint y: 254, distance: 228.4
click at [675, 255] on div "No matches found." at bounding box center [818, 390] width 293 height 270
click at [1361, 51] on button "Reload" at bounding box center [1351, 55] width 79 height 26
drag, startPoint x: 922, startPoint y: 220, endPoint x: 348, endPoint y: 48, distance: 599.6
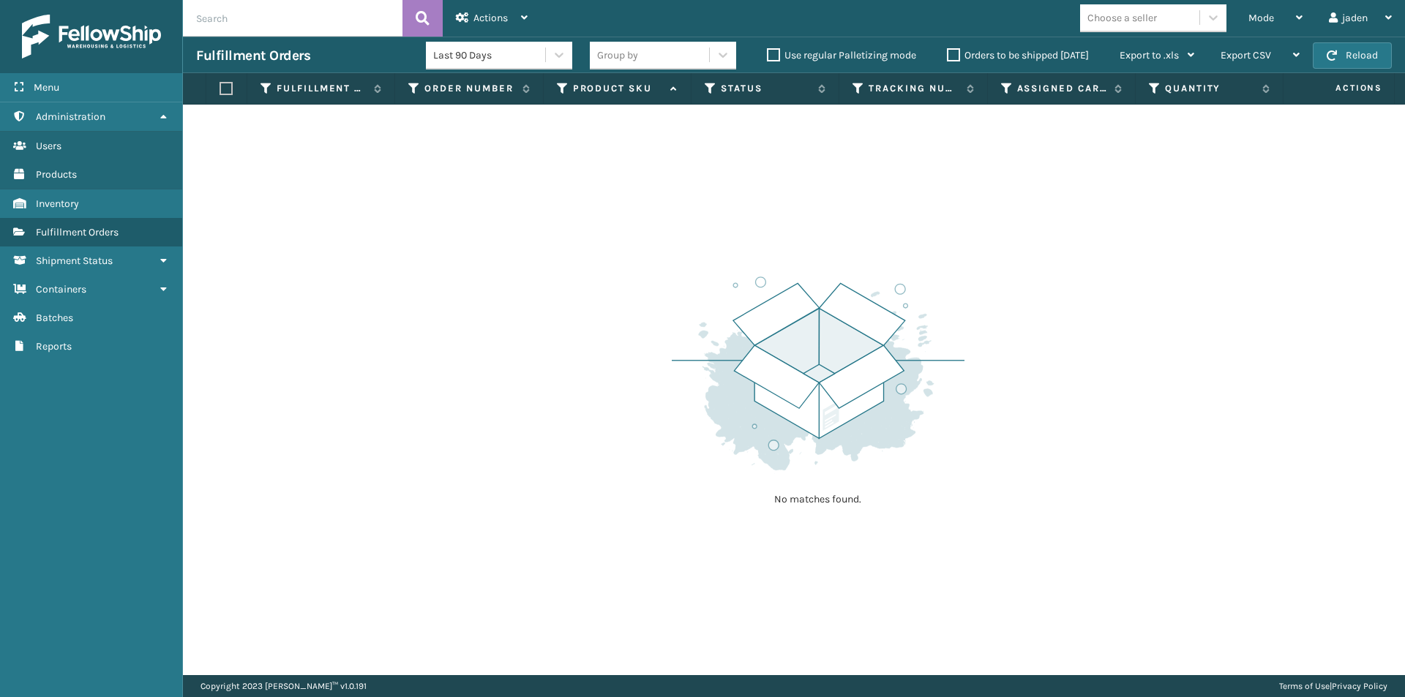
click at [458, 214] on div "No matches found." at bounding box center [794, 390] width 1222 height 571
click at [1341, 56] on button "Reload" at bounding box center [1351, 55] width 79 height 26
click at [1272, 20] on span "Mode" at bounding box center [1261, 18] width 26 height 12
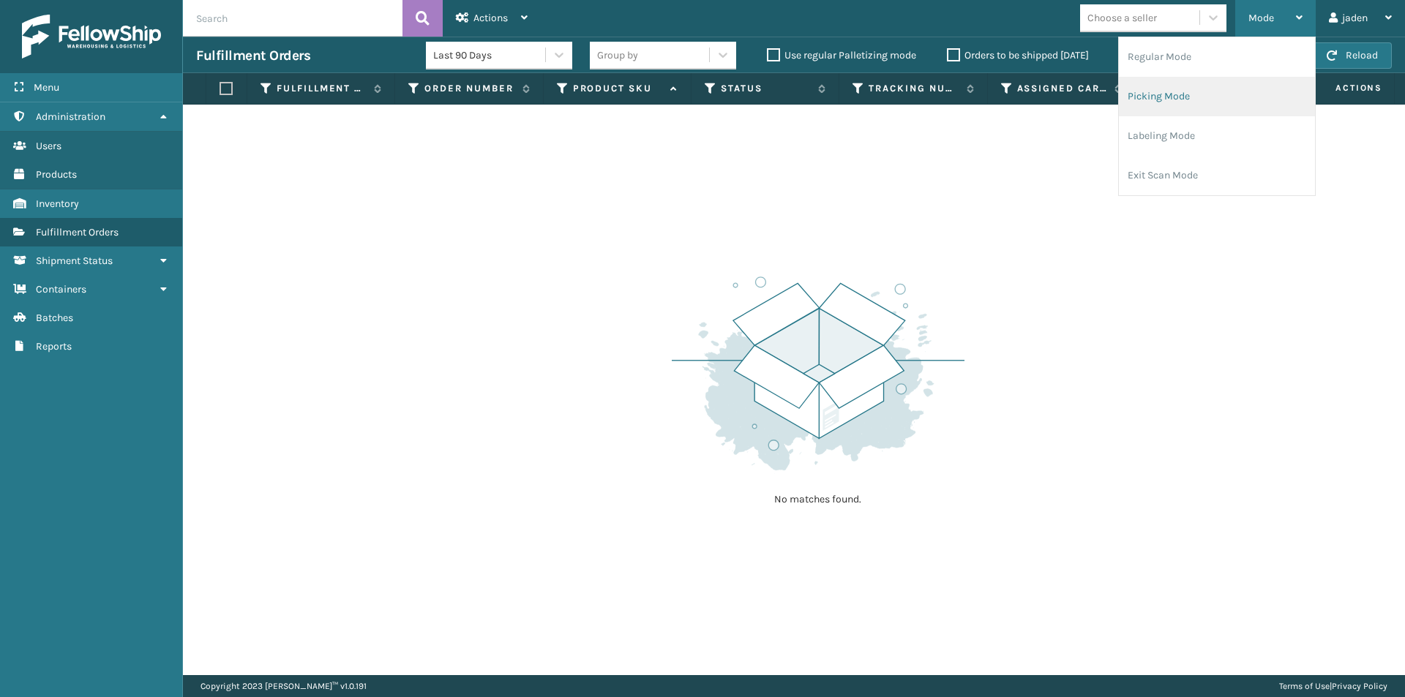
click at [1213, 95] on li "Picking Mode" at bounding box center [1216, 97] width 196 height 40
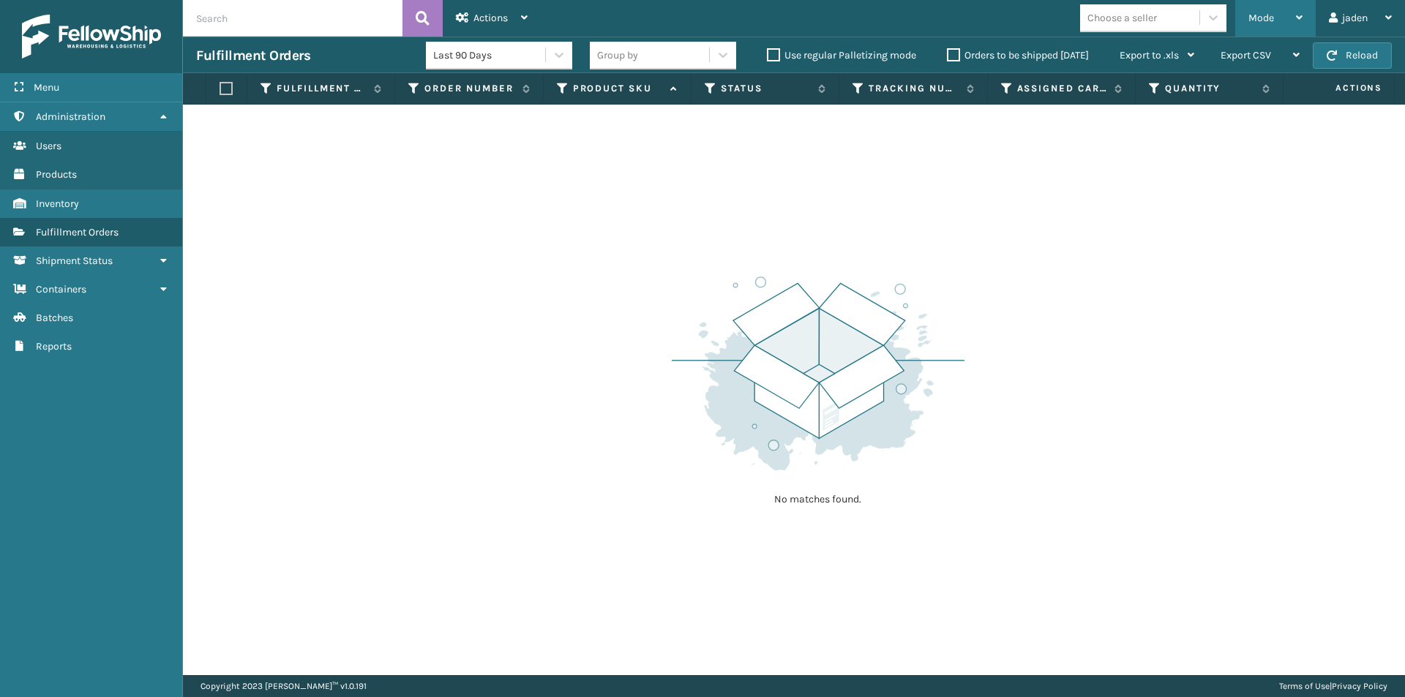
click at [1263, 18] on span "Mode" at bounding box center [1261, 18] width 26 height 12
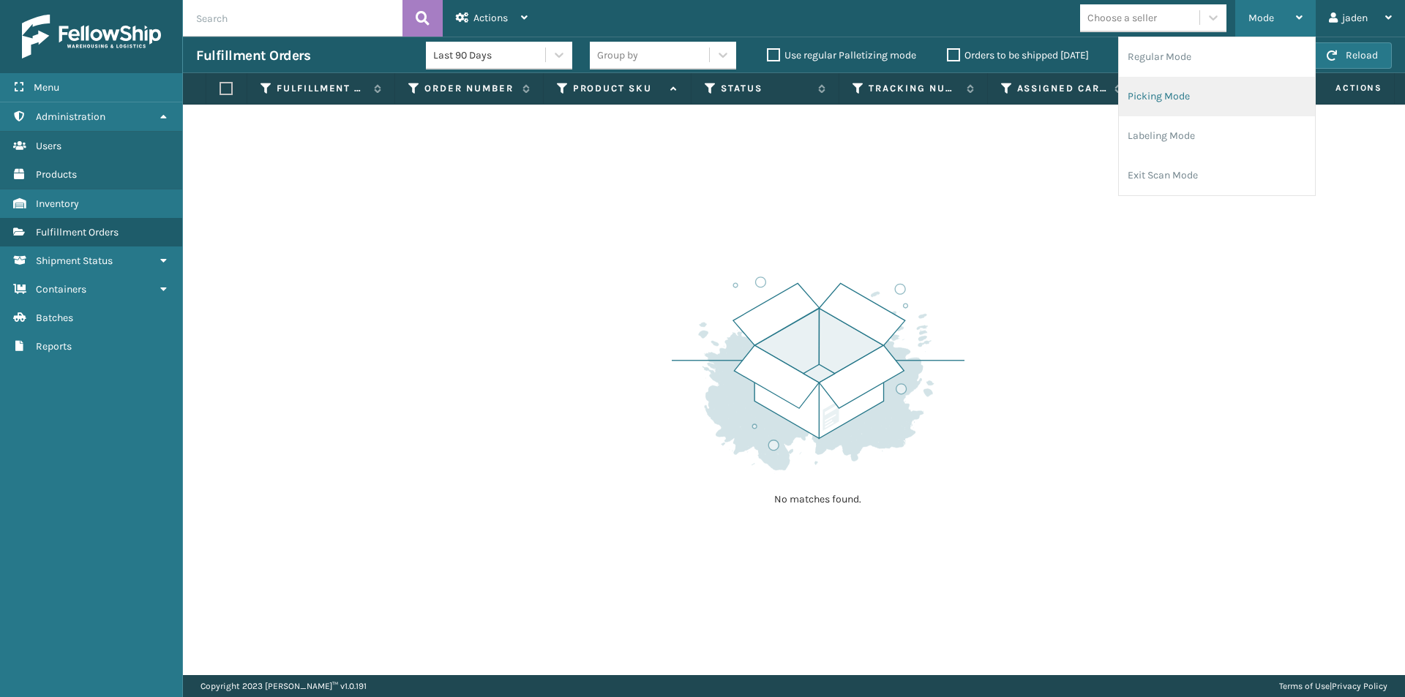
click at [1198, 110] on li "Picking Mode" at bounding box center [1216, 97] width 196 height 40
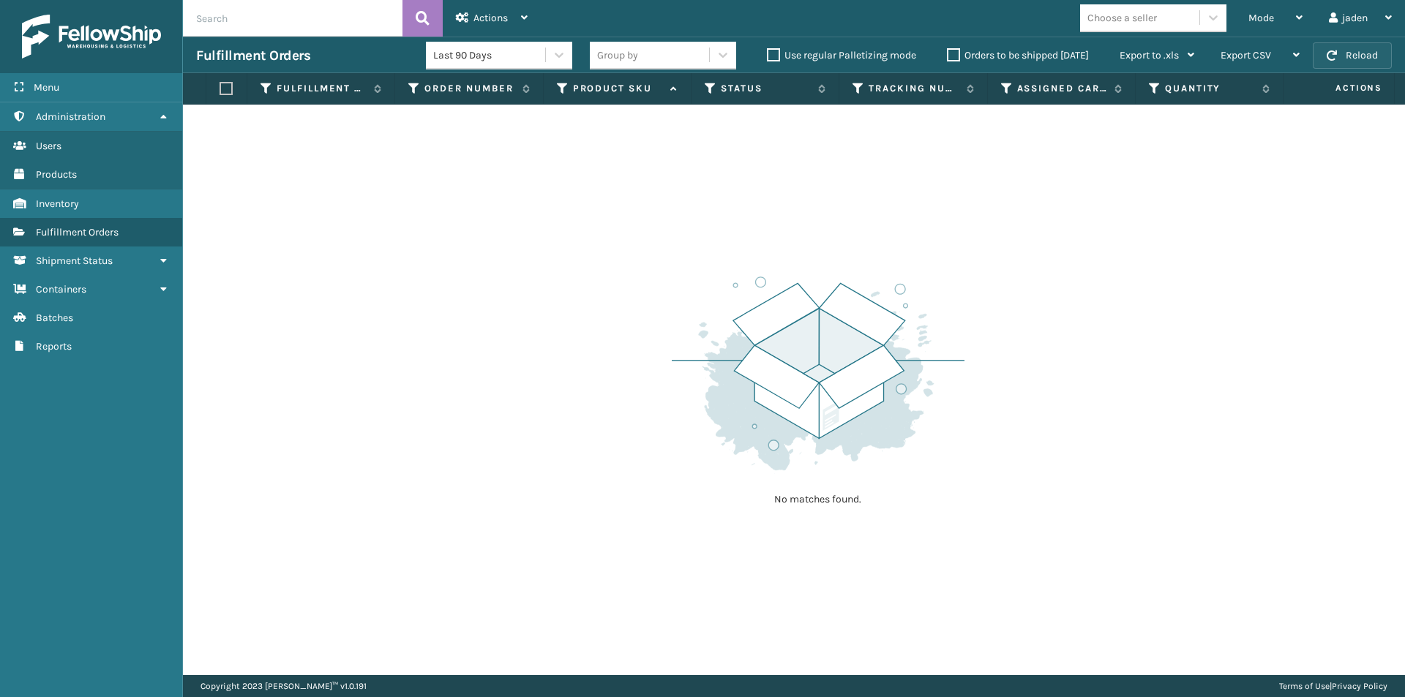
click at [1336, 53] on span "button" at bounding box center [1331, 55] width 10 height 10
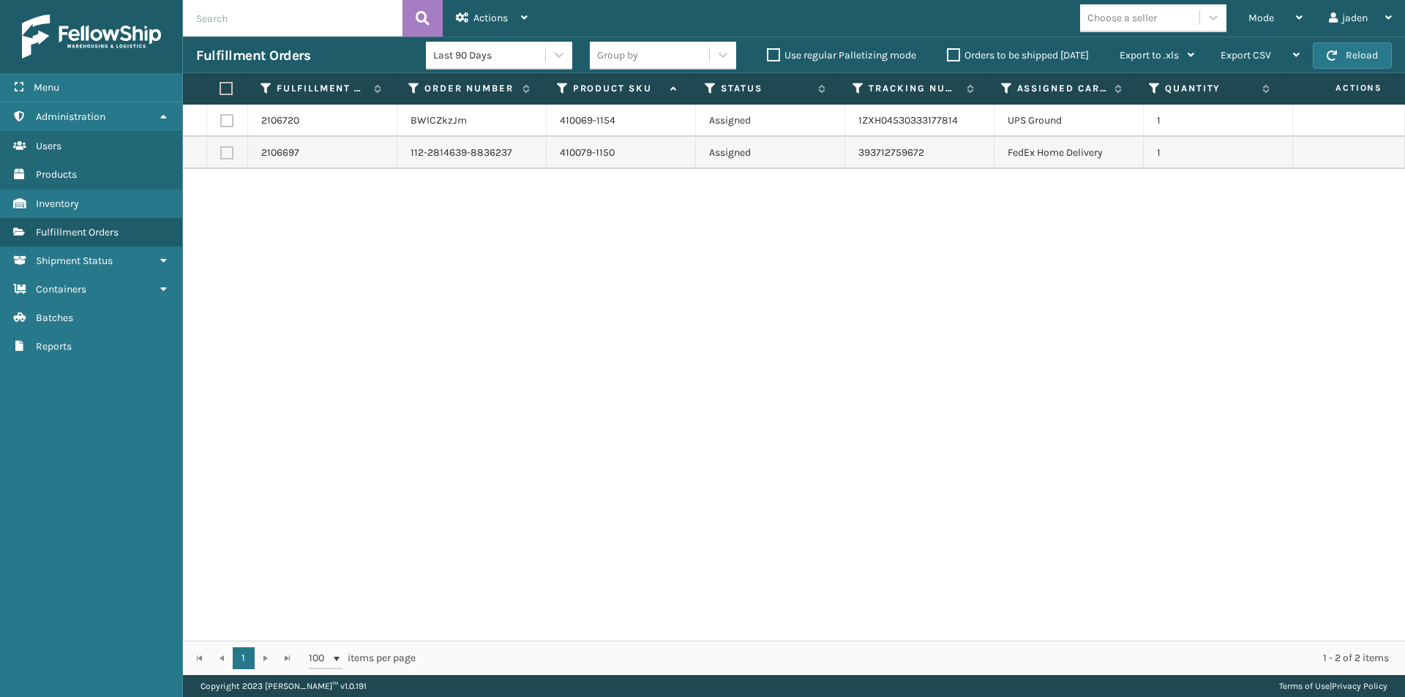
click at [951, 56] on label "Orders to be shipped [DATE]" at bounding box center [1018, 55] width 142 height 12
click at [947, 56] on input "Orders to be shipped [DATE]" at bounding box center [947, 52] width 1 height 10
click at [951, 56] on label "Orders to be shipped [DATE]" at bounding box center [1018, 55] width 142 height 12
click at [947, 56] on input "Orders to be shipped [DATE]" at bounding box center [947, 52] width 1 height 10
click at [228, 91] on label at bounding box center [224, 88] width 10 height 13
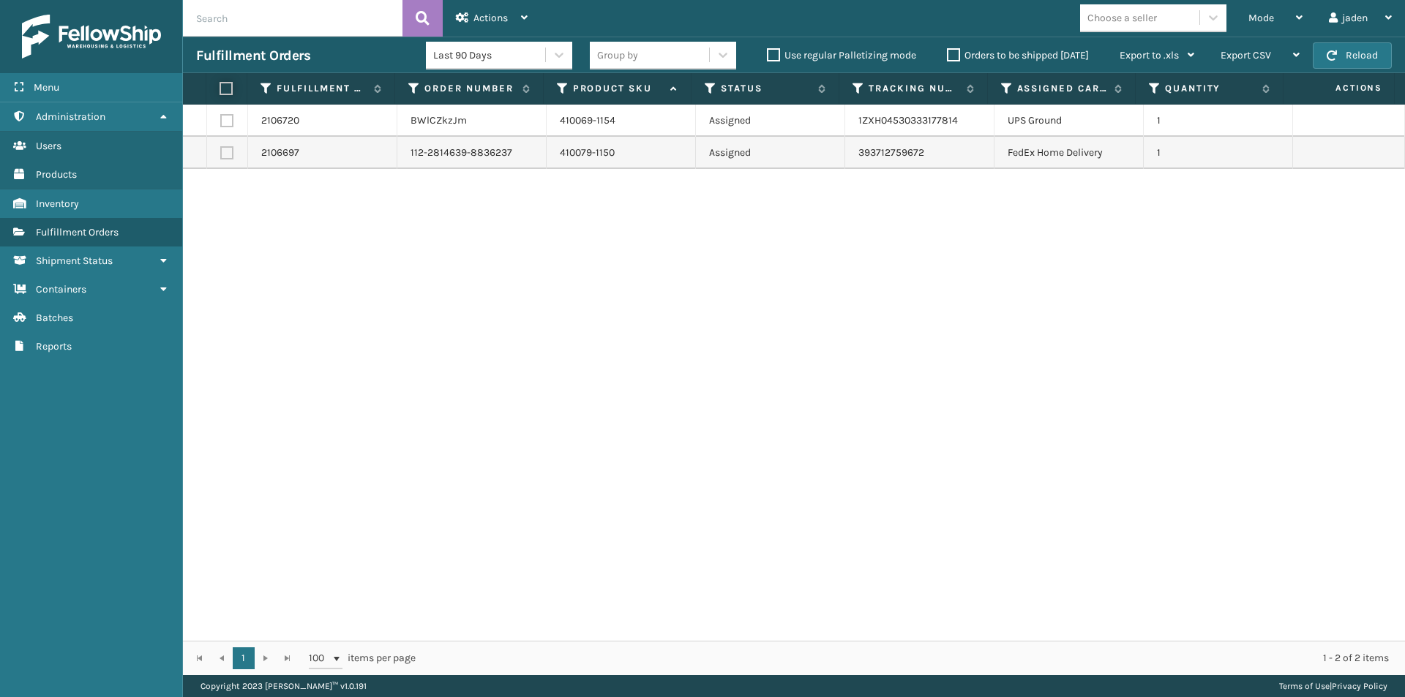
click at [220, 91] on input "checkbox" at bounding box center [219, 89] width 1 height 10
checkbox input "true"
click at [528, 14] on div "Actions Settings Remove All Filters Export Labels Create Picking Batch" at bounding box center [492, 18] width 98 height 37
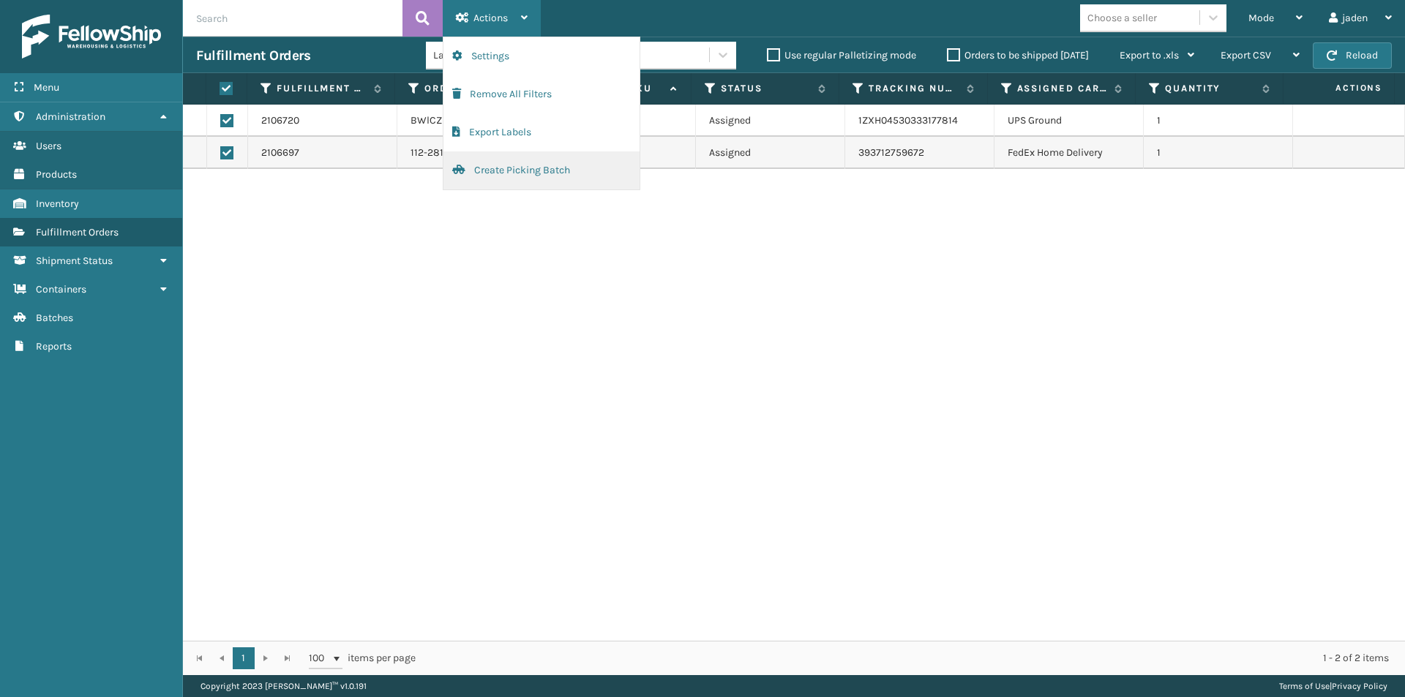
click at [511, 176] on button "Create Picking Batch" at bounding box center [541, 170] width 196 height 38
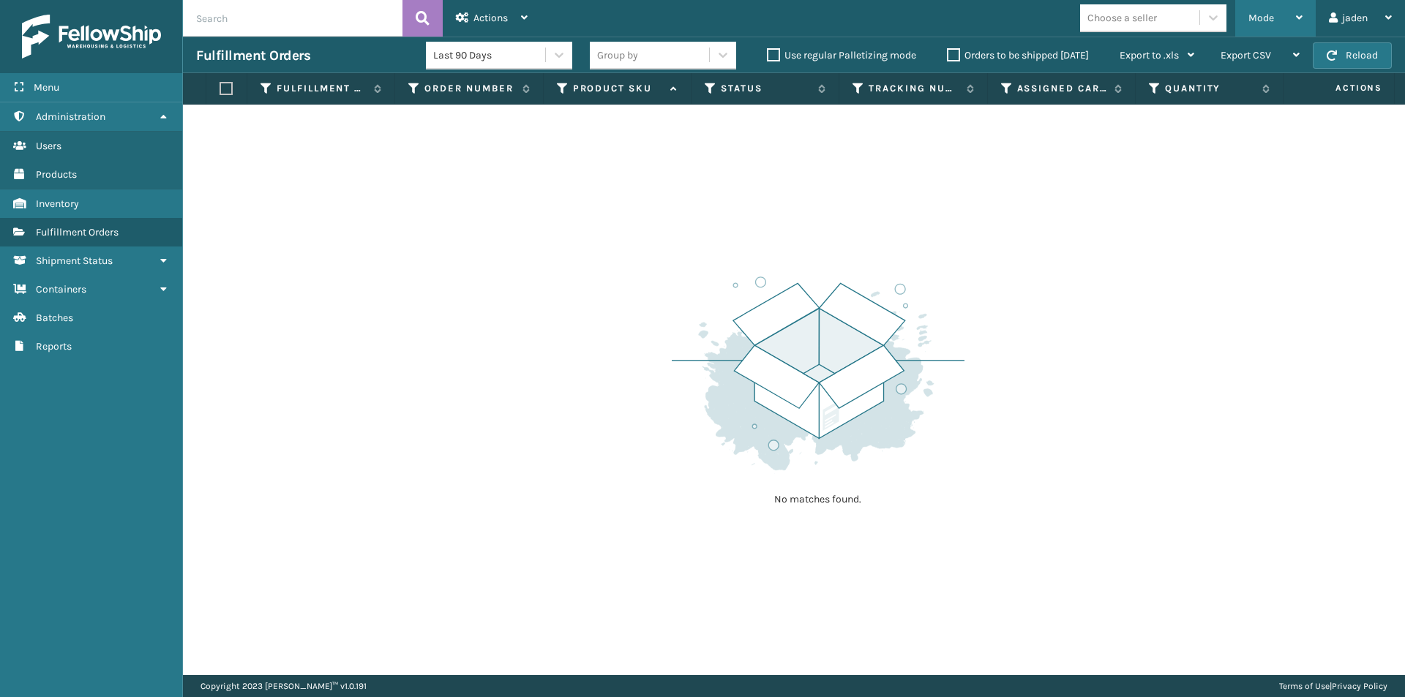
click at [1301, 18] on icon at bounding box center [1299, 17] width 7 height 10
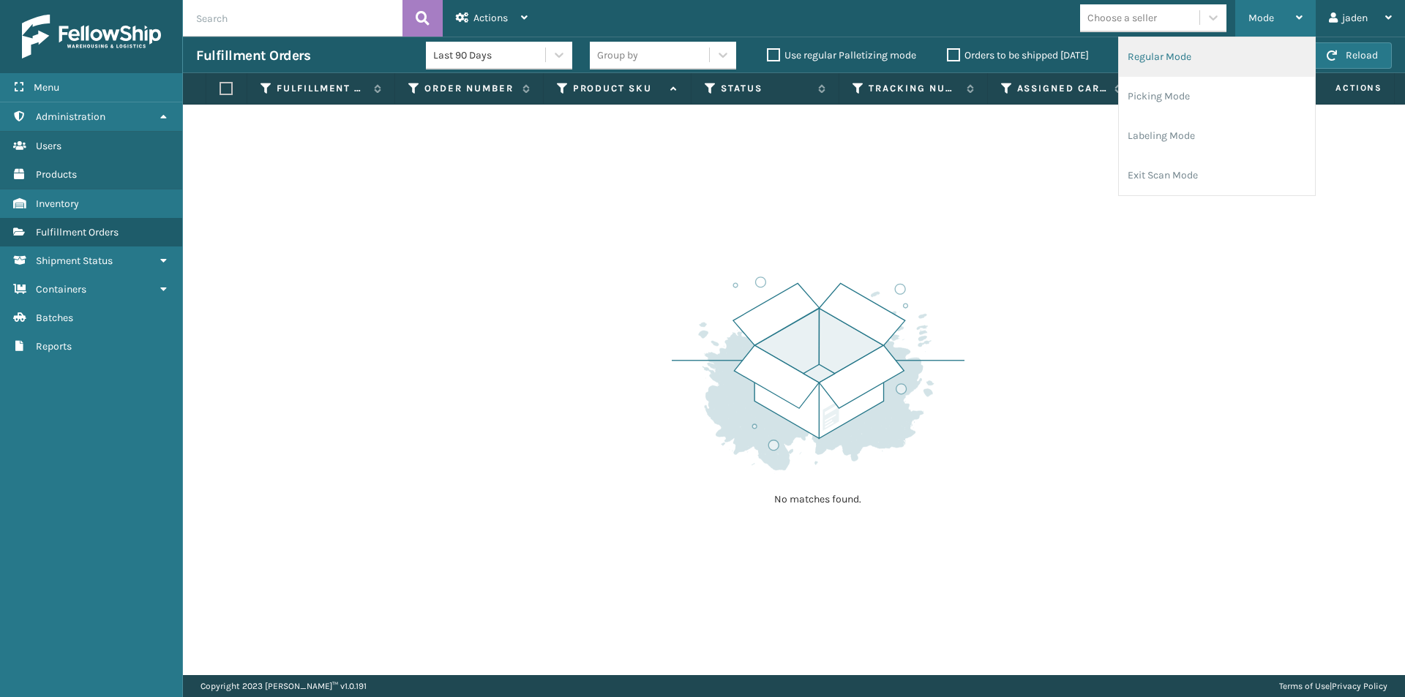
click at [1159, 51] on li "Regular Mode" at bounding box center [1216, 57] width 196 height 40
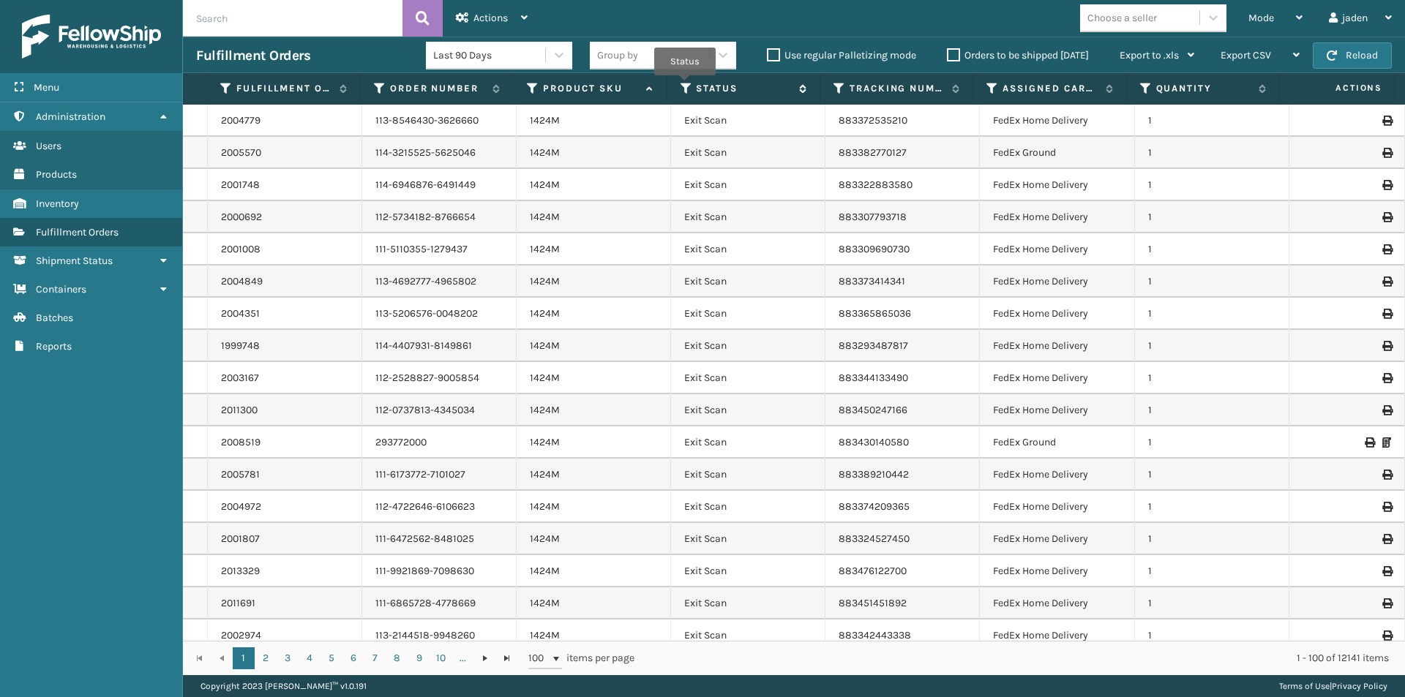
click at [685, 86] on icon at bounding box center [686, 88] width 12 height 13
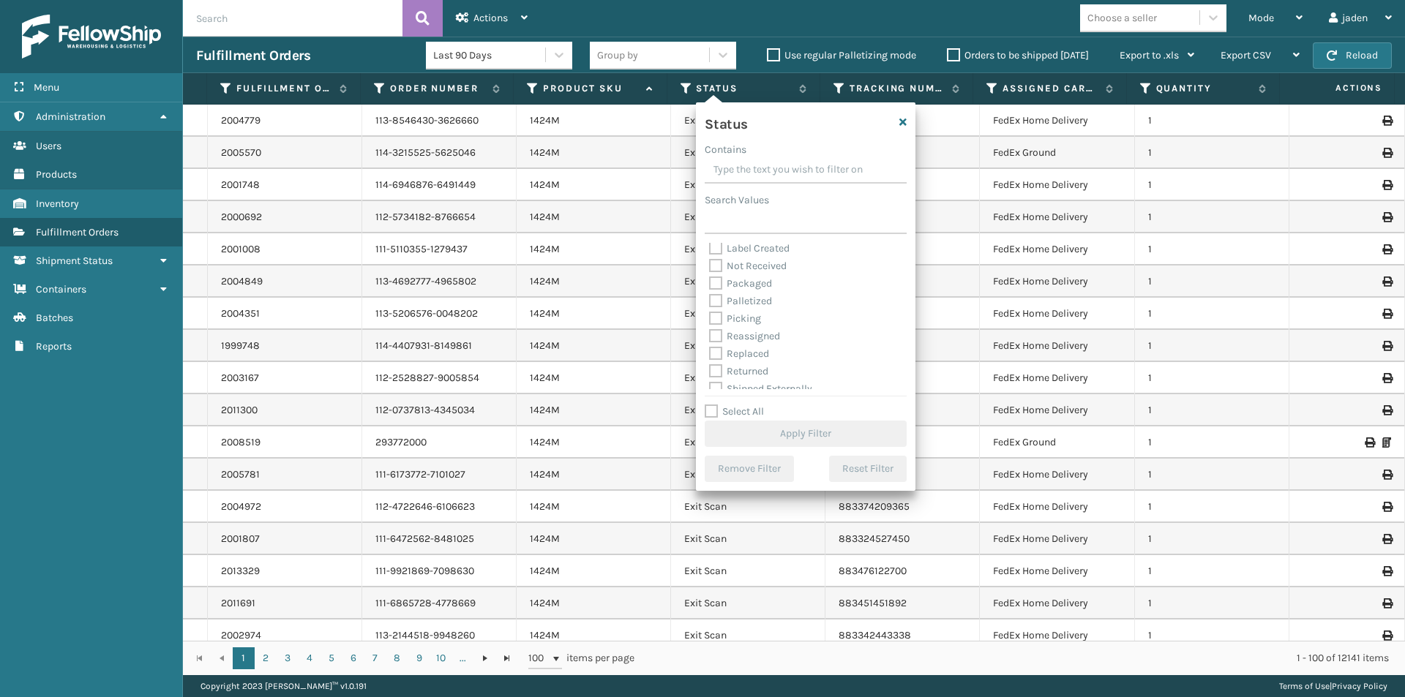
click at [713, 320] on label "Picking" at bounding box center [735, 318] width 52 height 12
click at [710, 320] on input "Picking" at bounding box center [709, 315] width 1 height 10
checkbox input "true"
click at [804, 433] on button "Apply Filter" at bounding box center [805, 434] width 202 height 26
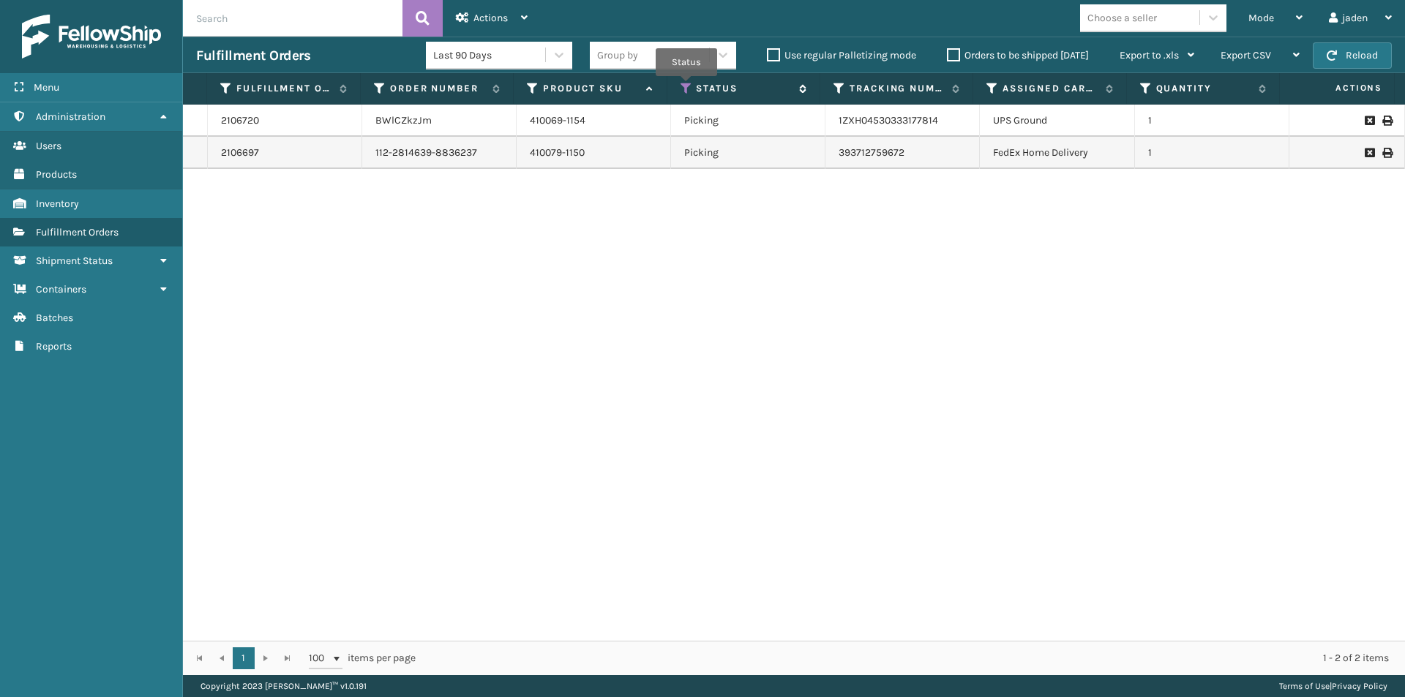
click at [686, 86] on icon at bounding box center [686, 88] width 12 height 13
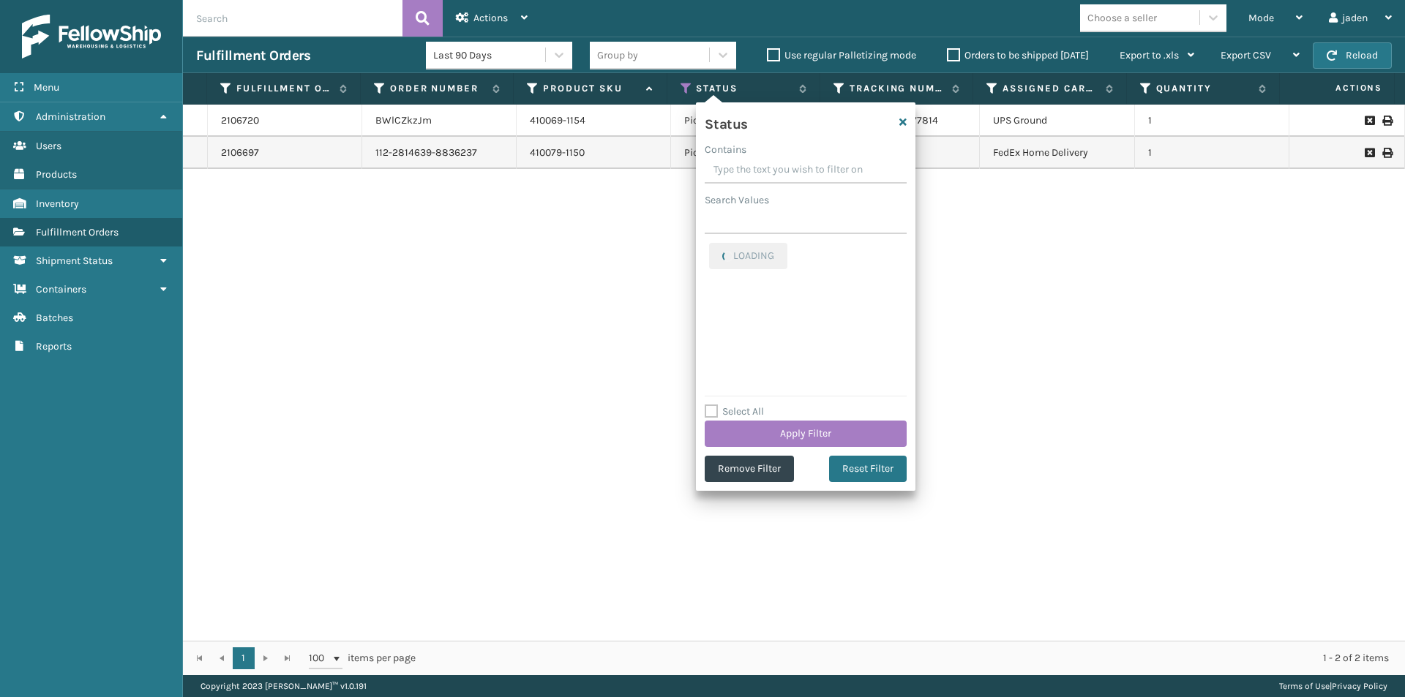
click at [653, 233] on div "2106720 BWlCZkzJm 410069-1154 Picking 1ZXH04530333177814 UPS Ground 1 2106697 1…" at bounding box center [794, 373] width 1222 height 536
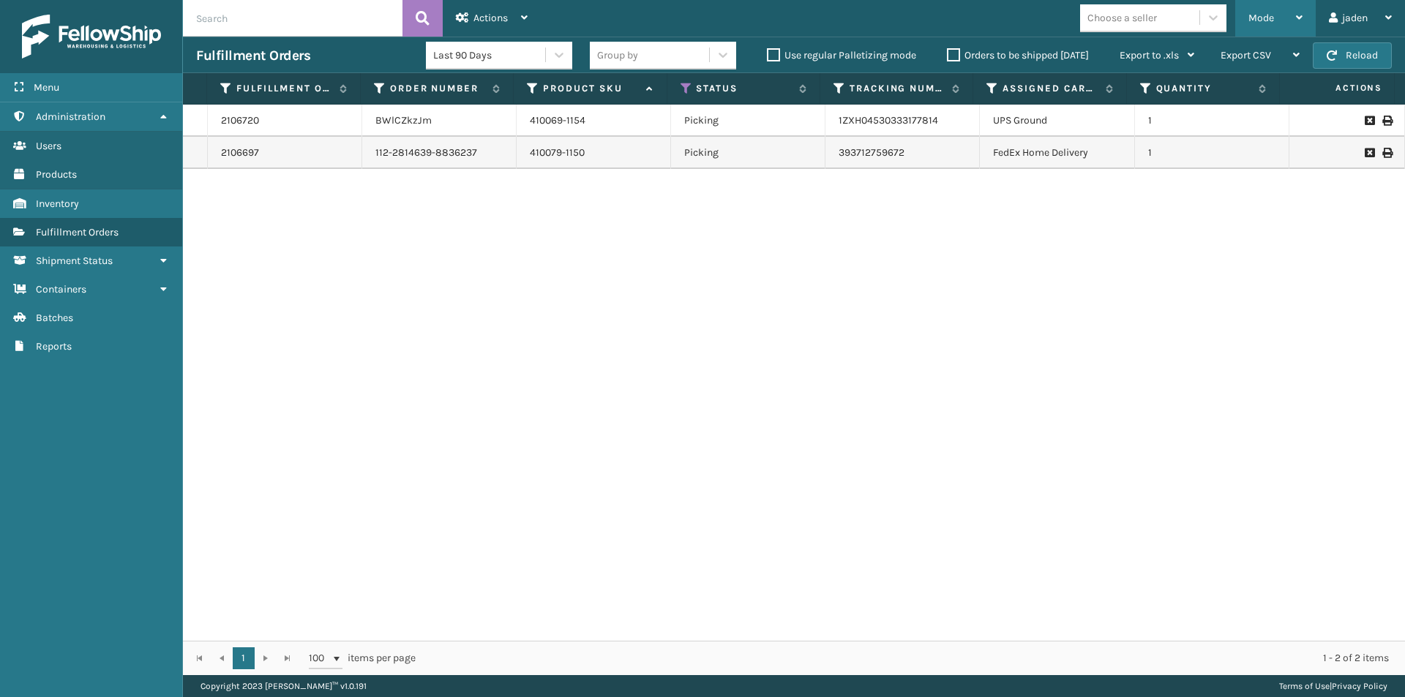
click at [1306, 16] on div "Mode Regular Mode Picking Mode Labeling Mode Exit Scan Mode" at bounding box center [1275, 18] width 80 height 37
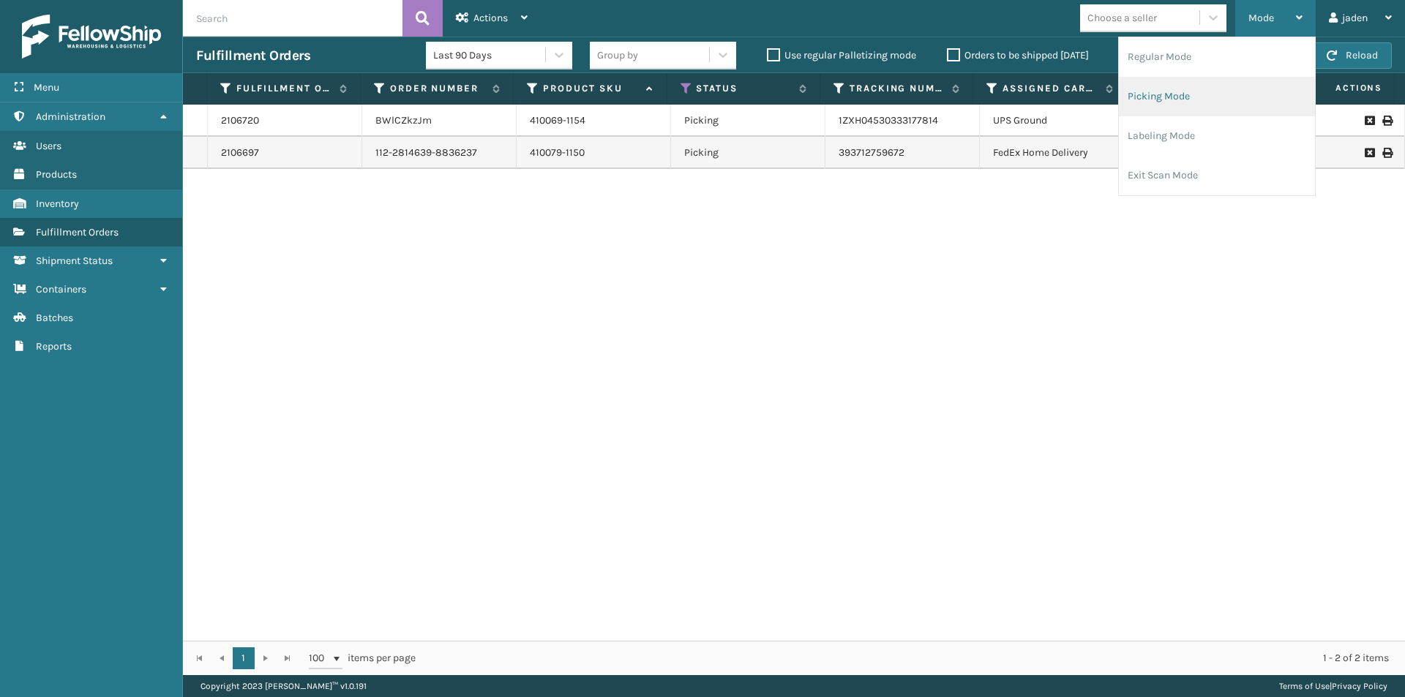
click at [1197, 96] on li "Picking Mode" at bounding box center [1216, 97] width 196 height 40
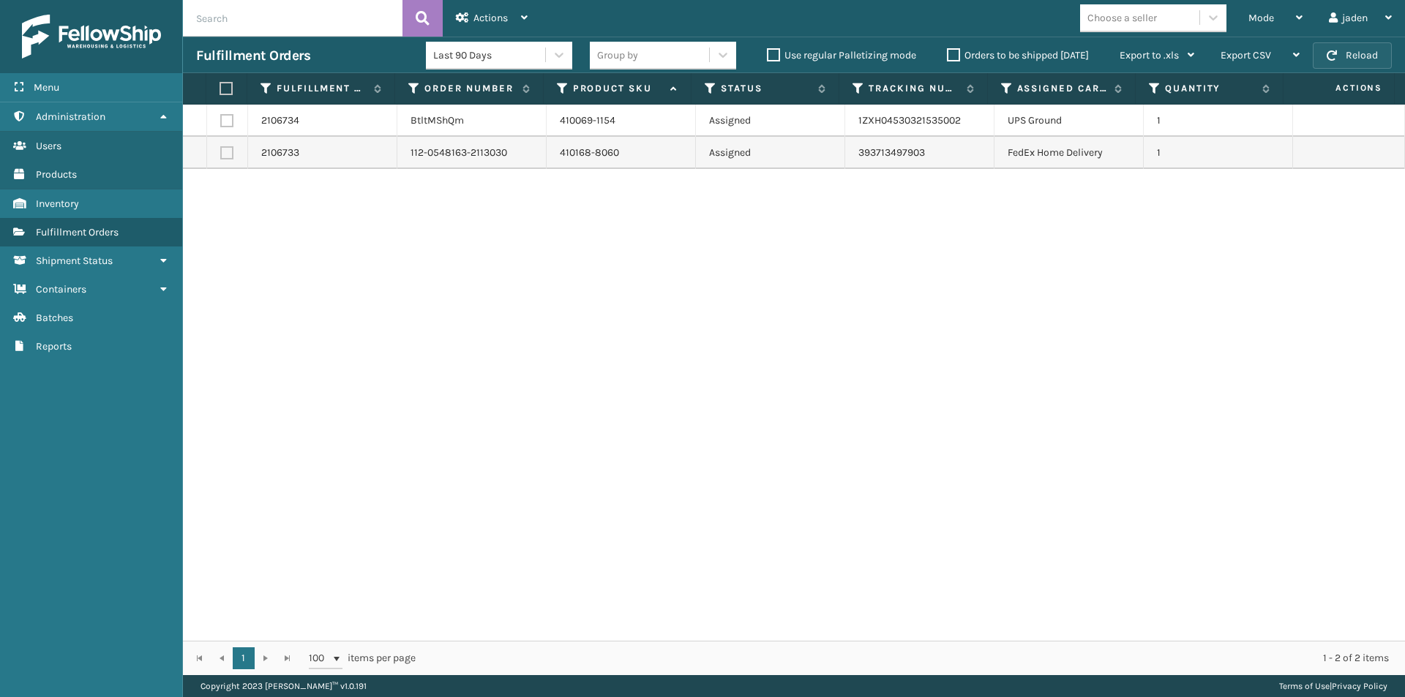
click at [1344, 49] on button "Reload" at bounding box center [1351, 55] width 79 height 26
click at [951, 56] on label "Orders to be shipped [DATE]" at bounding box center [1018, 55] width 142 height 12
click at [947, 56] on input "Orders to be shipped [DATE]" at bounding box center [947, 52] width 1 height 10
click at [951, 56] on label "Orders to be shipped [DATE]" at bounding box center [1018, 55] width 142 height 12
click at [947, 56] on input "Orders to be shipped [DATE]" at bounding box center [947, 52] width 1 height 10
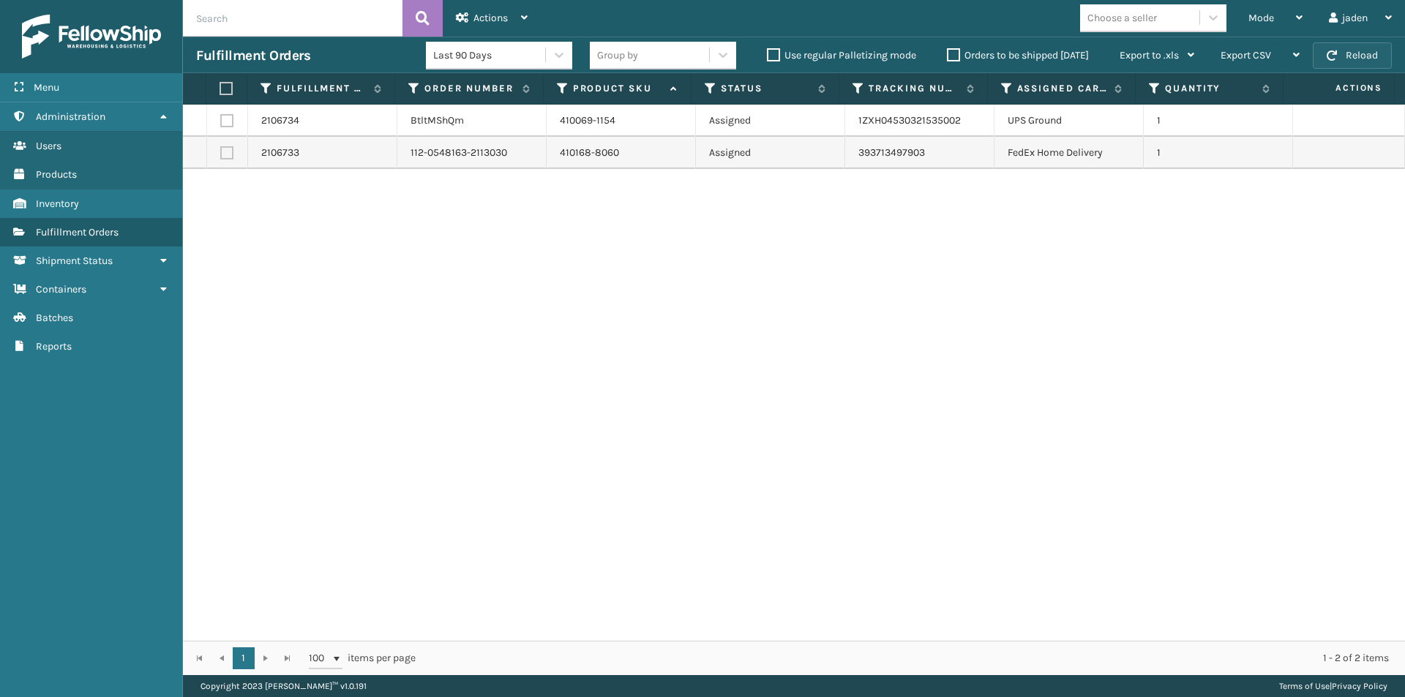
click at [1358, 55] on button "Reload" at bounding box center [1351, 55] width 79 height 26
click at [227, 90] on label at bounding box center [224, 88] width 10 height 13
click at [220, 90] on input "checkbox" at bounding box center [219, 89] width 1 height 10
checkbox input "true"
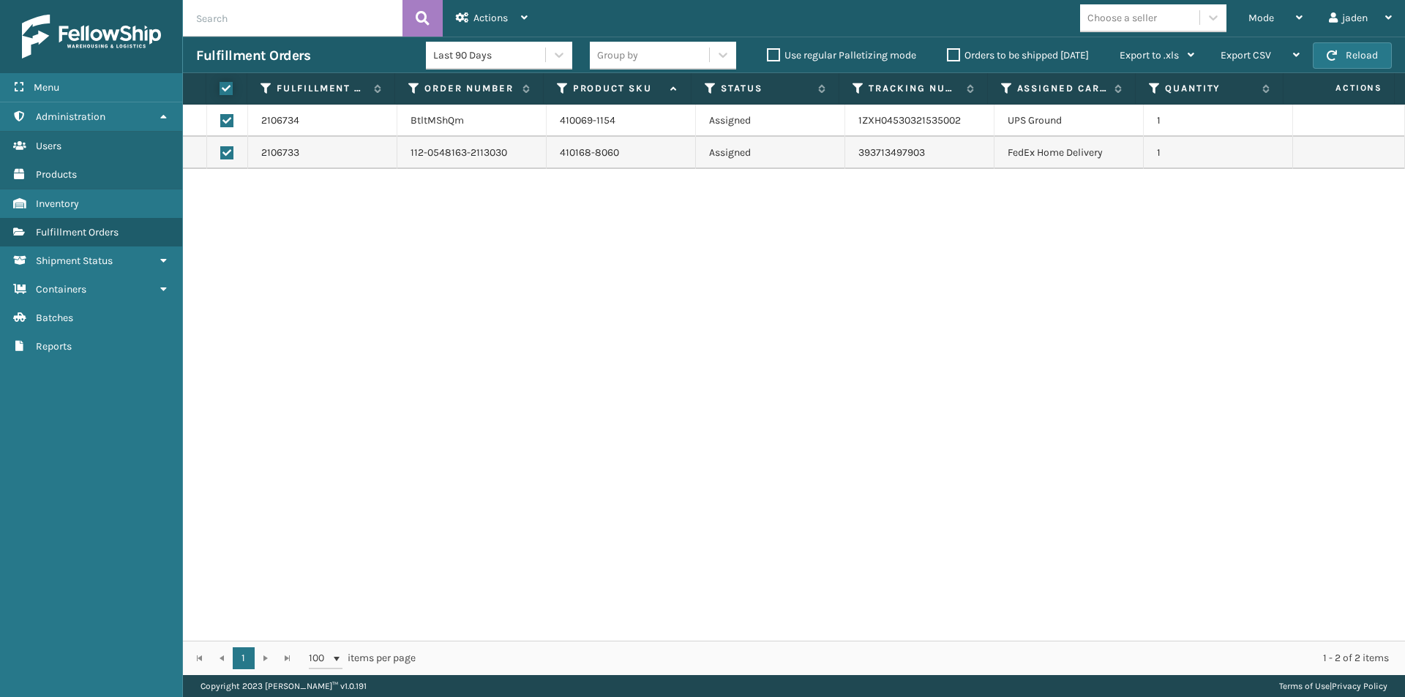
checkbox input "true"
click at [529, 13] on div "Actions Settings Remove All Filters Export Labels Create Picking Batch" at bounding box center [492, 18] width 98 height 37
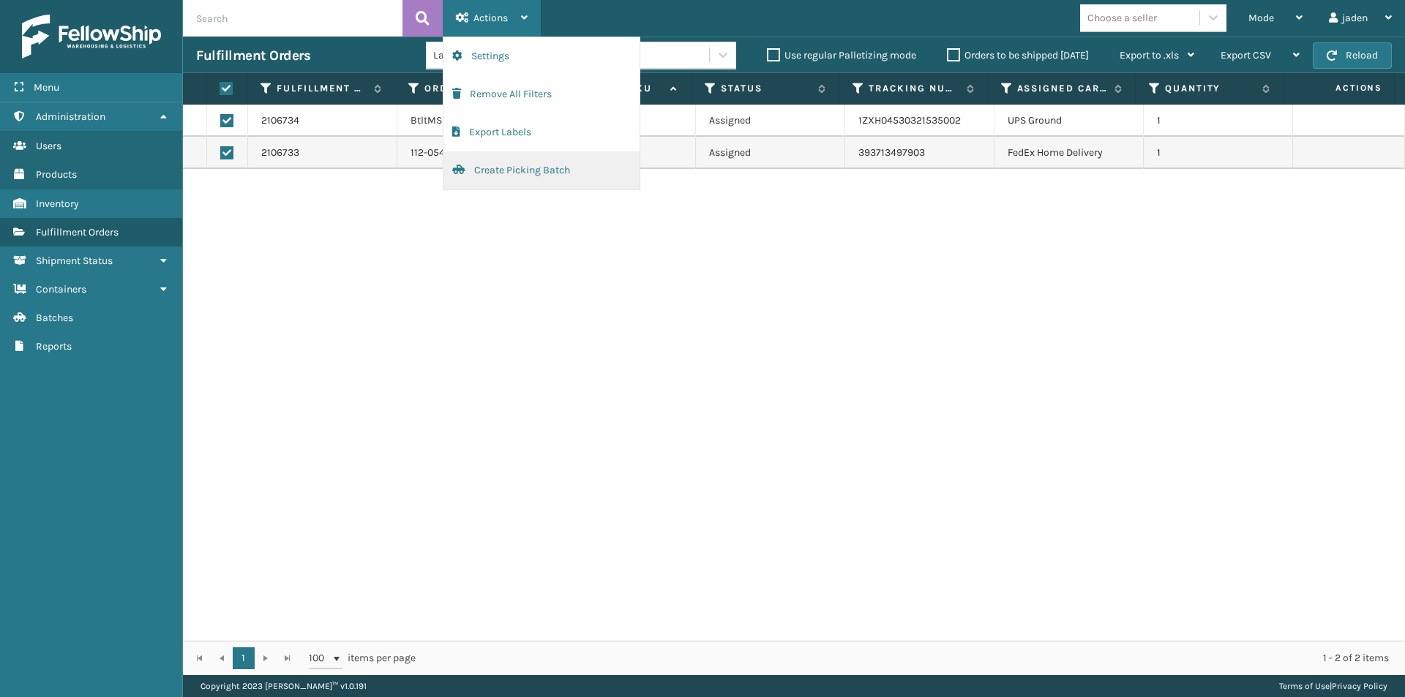
click at [487, 162] on button "Create Picking Batch" at bounding box center [541, 170] width 196 height 38
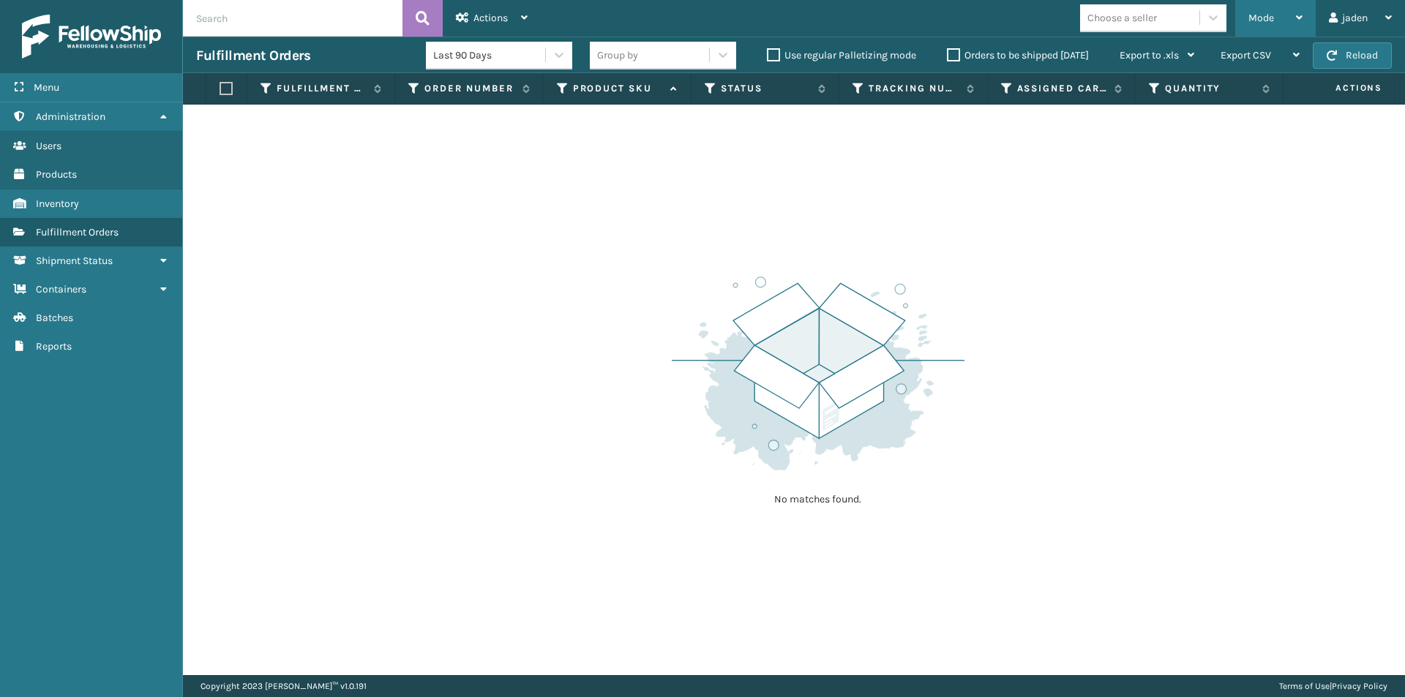
click at [1296, 14] on icon at bounding box center [1299, 17] width 7 height 10
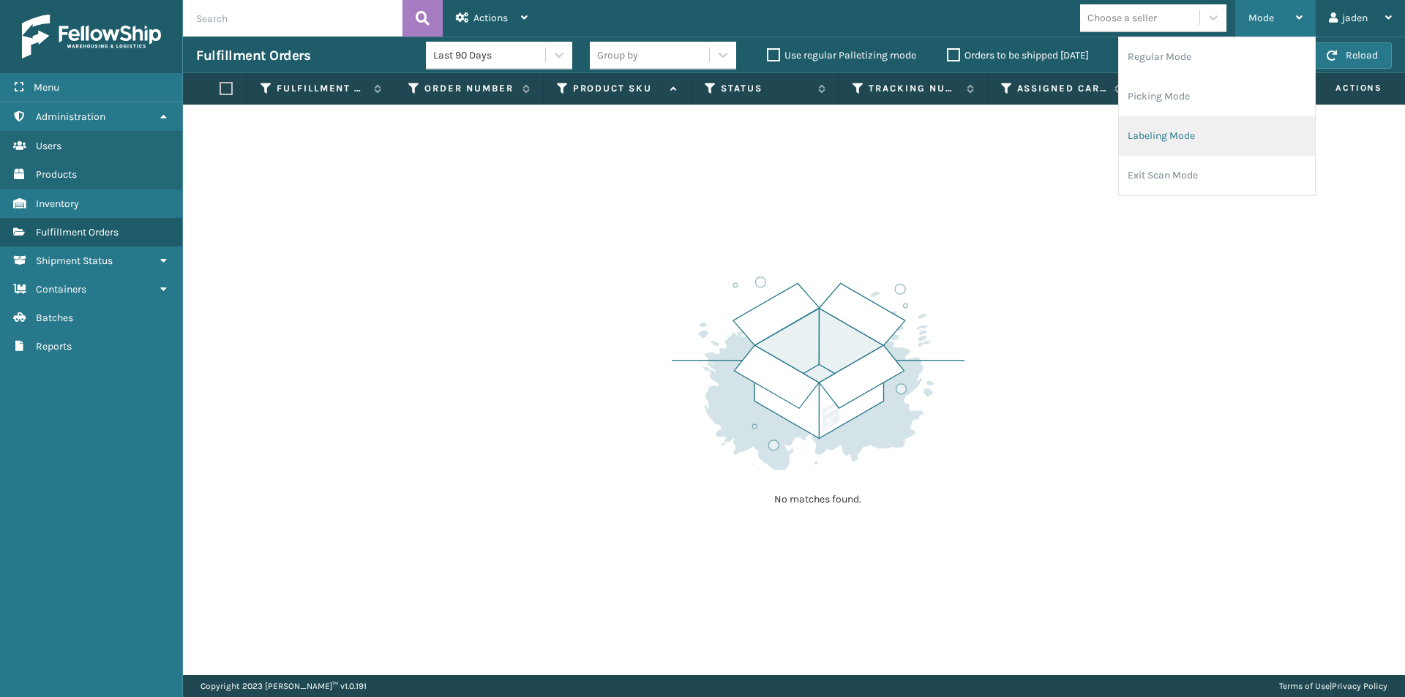
click at [1180, 134] on li "Labeling Mode" at bounding box center [1216, 136] width 196 height 40
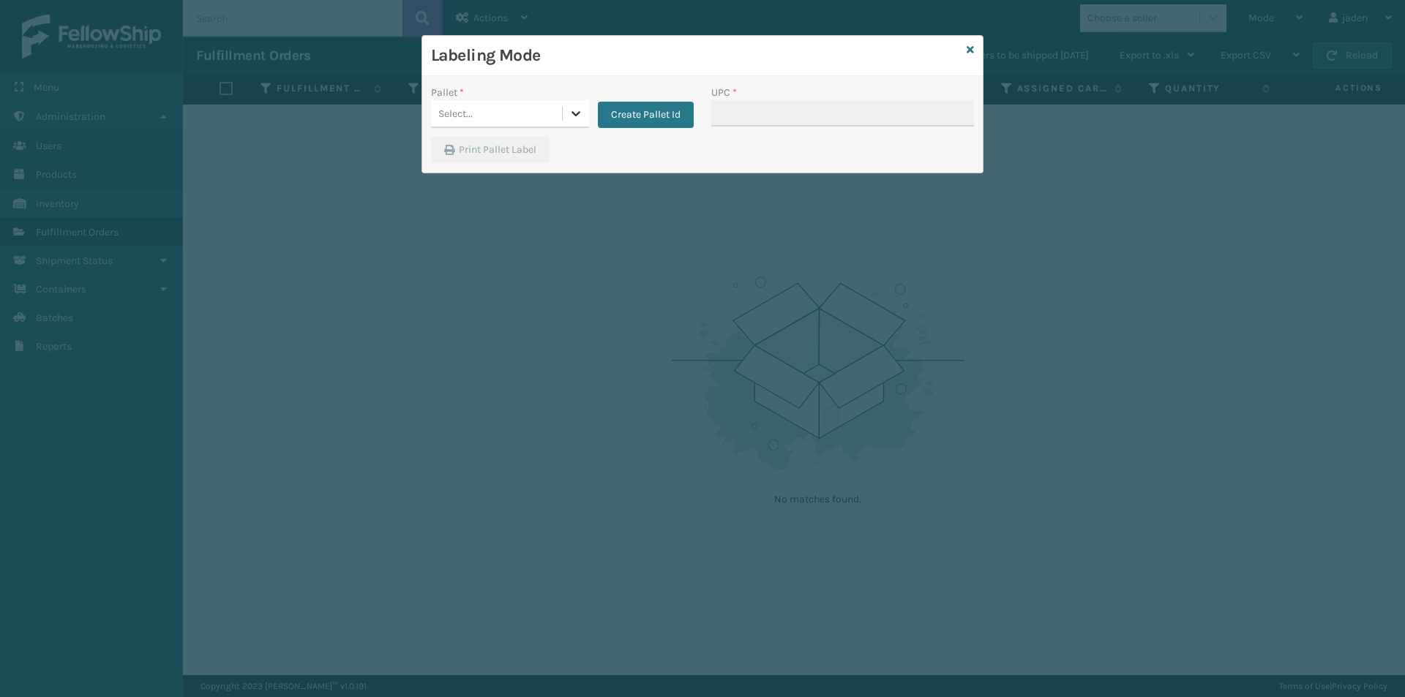
click at [576, 112] on icon at bounding box center [575, 113] width 15 height 15
click at [518, 150] on div "FDXG-7ZPMPB9D0S" at bounding box center [510, 150] width 158 height 27
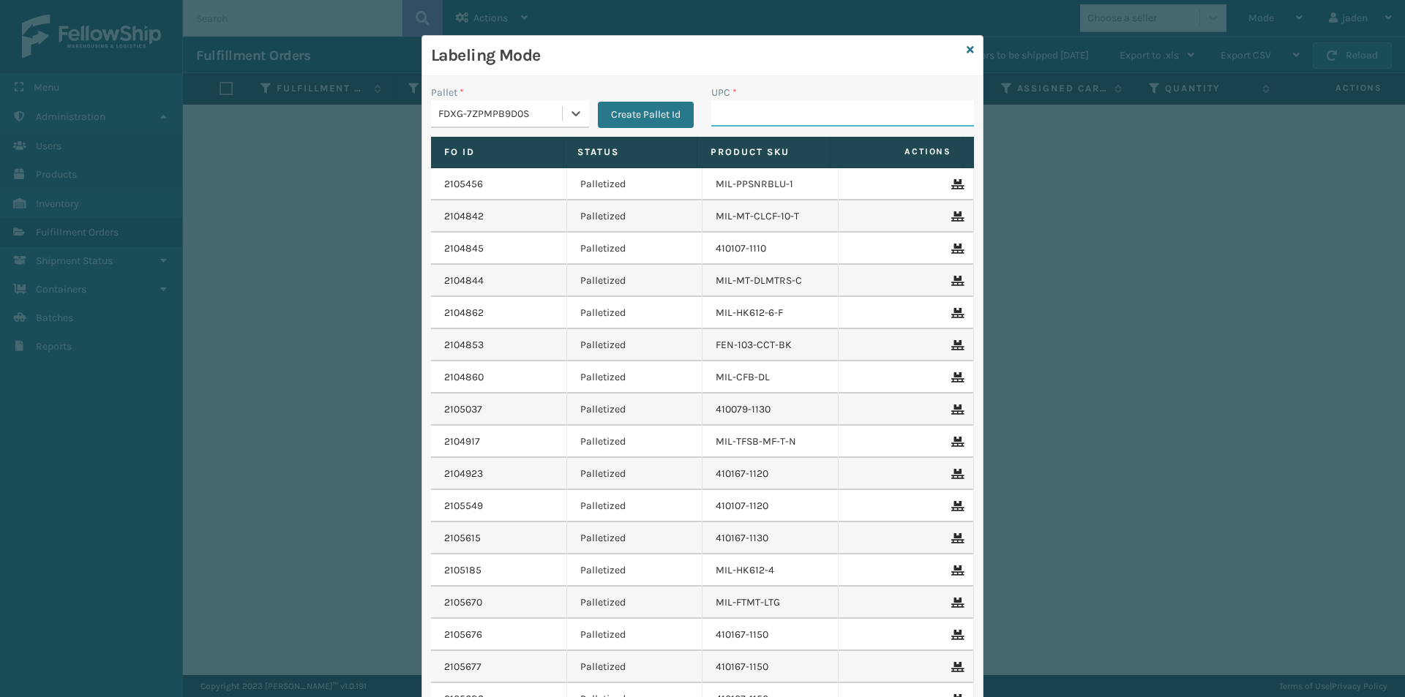
click at [732, 105] on input "UPC *" at bounding box center [842, 113] width 263 height 26
type input "410079-1150"
type input "410168-8060"
click at [574, 110] on icon at bounding box center [575, 113] width 15 height 15
click at [489, 206] on div "UPSG-DXRT1KWZ2K" at bounding box center [510, 211] width 158 height 27
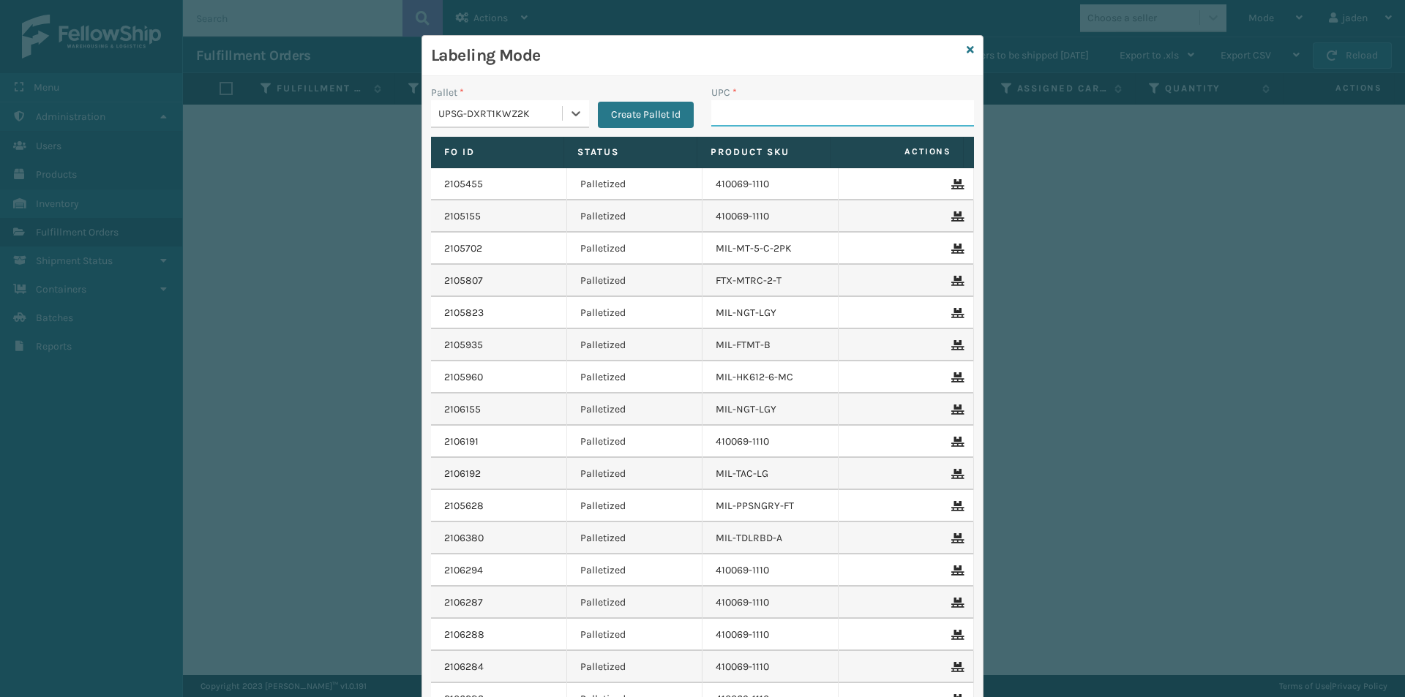
click at [741, 105] on input "UPC *" at bounding box center [842, 113] width 263 height 26
type input "410069-1154"
click at [966, 49] on icon at bounding box center [969, 50] width 7 height 10
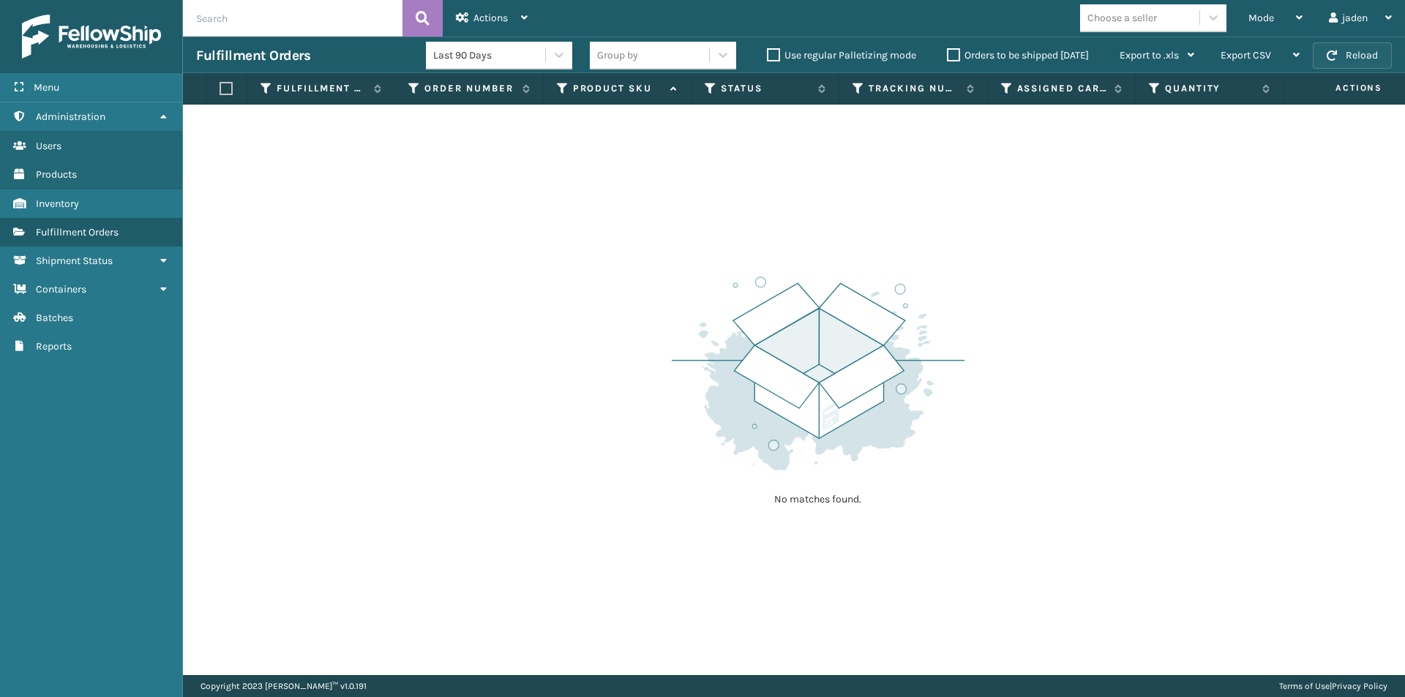
click at [1348, 46] on button "Reload" at bounding box center [1351, 55] width 79 height 26
click at [1342, 56] on button "Reload" at bounding box center [1351, 55] width 79 height 26
click at [1294, 15] on div "Mode" at bounding box center [1275, 18] width 54 height 37
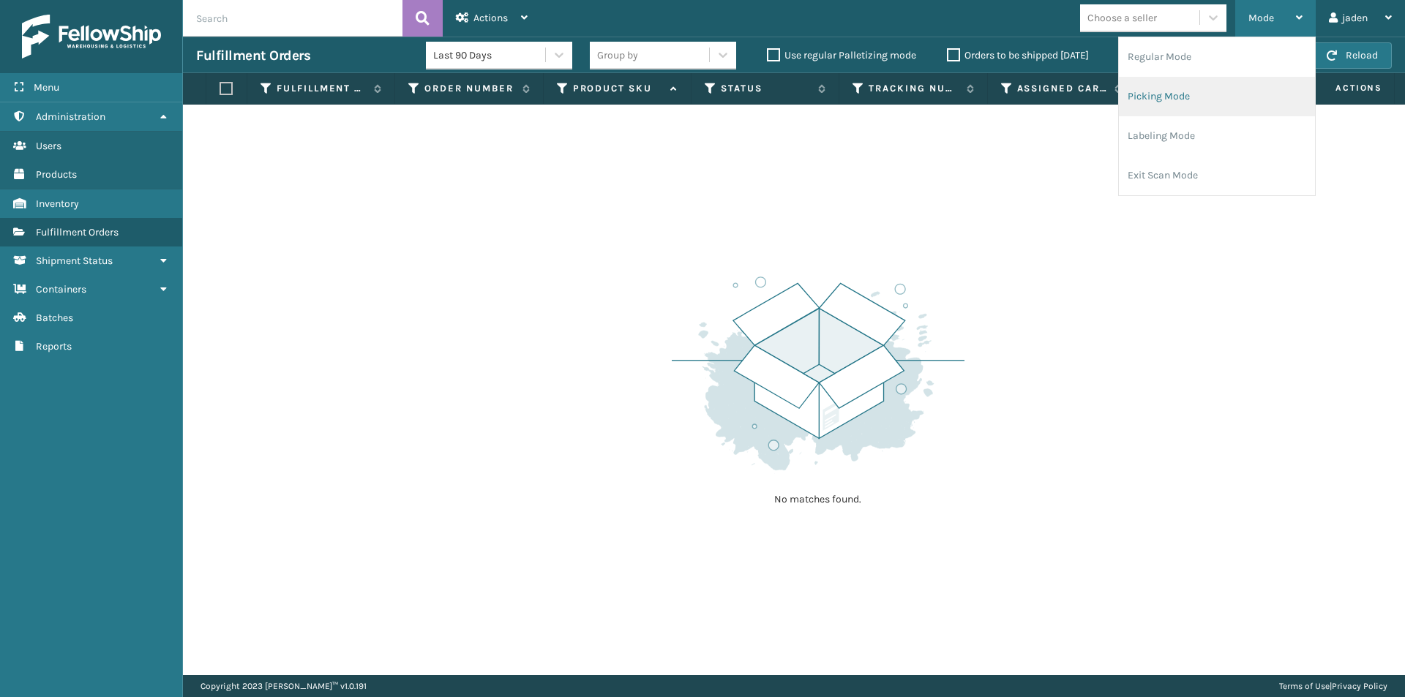
click at [1254, 89] on li "Picking Mode" at bounding box center [1216, 97] width 196 height 40
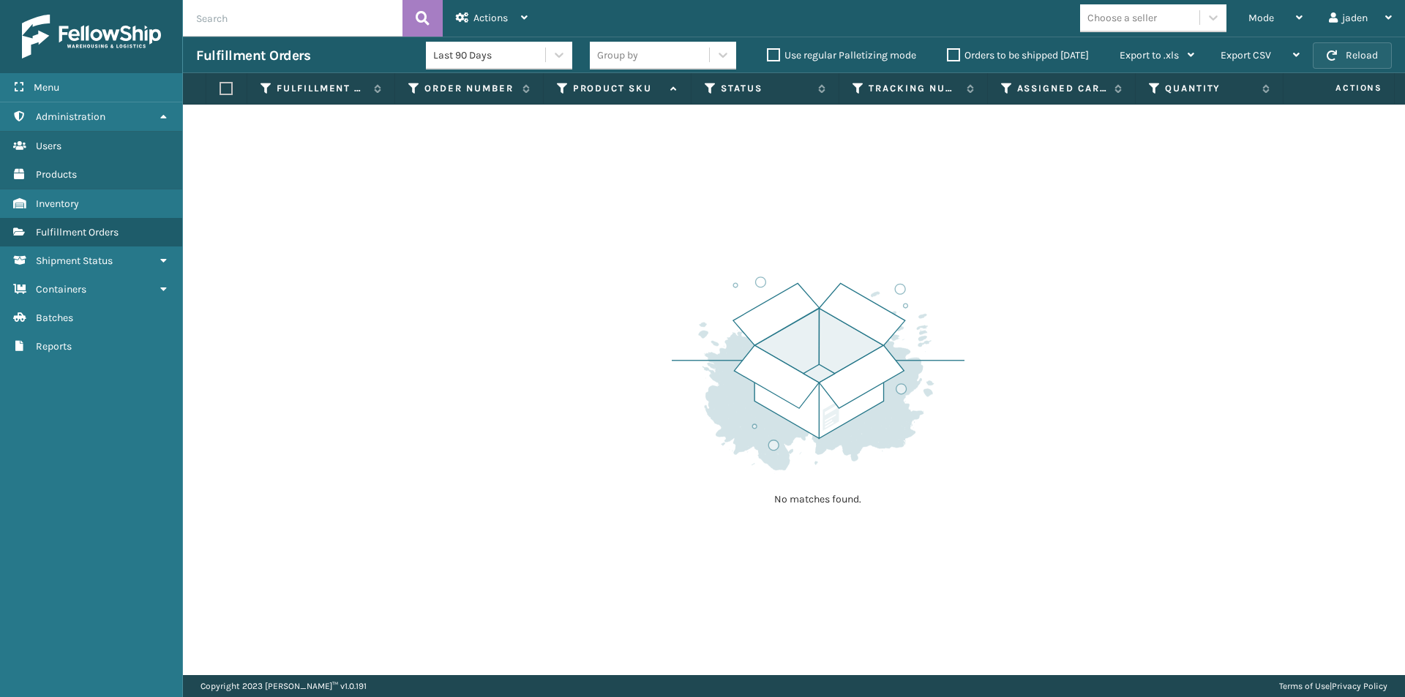
click at [1342, 50] on button "Reload" at bounding box center [1351, 55] width 79 height 26
click at [1359, 53] on button "Reload" at bounding box center [1351, 55] width 79 height 26
